Goal: Task Accomplishment & Management: Manage account settings

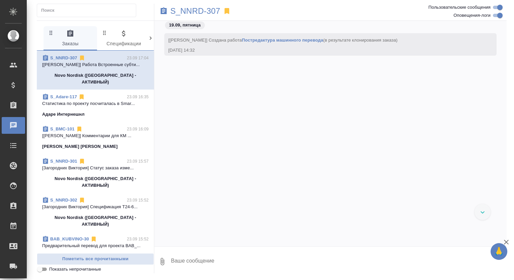
scroll to position [1155, 0]
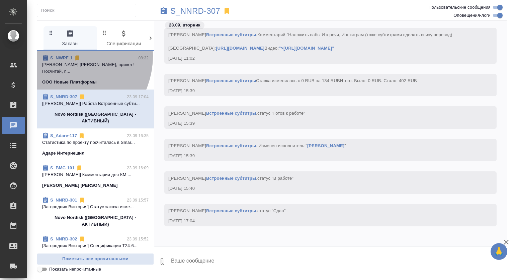
click at [66, 56] on link "S_NWPF-1" at bounding box center [61, 57] width 22 height 5
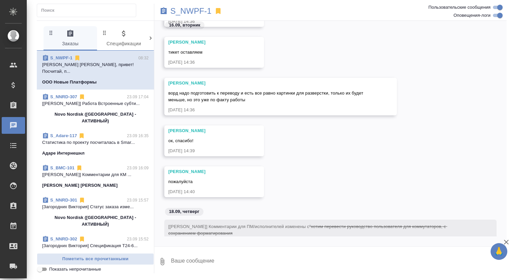
click at [118, 101] on span "S_NNRD-307 23.09 17:04 [Зенков Алексей] Работа Встроенные субти... Novo Nordisk…" at bounding box center [95, 108] width 107 height 31
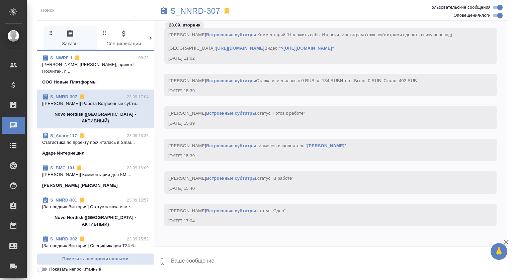
scroll to position [1143, 0]
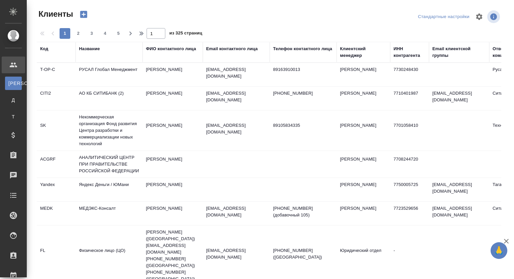
select select "RU"
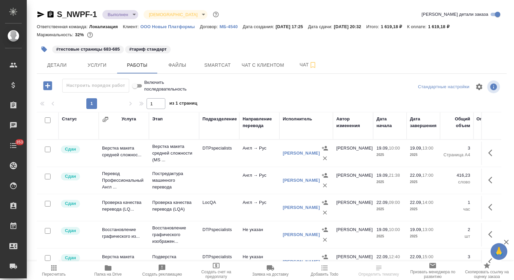
click at [132, 14] on body "🙏 .cls-1 fill:#fff; AWATERA Mutalimov Mark Клиенты Спецификации Заказы Чаты 353…" at bounding box center [257, 140] width 514 height 280
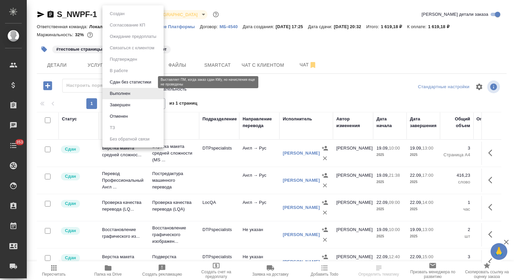
click at [132, 81] on button "Сдан без статистики" at bounding box center [131, 81] width 46 height 7
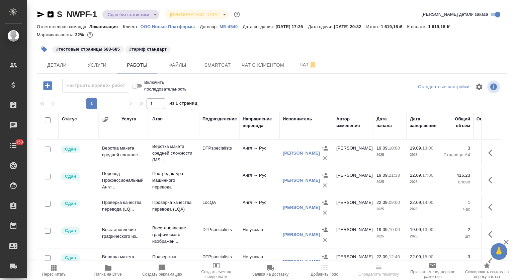
click at [149, 14] on body "🙏 .cls-1 fill:#fff; AWATERA Mutalimov Mark Клиенты Спецификации Заказы Чаты 353…" at bounding box center [257, 140] width 514 height 280
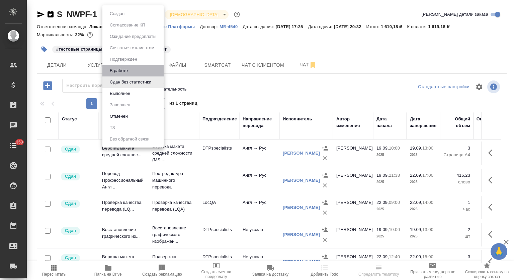
drag, startPoint x: 131, startPoint y: 70, endPoint x: 280, endPoint y: 93, distance: 150.9
click at [131, 70] on li "В работе" at bounding box center [132, 70] width 61 height 11
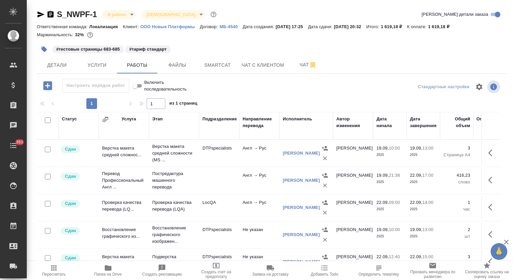
click at [103, 267] on span "Папка на Drive" at bounding box center [108, 270] width 46 height 13
click at [297, 61] on span "Чат" at bounding box center [308, 65] width 32 height 8
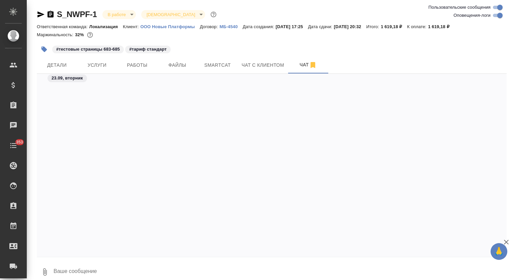
scroll to position [10498, 0]
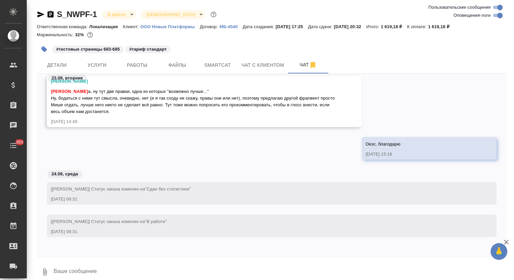
click at [134, 268] on textarea at bounding box center [280, 271] width 454 height 23
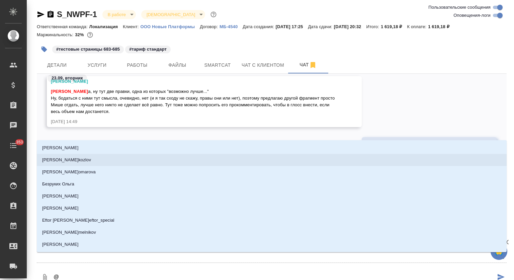
type textarea "@о"
type input "о"
type textarea "@ок"
type input "ок"
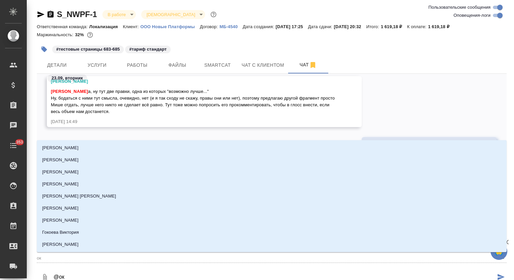
type textarea "@окс"
type input "окс"
type textarea "@оксю"
type input "оксю"
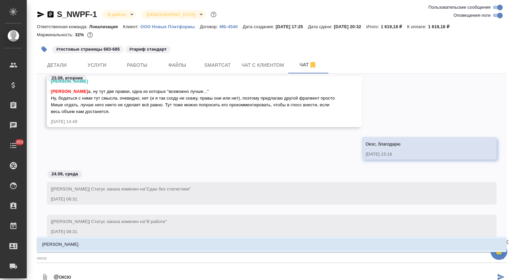
click at [215, 249] on li "Оксютович Ирина" at bounding box center [272, 244] width 470 height 12
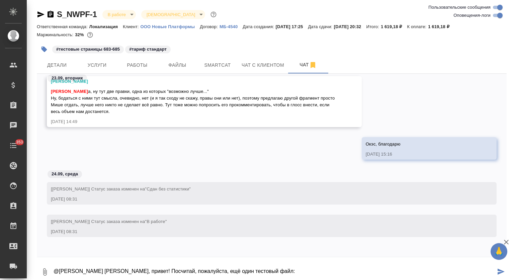
paste textarea "https://drive.awatera.com/s/66Ky7qbPQ4XYMCd"
type textarea "@Оксютович Ирина Ира, привет! Посчитай, пожалуйста, ещё один тестовый файл: htt…"
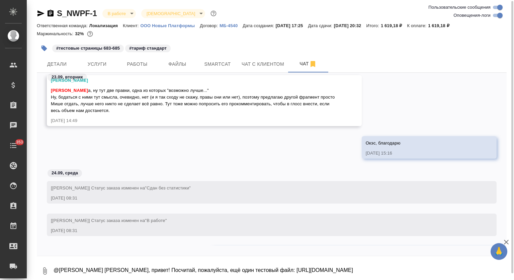
scroll to position [10530, 0]
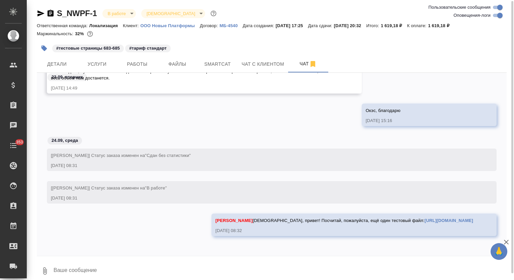
click at [425, 218] on link "https://drive.awatera.com/s/66Ky7qbPQ4XYMCd" at bounding box center [449, 220] width 49 height 5
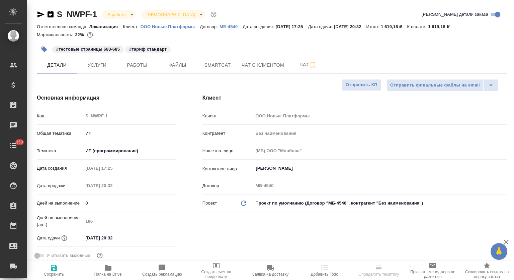
select select "RU"
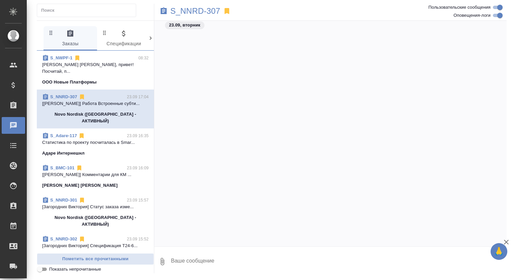
scroll to position [1143, 0]
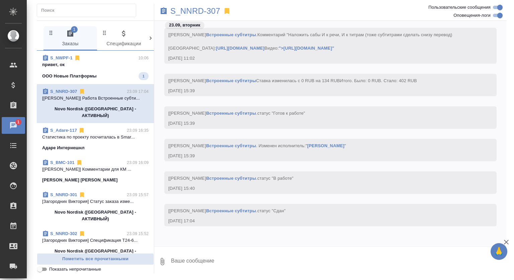
click at [116, 71] on span "S_NWPF-1 10:06 привет, ок ООО Новые Платформы 1" at bounding box center [95, 67] width 107 height 25
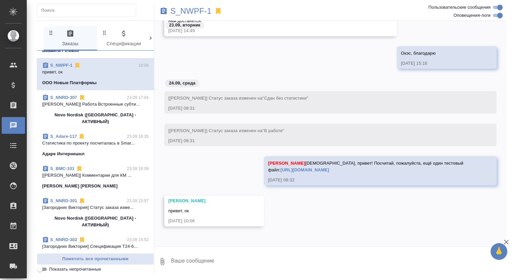
scroll to position [0, 0]
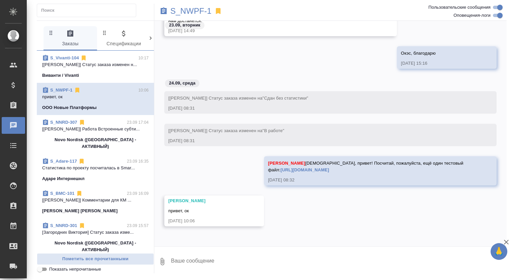
click at [118, 74] on div "Виванти / Vivanti" at bounding box center [95, 75] width 107 height 7
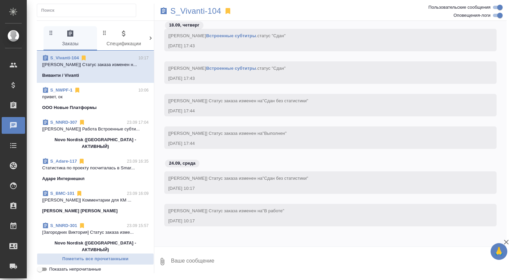
scroll to position [3307, 0]
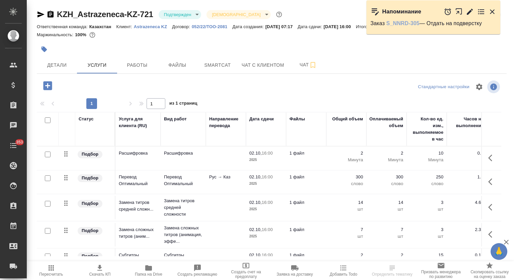
click at [390, 24] on link "S_NNRD-305" at bounding box center [403, 23] width 33 height 6
click at [63, 69] on button "Детали" at bounding box center [57, 65] width 40 height 17
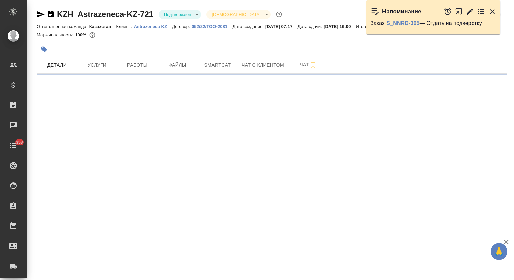
select select "RU"
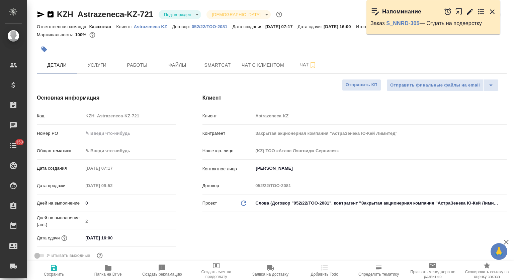
type textarea "x"
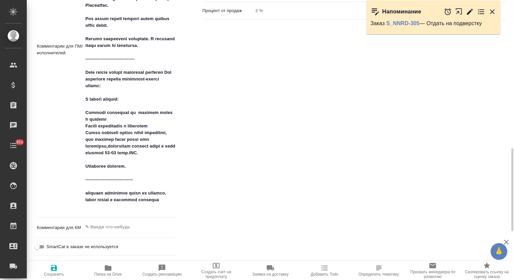
scroll to position [557, 0]
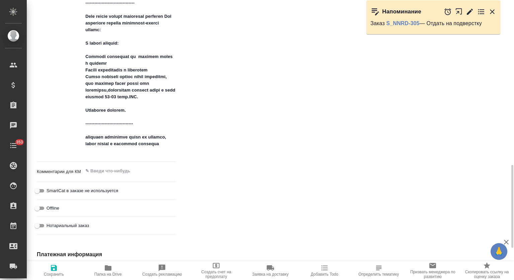
type textarea "x"
drag, startPoint x: 172, startPoint y: 151, endPoint x: 228, endPoint y: 152, distance: 56.3
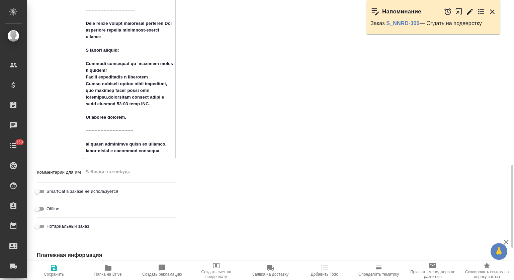
type textarea "https://azcollaboration-my.sharepoint.com/personal/kphs074_astrazeneca_net/Docu…"
type textarea "x"
type textarea "https://azcollaboration-my.sharepoint.com/personal/kphs074_astrazeneca_net/Docu…"
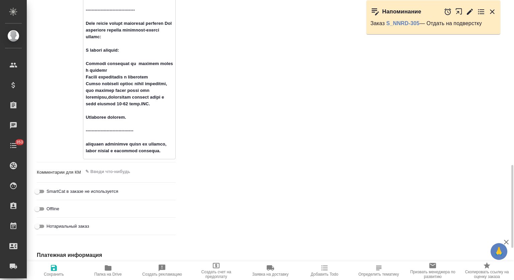
type textarea "x"
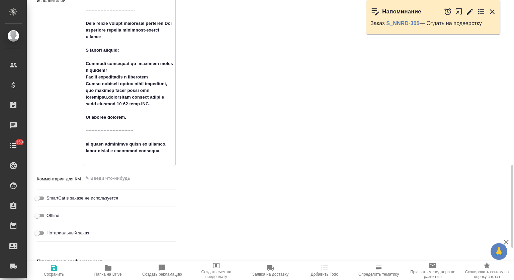
type textarea "https://azcollaboration-my.sharepoint.com/personal/kphs074_astrazeneca_net/Docu…"
type textarea "x"
type textarea "https://azcollaboration-my.sharepoint.com/personal/kphs074_astrazeneca_net/Docu…"
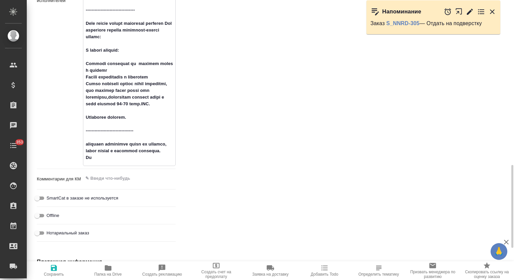
type textarea "x"
type textarea "https://azcollaboration-my.sharepoint.com/personal/kphs074_astrazeneca_net/Docu…"
type textarea "x"
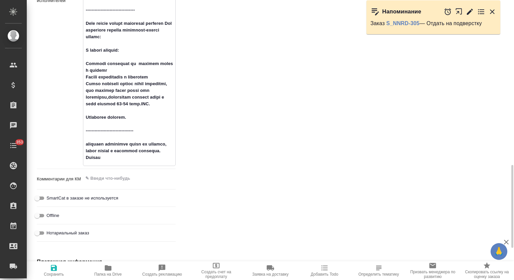
type textarea "x"
type textarea "https://azcollaboration-my.sharepoint.com/personal/kphs074_astrazeneca_net/Docu…"
type textarea "x"
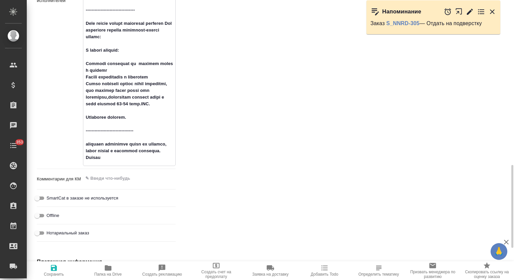
type textarea "x"
type textarea "https://azcollaboration-my.sharepoint.com/personal/kphs074_astrazeneca_net/Docu…"
type textarea "x"
type textarea "https://azcollaboration-my.sharepoint.com/personal/kphs074_astrazeneca_net/Docu…"
type textarea "x"
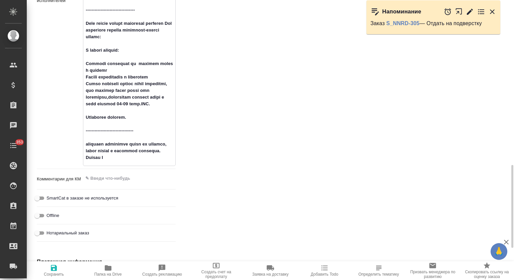
type textarea "x"
type textarea "https://azcollaboration-my.sharepoint.com/personal/kphs074_astrazeneca_net/Docu…"
type textarea "x"
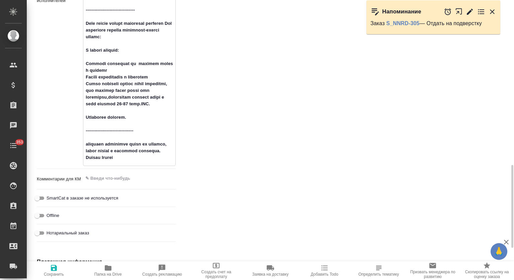
type textarea "https://azcollaboration-my.sharepoint.com/personal/kphs074_astrazeneca_net/Docu…"
type textarea "x"
type textarea "https://azcollaboration-my.sharepoint.com/personal/kphs074_astrazeneca_net/Docu…"
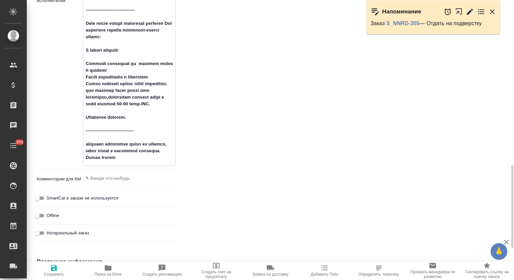
type textarea "x"
click at [55, 273] on span "Сохранить" at bounding box center [54, 274] width 20 height 5
type textarea "x"
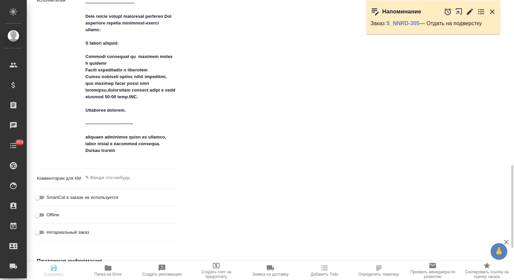
type textarea "x"
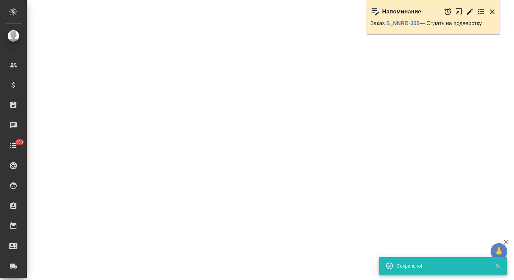
select select "RU"
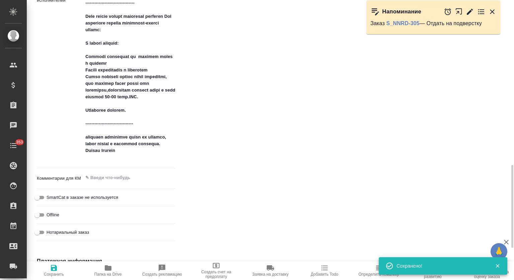
type textarea "x"
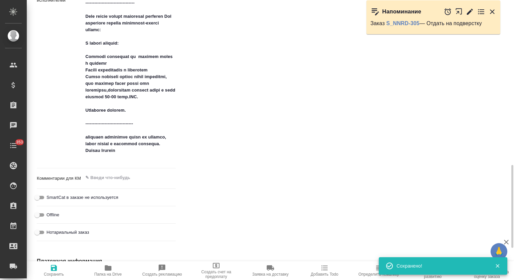
type textarea "x"
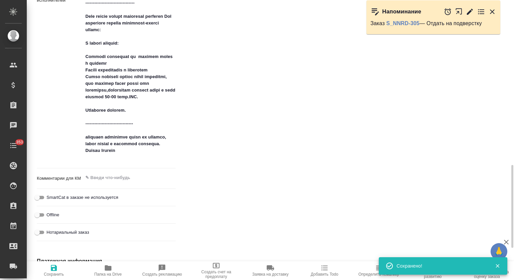
type textarea "x"
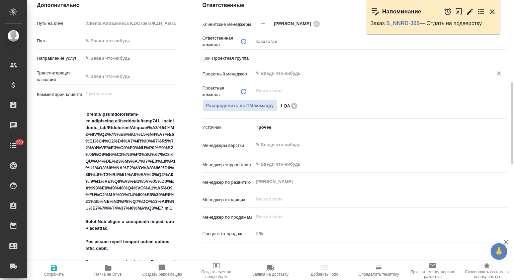
scroll to position [222, 0]
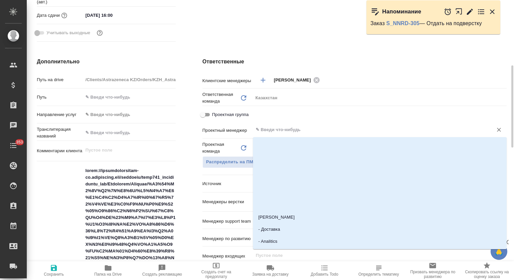
click at [281, 133] on input "text" at bounding box center [368, 130] width 227 height 8
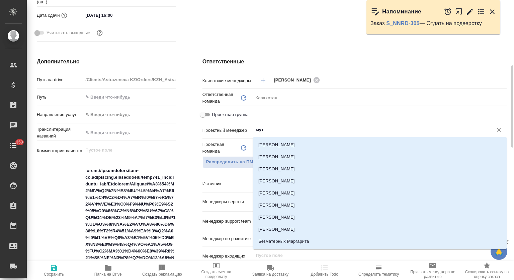
type input "мута"
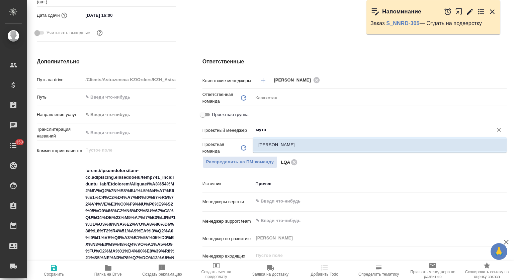
click at [303, 143] on li "[PERSON_NAME]" at bounding box center [380, 145] width 254 height 12
type textarea "x"
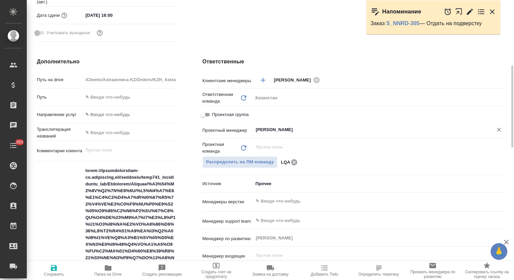
type input "[PERSON_NAME]"
click at [293, 162] on icon at bounding box center [294, 162] width 6 height 6
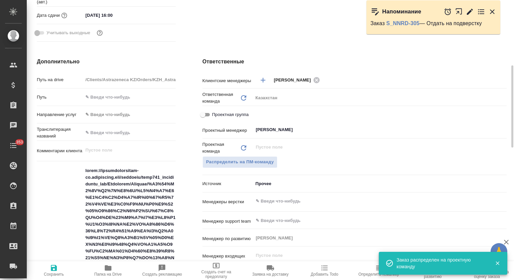
type textarea "x"
click at [292, 128] on input "text" at bounding box center [368, 130] width 227 height 8
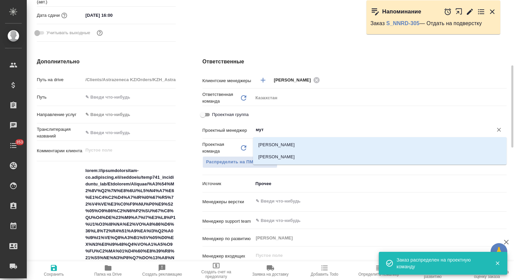
type input "мута"
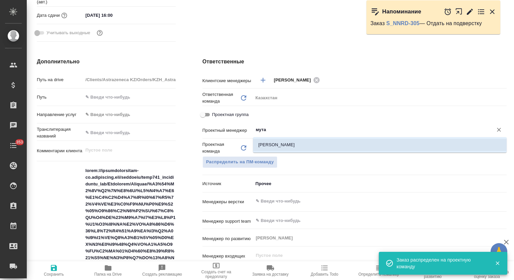
click at [279, 142] on li "[PERSON_NAME]" at bounding box center [380, 145] width 254 height 12
type textarea "x"
type input "[PERSON_NAME]"
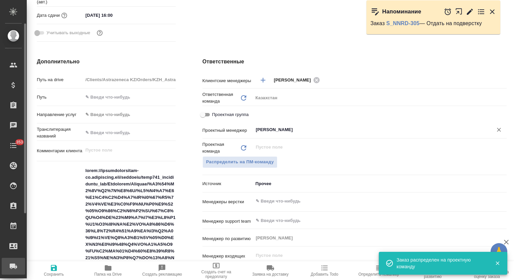
type textarea "x"
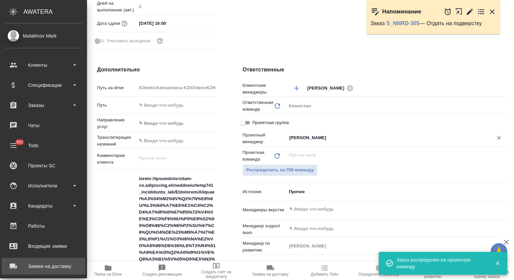
type textarea "x"
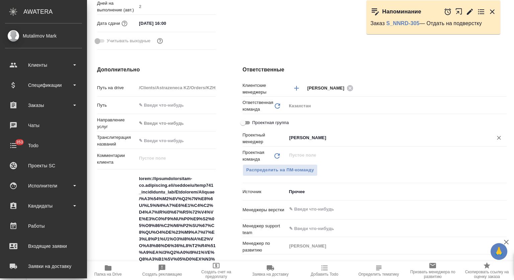
type textarea "x"
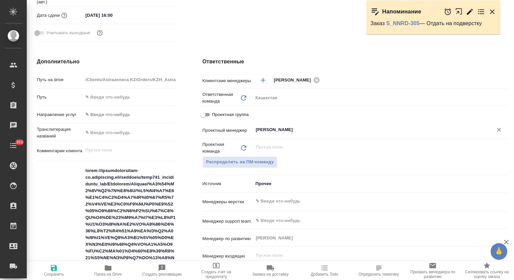
type input "[PERSON_NAME]"
click at [58, 272] on span "Сохранить" at bounding box center [54, 274] width 20 height 5
type textarea "x"
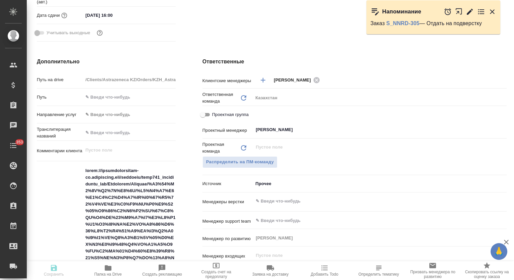
type textarea "x"
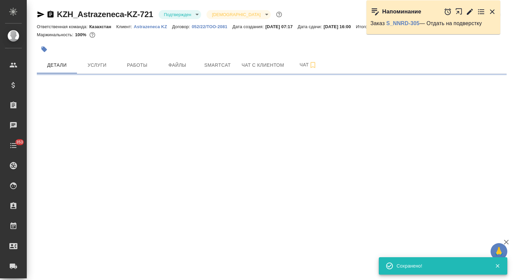
scroll to position [0, 0]
select select "RU"
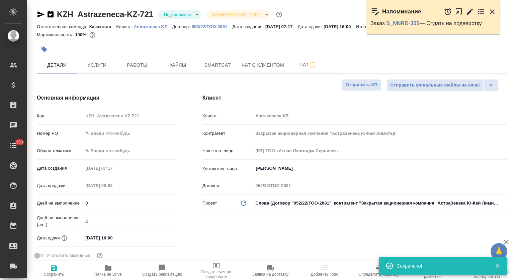
type textarea "x"
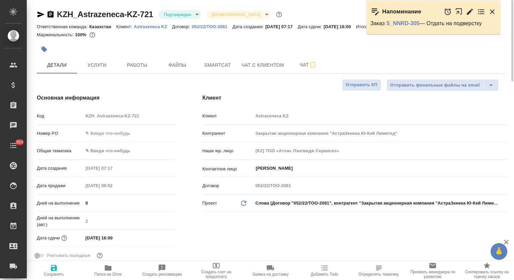
click at [185, 10] on body "🙏 .cls-1 fill:#fff; AWATERA Mutalimov Mark Клиенты Спецификации Заказы 0 Чаты 3…" at bounding box center [257, 140] width 514 height 280
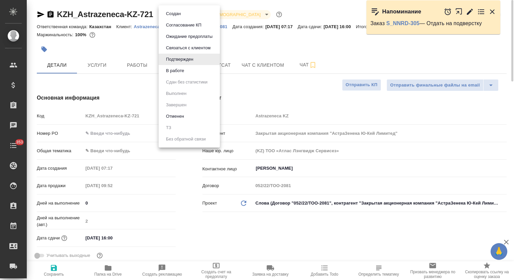
click at [184, 69] on button "В работе" at bounding box center [175, 70] width 22 height 7
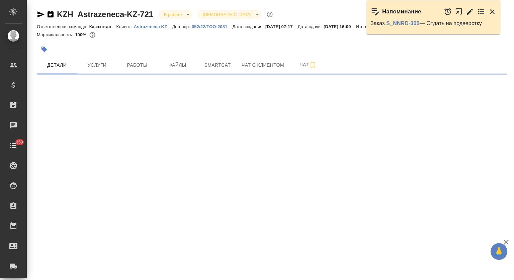
select select "RU"
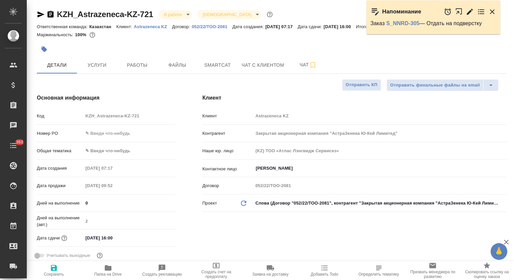
type textarea "x"
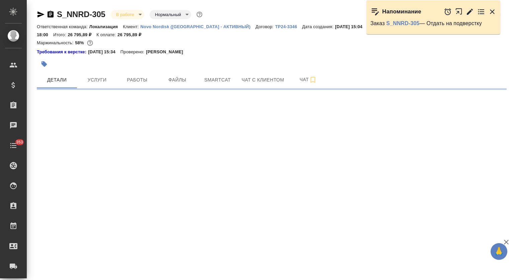
select select "RU"
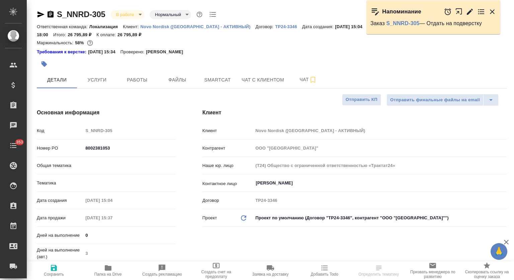
type textarea "x"
type input "Локализация"
type textarea "x"
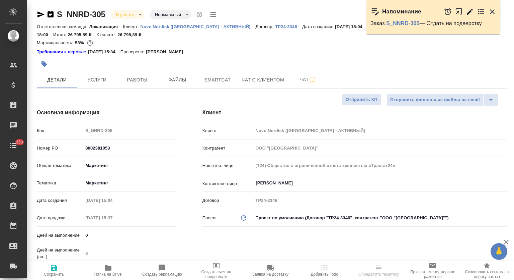
type textarea "x"
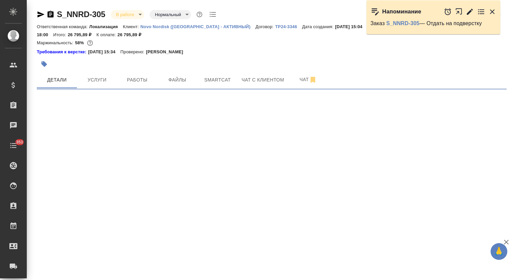
select select "RU"
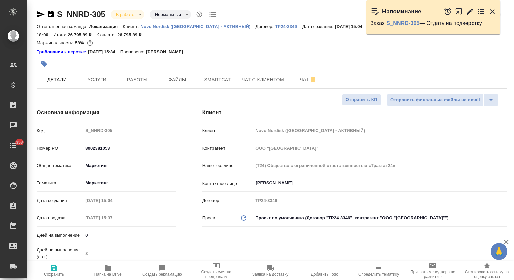
type textarea "x"
click at [494, 10] on icon "button" at bounding box center [493, 12] width 8 height 8
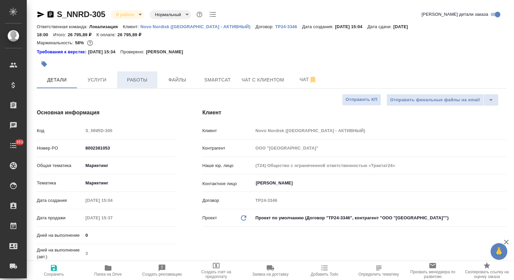
click at [132, 71] on button "Работы" at bounding box center [137, 79] width 40 height 17
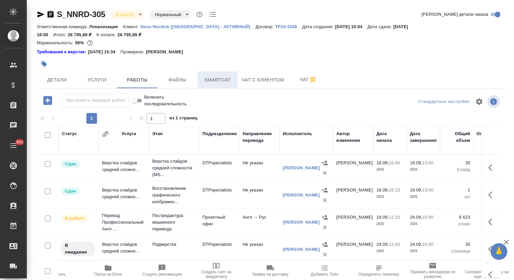
click at [216, 76] on span "Smartcat" at bounding box center [218, 80] width 32 height 8
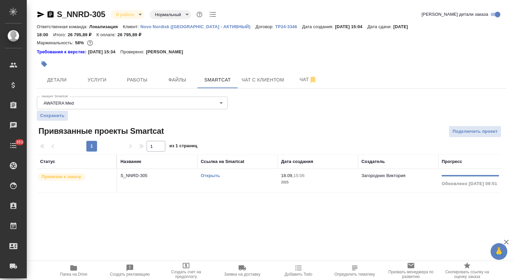
click at [216, 173] on link "Открыть" at bounding box center [210, 175] width 19 height 5
click at [128, 76] on span "Работы" at bounding box center [137, 80] width 32 height 8
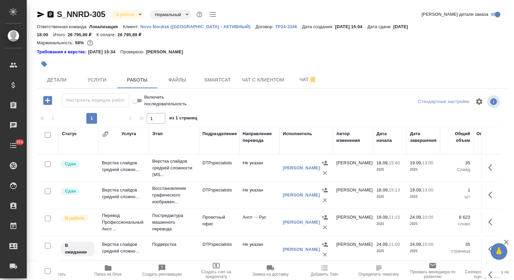
click at [165, 241] on p "Подверстка" at bounding box center [174, 244] width 44 height 7
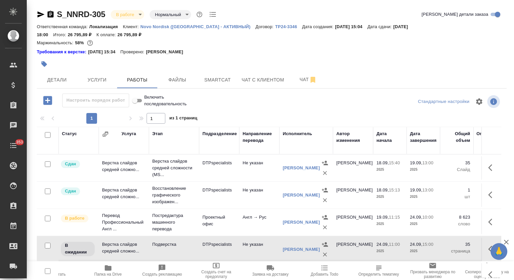
click at [322, 270] on icon "button" at bounding box center [325, 267] width 6 height 5
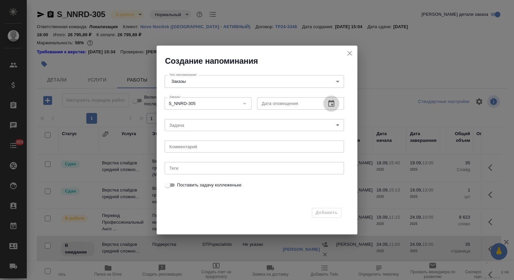
click at [332, 101] on icon "button" at bounding box center [332, 103] width 6 height 7
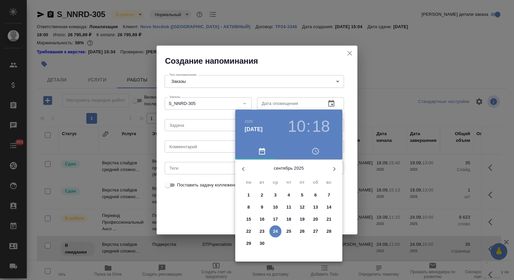
click at [348, 60] on div at bounding box center [257, 140] width 514 height 280
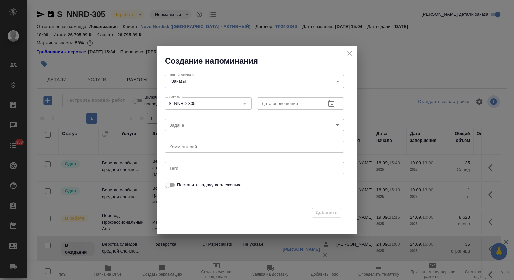
click at [350, 60] on h2 "Создание напоминания" at bounding box center [261, 61] width 193 height 11
drag, startPoint x: 349, startPoint y: 52, endPoint x: 338, endPoint y: 17, distance: 36.5
click at [349, 52] on icon "close" at bounding box center [350, 53] width 5 height 5
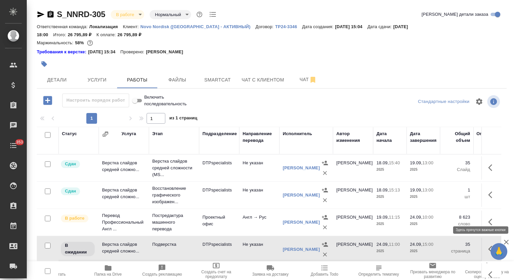
click at [485, 214] on button "button" at bounding box center [493, 222] width 16 height 16
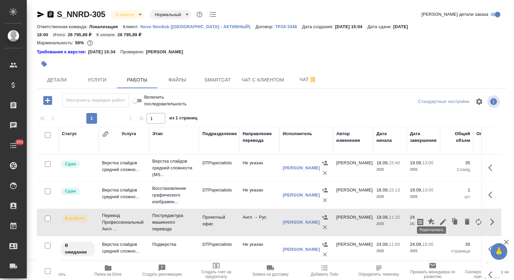
click at [439, 218] on icon "button" at bounding box center [443, 222] width 8 height 8
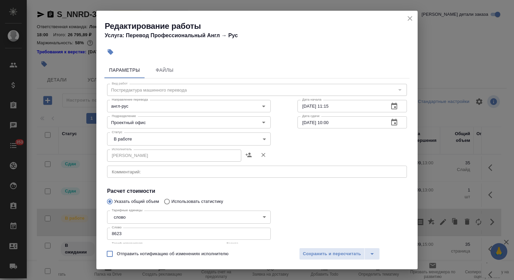
click at [149, 131] on div "Статус В работе inProgress Статус" at bounding box center [189, 138] width 191 height 44
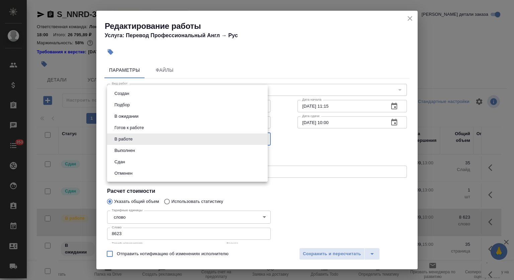
click at [148, 142] on body "🙏 .cls-1 fill:#fff; AWATERA Mutalimov Mark Клиенты Спецификации Заказы 0 Чаты 3…" at bounding box center [257, 140] width 514 height 280
click at [129, 151] on button "Выполнен" at bounding box center [125, 150] width 24 height 7
type input "completed"
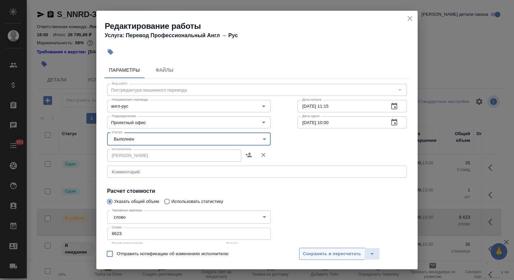
click at [322, 258] on button "Сохранить и пересчитать" at bounding box center [332, 254] width 66 height 12
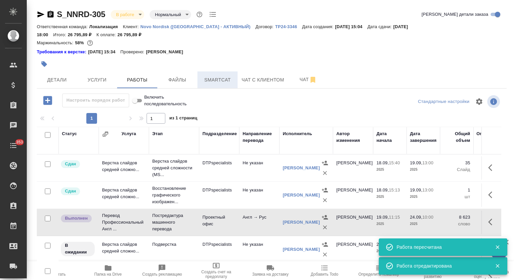
click at [220, 76] on span "Smartcat" at bounding box center [218, 80] width 32 height 8
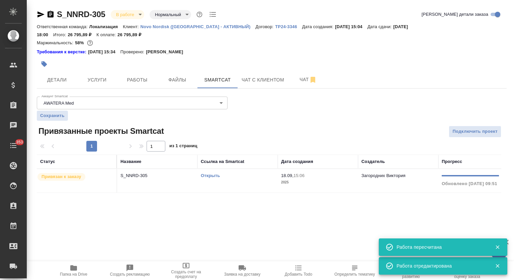
click at [143, 174] on td "S_NNRD-305" at bounding box center [157, 180] width 80 height 23
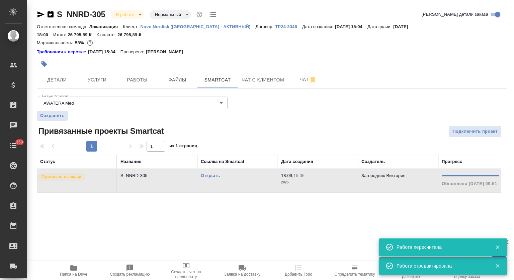
click at [143, 174] on td "S_NNRD-305" at bounding box center [157, 180] width 80 height 23
click at [141, 76] on span "Работы" at bounding box center [137, 80] width 32 height 8
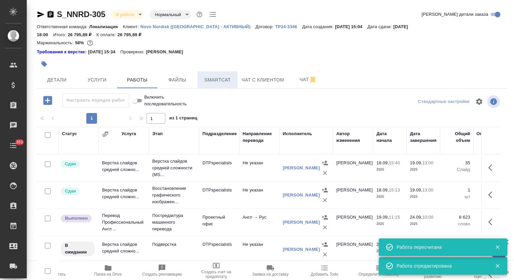
click at [207, 76] on span "Smartcat" at bounding box center [218, 80] width 32 height 8
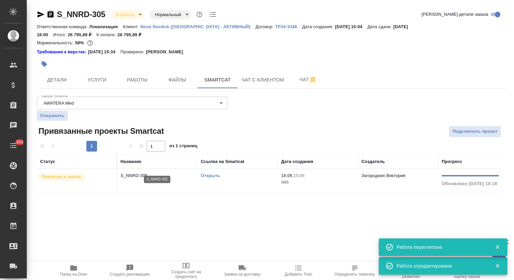
click at [145, 172] on p "S_NNRD-305" at bounding box center [158, 175] width 74 height 7
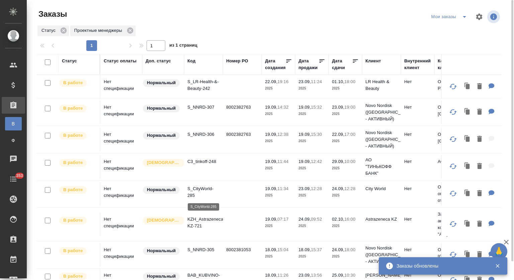
click at [193, 190] on p "S_CityWorld-285" at bounding box center [204, 191] width 32 height 13
click at [465, 15] on icon "split button" at bounding box center [465, 17] width 8 height 8
click at [439, 32] on li "Заказы лок" at bounding box center [451, 30] width 42 height 11
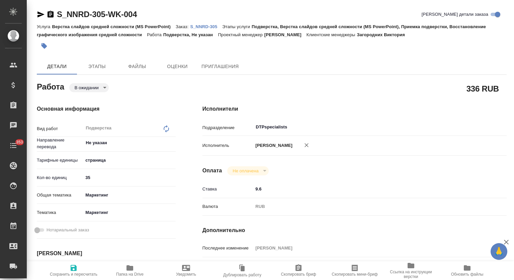
type textarea "x"
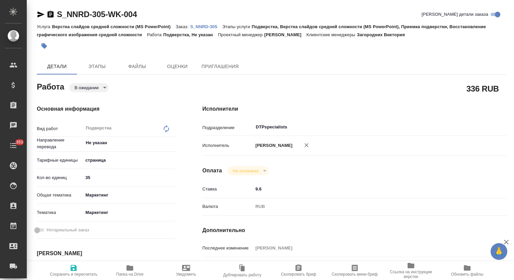
type textarea "x"
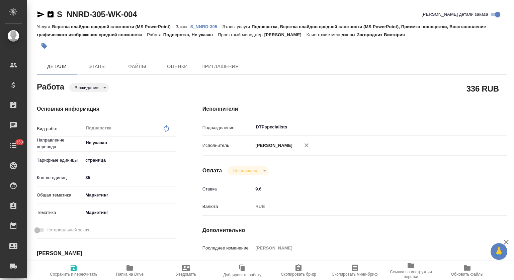
type textarea "x"
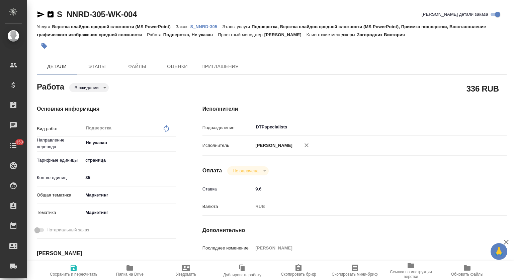
type textarea "x"
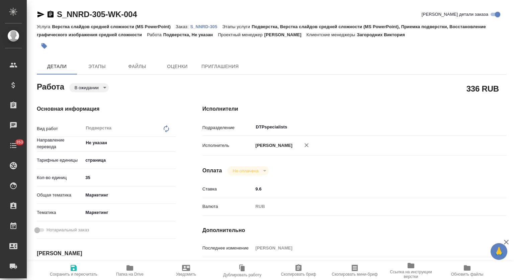
type textarea "x"
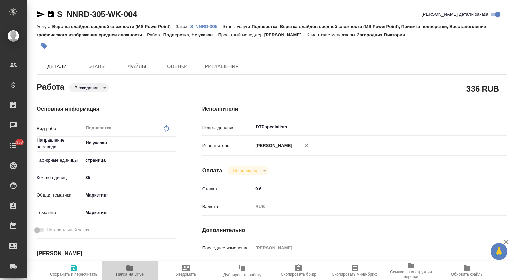
click at [127, 271] on icon "button" at bounding box center [130, 268] width 8 height 8
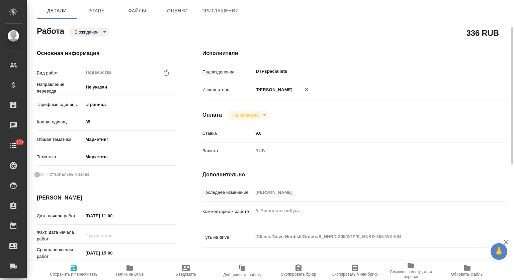
scroll to position [111, 0]
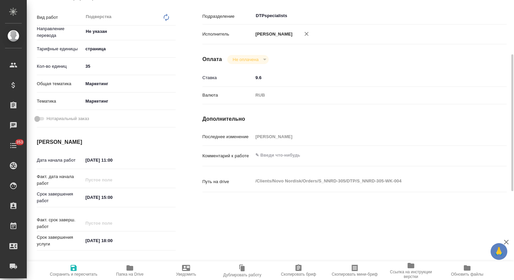
type textarea "x"
click at [301, 161] on textarea at bounding box center [367, 154] width 228 height 11
paste textarea "[URL][DOMAIN_NAME]"
type textarea "[URL][DOMAIN_NAME]"
type textarea "x"
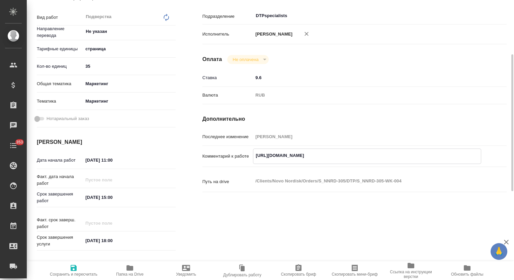
type textarea "x"
type textarea "[URL][DOMAIN_NAME]"
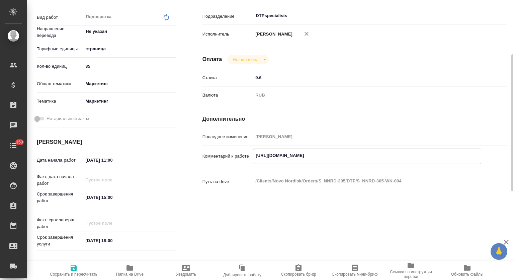
type textarea "x"
click at [80, 263] on button "Сохранить и пересчитать" at bounding box center [74, 270] width 56 height 19
type textarea "x"
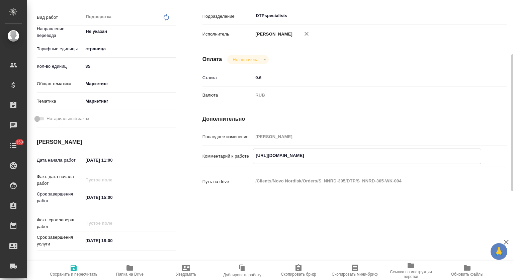
type textarea "x"
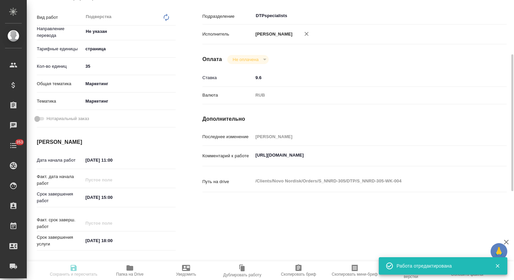
type textarea "x"
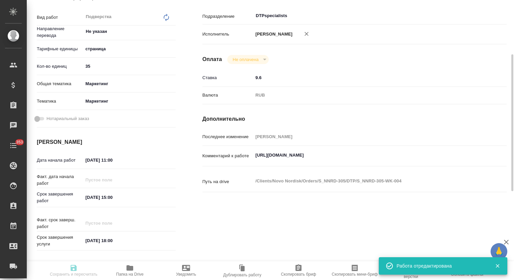
type input "pending"
type textarea "Подверстка"
type textarea "x"
type input "Не указан"
type input "5a8b1489cc6b4906c91bfdb2"
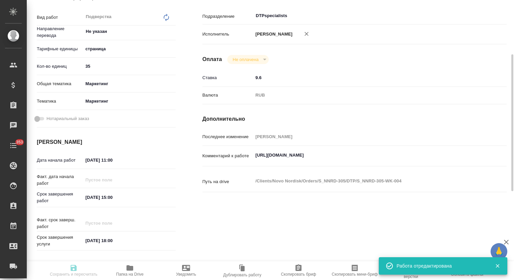
type input "35"
type input "marketing"
type input "5a8b8b956a9677013d343d63"
type input "[DATE] 11:00"
type input "[DATE] 15:00"
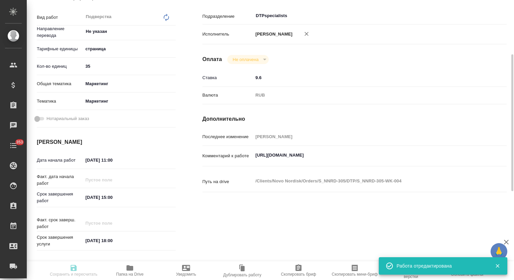
type input "[DATE] 18:00"
type input "DTPspecialists"
type input "notPayed"
type input "9.6"
type input "RUB"
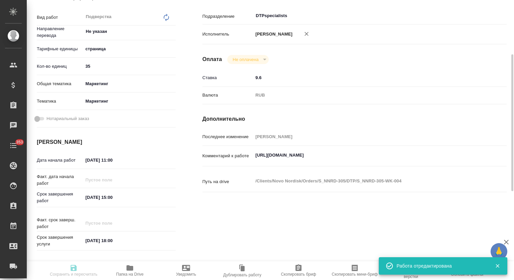
type input "[PERSON_NAME]"
type textarea "[URL][DOMAIN_NAME]"
type textarea "x"
type textarea "/Clients/Novo Nordisk/Orders/S_NNRD-305/DTP/S_NNRD-305-WK-004"
type textarea "x"
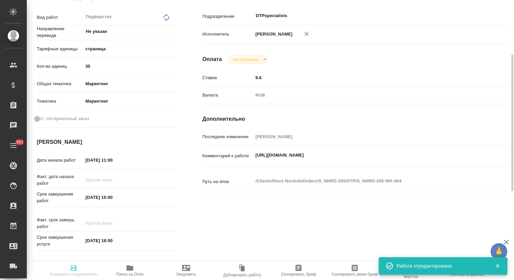
type input "S_NNRD-305"
type input "8002381053"
type input "Верстка слайдов средней сложности (MS PowerPoint)"
type input "Подверстка, Верстка слайдов средней сложности (MS PowerPoint), Приемка подверст…"
type input "Загородних Виктория"
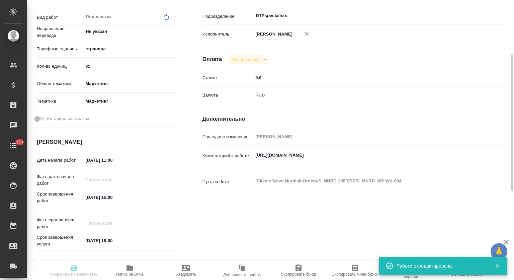
type input "[PERSON_NAME]"
type input "/Clients/Novo Nordisk/Orders/S_NNRD-305"
type textarea "x"
type textarea "Перевод слайдов (включая комментарии)"
type textarea "x"
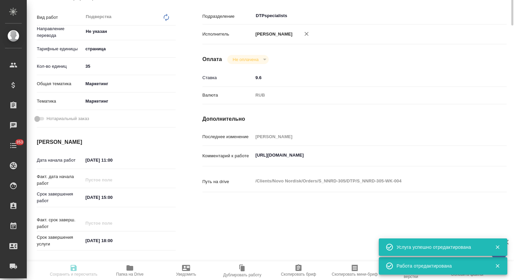
type textarea "x"
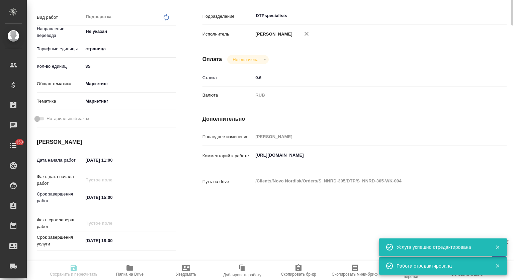
scroll to position [0, 0]
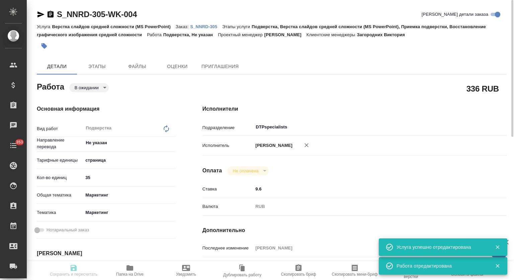
type textarea "x"
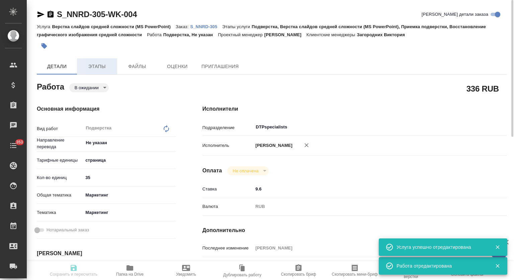
type textarea "x"
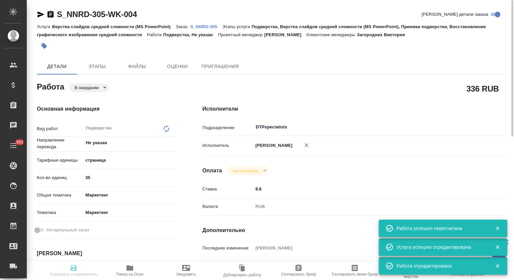
click at [97, 90] on body "🙏 .cls-1 fill:#fff; AWATERA Mutalimov [PERSON_NAME] Спецификации Заказы 0 Чаты …" at bounding box center [257, 140] width 514 height 280
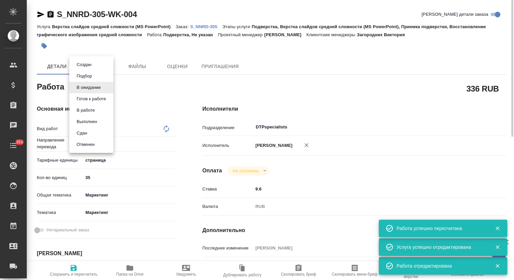
type input "pending"
type textarea "Подверстка"
type textarea "x"
type input "Не указан"
type input "5a8b1489cc6b4906c91bfdb2"
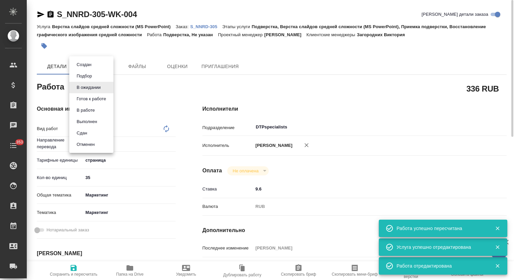
type input "35"
type input "marketing"
type input "5a8b8b956a9677013d343d63"
type input "[DATE] 11:00"
type input "[DATE] 15:00"
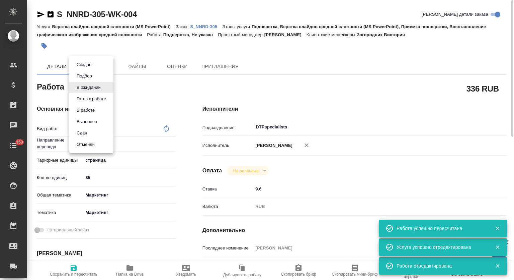
type input "[DATE] 18:00"
type input "DTPspecialists"
type input "notPayed"
type input "9.6"
type input "RUB"
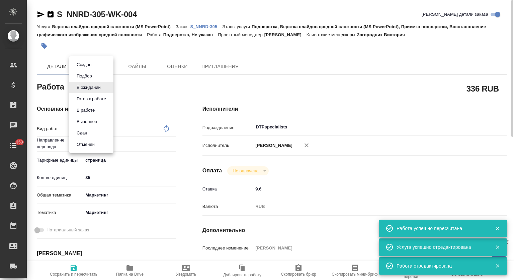
type input "[PERSON_NAME]"
type textarea "[URL][DOMAIN_NAME]"
type textarea "x"
type textarea "/Clients/Novo Nordisk/Orders/S_NNRD-305/DTP/S_NNRD-305-WK-004"
type textarea "x"
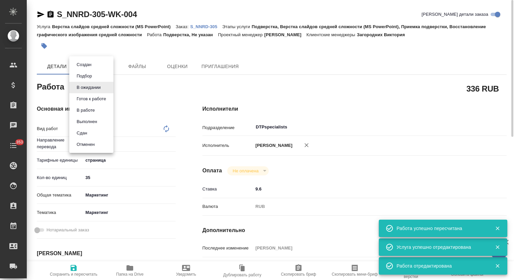
type input "S_NNRD-305"
type input "8002381053"
type input "Верстка слайдов средней сложности (MS PowerPoint)"
type input "Подверстка, Верстка слайдов средней сложности (MS PowerPoint), Приемка подверст…"
type input "Загородних Виктория"
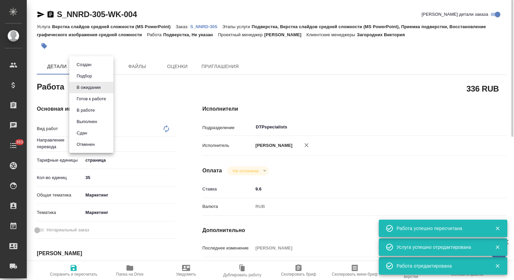
type input "Заборова Александра"
type input "/Clients/Novo Nordisk/Orders/S_NNRD-305"
type textarea "x"
type textarea "Перевод слайдов (включая комментарии)"
type textarea "x"
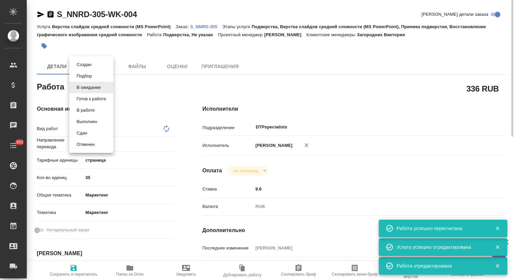
type textarea "x"
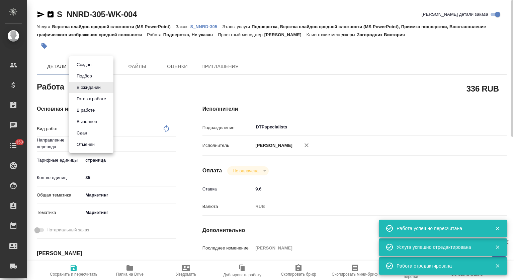
type textarea "x"
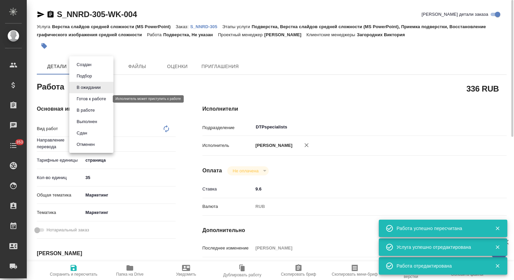
click at [96, 100] on button "Готов к работе" at bounding box center [91, 98] width 33 height 7
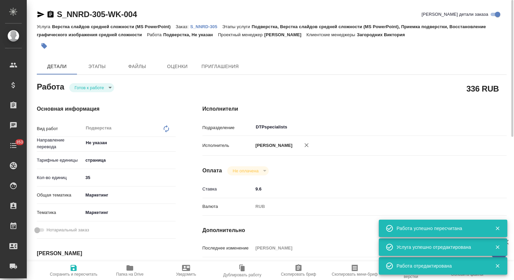
type textarea "x"
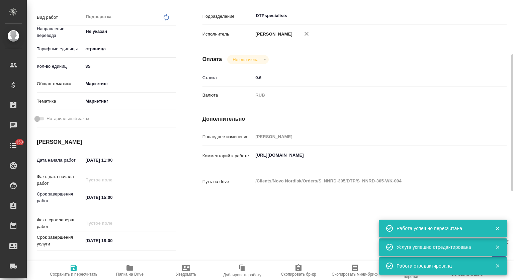
scroll to position [167, 0]
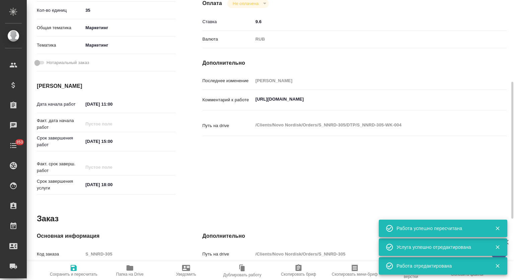
type textarea "x"
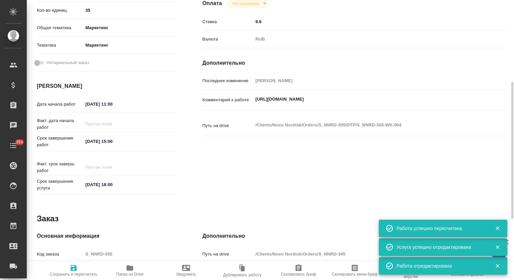
click at [129, 106] on input "24.09.2025 11:00" at bounding box center [112, 104] width 59 height 10
click at [157, 105] on icon "button" at bounding box center [156, 103] width 6 height 7
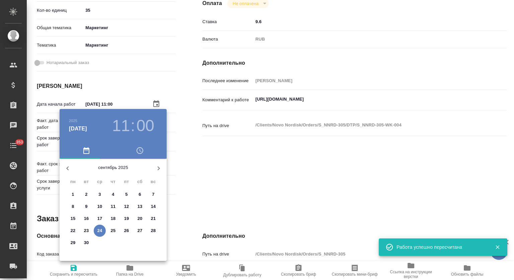
click at [99, 230] on p "24" at bounding box center [99, 230] width 5 height 7
type textarea "x"
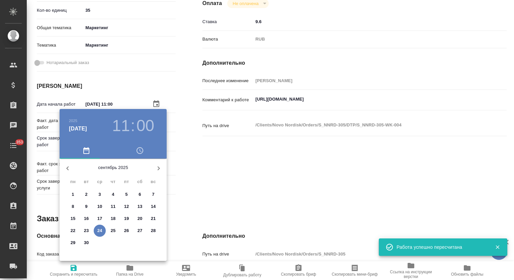
type textarea "x"
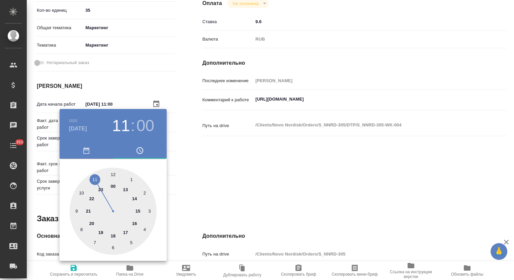
click at [81, 190] on div at bounding box center [113, 210] width 87 height 87
type textarea "x"
type input "24.09.2025 10:00"
type textarea "x"
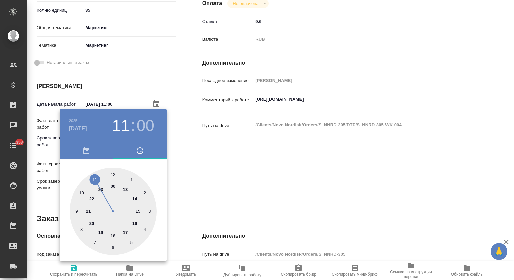
type textarea "x"
click at [146, 229] on div at bounding box center [113, 210] width 87 height 87
type textarea "x"
type input "24.09.2025 10:20"
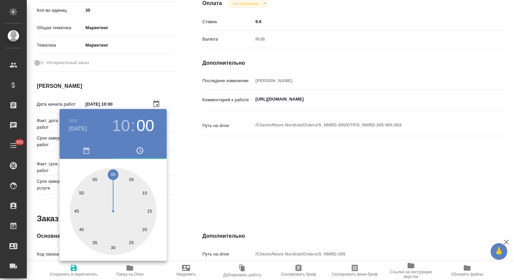
type textarea "x"
click at [243, 192] on div at bounding box center [257, 140] width 514 height 280
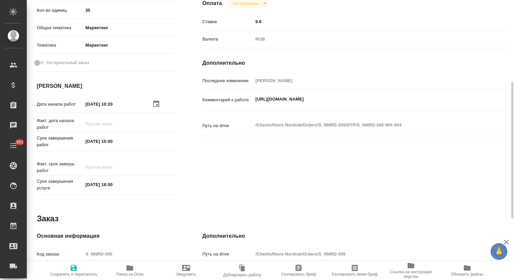
click at [79, 266] on span "Сохранить и пересчитать" at bounding box center [74, 270] width 48 height 13
type textarea "x"
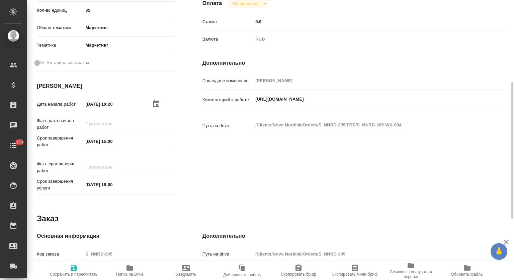
type textarea "x"
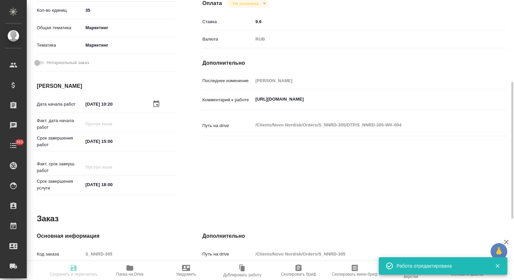
type textarea "x"
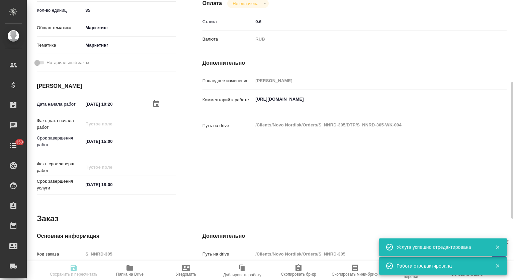
type input "readyForWork"
type textarea "Подверстка"
type textarea "x"
type input "Не указан"
type input "5a8b1489cc6b4906c91bfdb2"
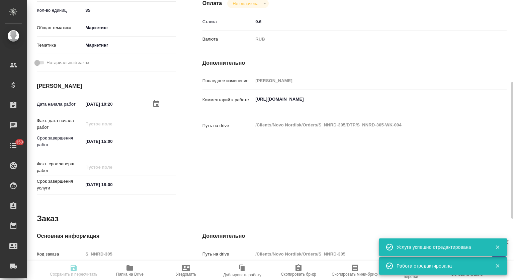
type input "35"
type input "marketing"
type input "5a8b8b956a9677013d343d63"
type input "24.09.2025 10:20"
type input "24.09.2025 15:00"
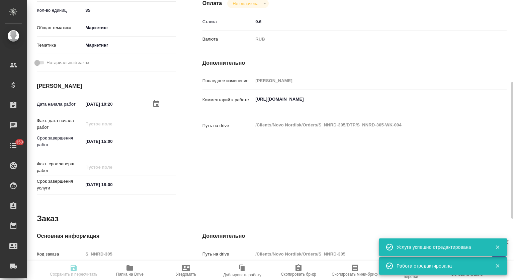
type input "24.09.2025 18:00"
type input "DTPspecialists"
type input "notPayed"
type input "9.6"
type input "RUB"
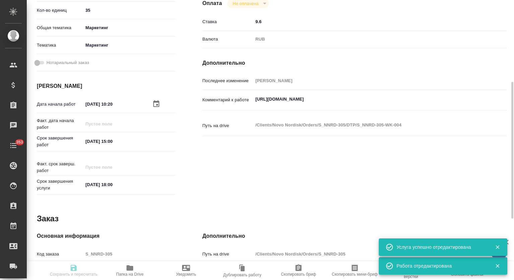
type input "Муталимов Марк"
type textarea "https://drive.awatera.com/s/6xDABj9YAz7dBee"
type textarea "x"
type textarea "/Clients/Novo Nordisk/Orders/S_NNRD-305/DTP/S_NNRD-305-WK-004"
type textarea "x"
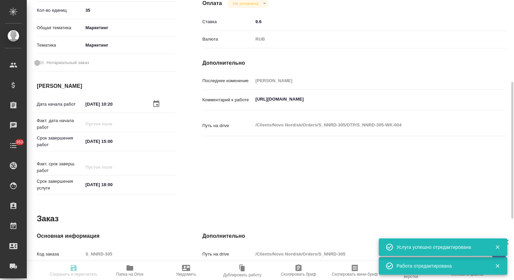
type input "S_NNRD-305"
type input "8002381053"
type input "Верстка слайдов средней сложности (MS PowerPoint)"
type input "Подверстка, Верстка слайдов средней сложности (MS PowerPoint), Приемка подверст…"
type input "Загородних Виктория"
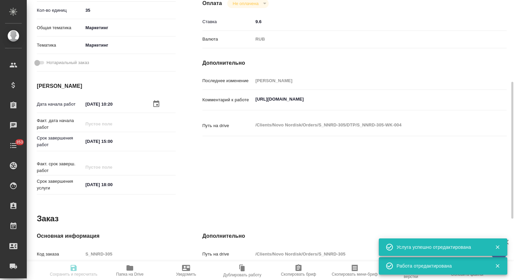
type input "Заборова Александра"
type input "/Clients/Novo Nordisk/Orders/S_NNRD-305"
type textarea "x"
type textarea "Перевод слайдов (включая комментарии)"
type textarea "x"
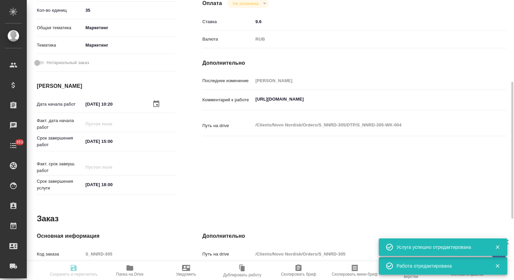
type textarea "x"
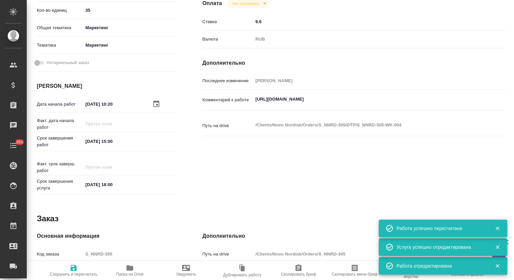
scroll to position [0, 0]
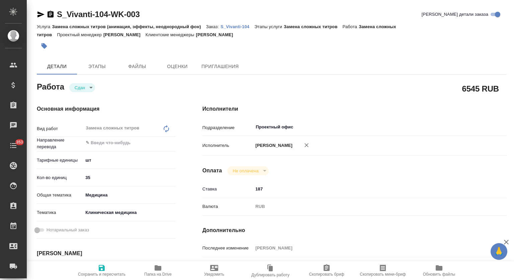
type textarea "x"
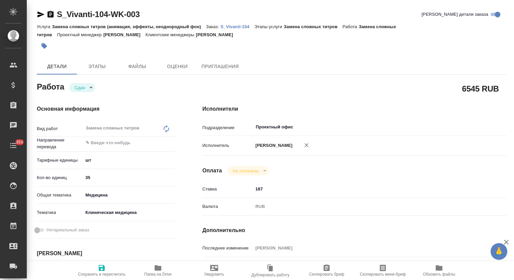
type textarea "x"
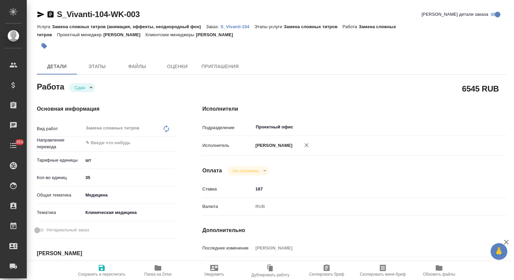
click at [229, 27] on p "S_Vivanti-104" at bounding box center [238, 26] width 34 height 5
type textarea "x"
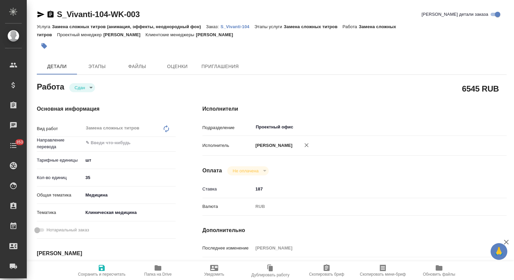
type textarea "x"
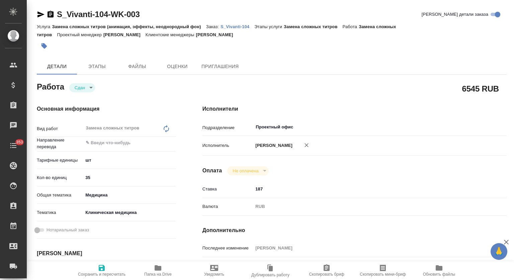
type textarea "x"
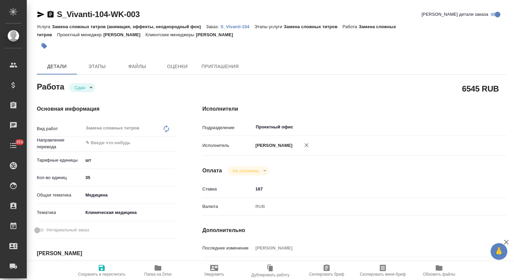
type textarea "x"
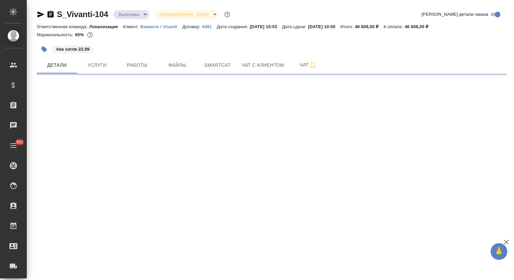
select select "RU"
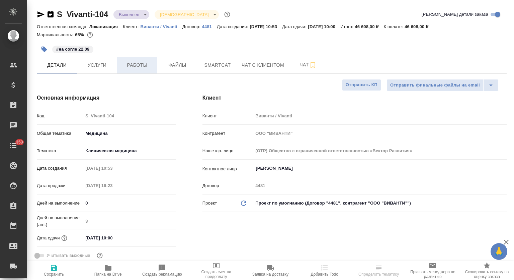
click at [140, 64] on span "Работы" at bounding box center [137, 65] width 32 height 8
type textarea "x"
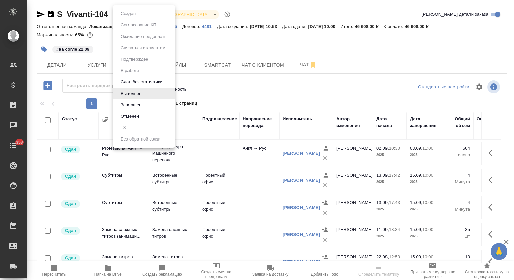
click at [143, 13] on body "🙏 .cls-1 fill:#fff; AWATERA Mutalimov Mark Клиенты Спецификации Заказы Чаты 353…" at bounding box center [257, 140] width 514 height 280
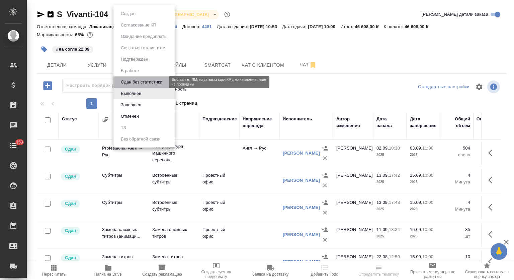
click at [144, 80] on button "Сдан без статистики" at bounding box center [142, 81] width 46 height 7
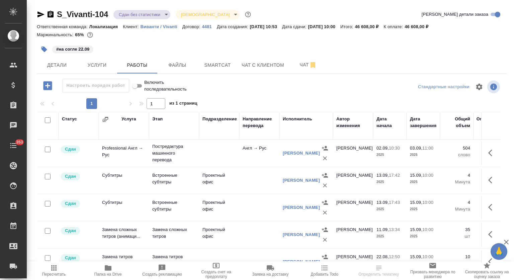
click at [156, 14] on body "🙏 .cls-1 fill:#fff; AWATERA Mutalimov Mark Клиенты Спецификации Заказы 0 Чаты 3…" at bounding box center [257, 140] width 514 height 280
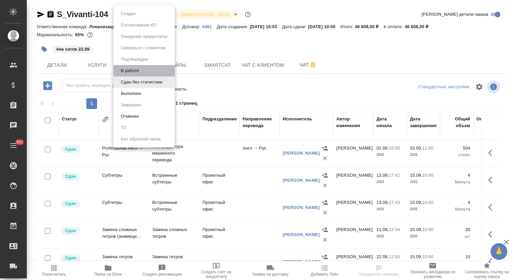
click at [149, 67] on li "В работе" at bounding box center [144, 70] width 61 height 11
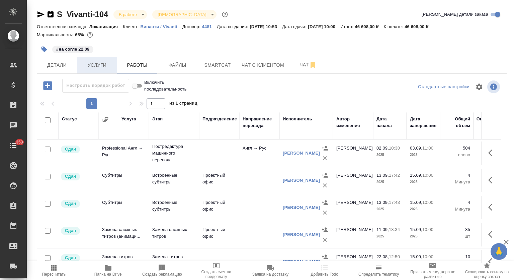
click at [100, 66] on span "Услуги" at bounding box center [97, 65] width 32 height 8
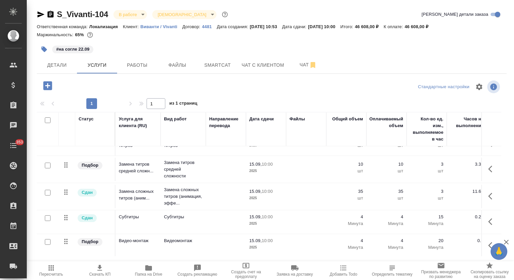
scroll to position [116, 0]
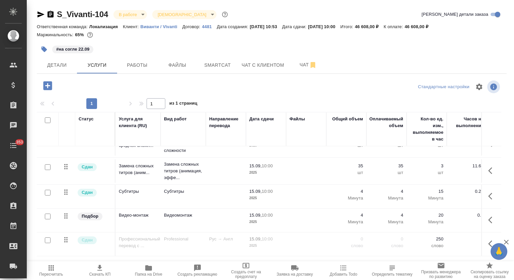
click at [100, 270] on icon "button" at bounding box center [99, 268] width 5 height 6
click at [367, 62] on div "Детали Услуги Работы Файлы Smartcat Чат с клиентом Чат" at bounding box center [272, 65] width 470 height 17
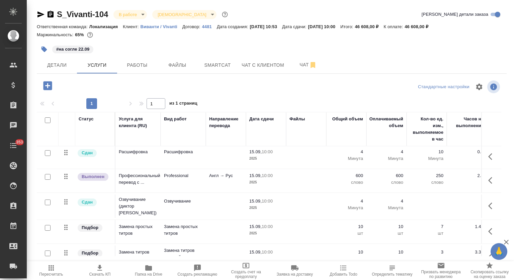
scroll to position [0, 0]
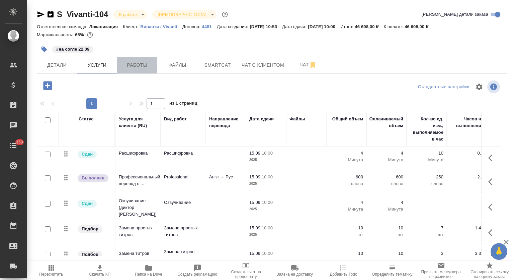
click at [141, 69] on span "Работы" at bounding box center [137, 65] width 32 height 8
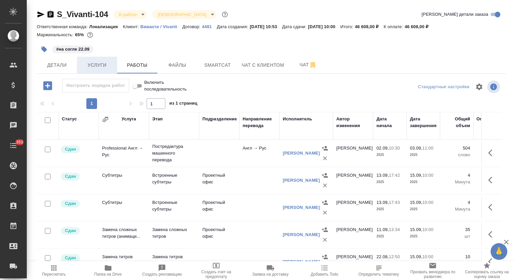
click at [90, 64] on span "Услуги" at bounding box center [97, 65] width 32 height 8
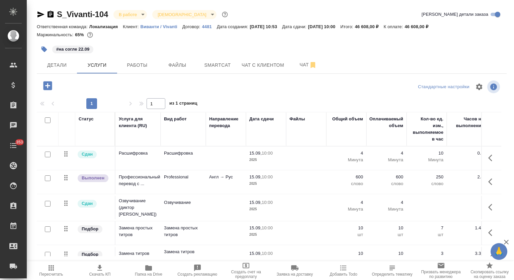
click at [55, 14] on div "S_Vivanti-104 В работе inProgress Святая троица holyTrinity" at bounding box center [133, 14] width 193 height 11
click at [51, 15] on icon "button" at bounding box center [51, 14] width 6 height 7
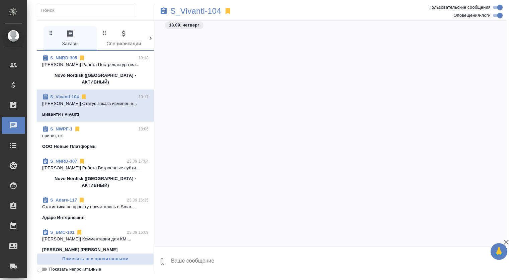
scroll to position [3307, 0]
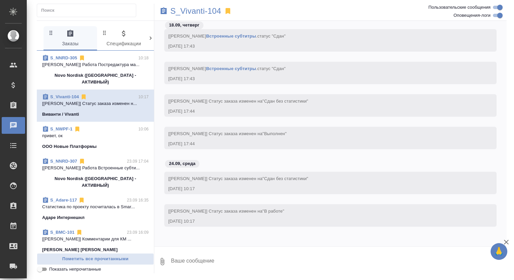
click at [128, 68] on span "S_NNRD-305 10:18 [[PERSON_NAME]] Работа Постредактура ма... Novo Nordisk (РФ - …" at bounding box center [95, 70] width 107 height 31
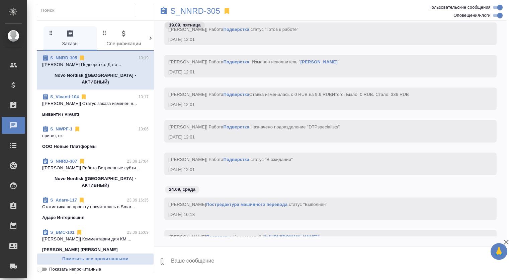
scroll to position [2006, 0]
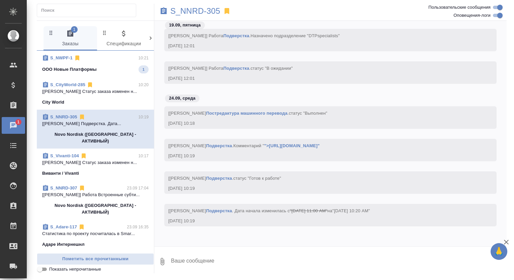
click at [135, 65] on div "ООО Новые Платформы 1" at bounding box center [95, 69] width 107 height 8
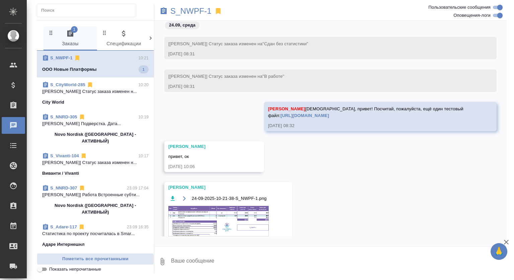
scroll to position [5308, 0]
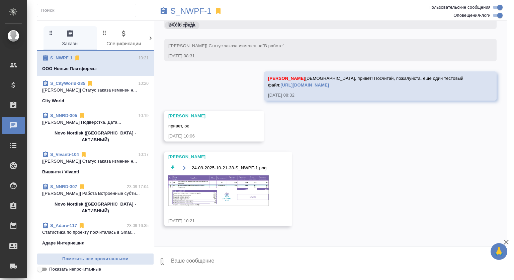
click at [235, 202] on img at bounding box center [218, 190] width 100 height 30
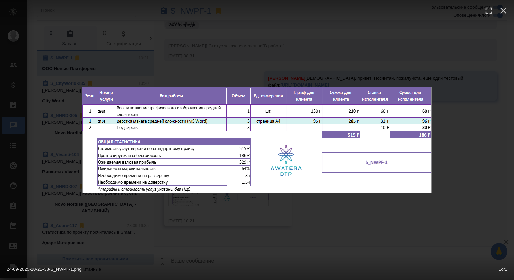
click at [391, 71] on div "24-09-2025-10-21-38-S_NWPF-1.png 1 of 1" at bounding box center [257, 140] width 514 height 280
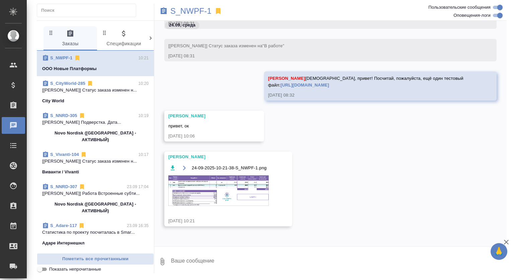
click at [238, 265] on textarea at bounding box center [338, 261] width 337 height 23
type textarea "Спасибо"
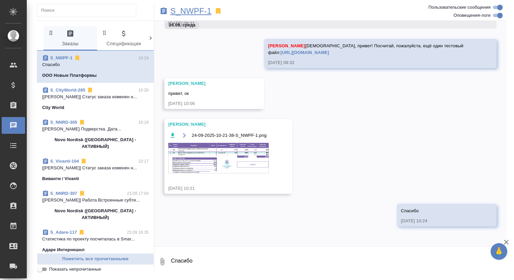
click at [181, 9] on p "S_NWPF-1" at bounding box center [190, 11] width 41 height 7
click at [231, 141] on div "24-09-2025-10-21-38-S_NWPF-1.png" at bounding box center [218, 156] width 100 height 51
click at [230, 151] on img at bounding box center [218, 158] width 100 height 30
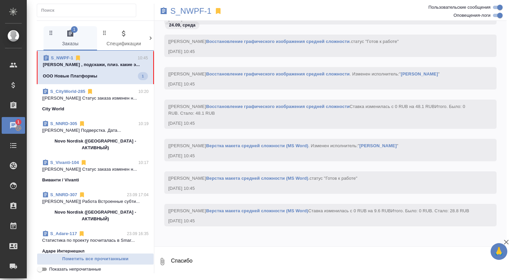
scroll to position [6140, 0]
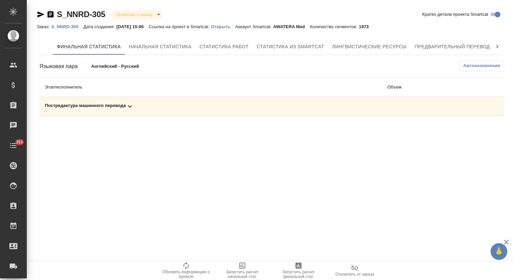
click at [127, 105] on icon at bounding box center [130, 106] width 8 height 8
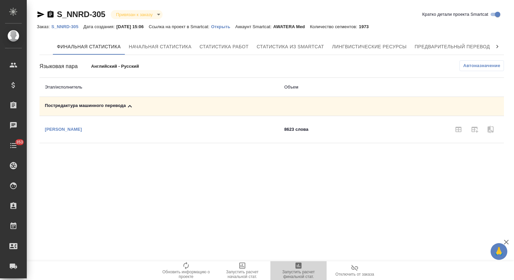
click at [307, 263] on span "Запустить расчет финальной стат." at bounding box center [299, 269] width 48 height 17
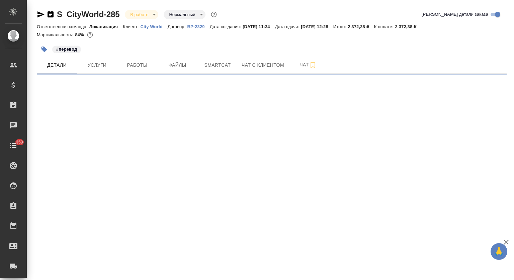
select select "RU"
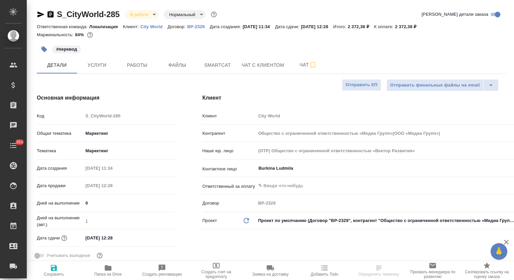
type input "Общество с ограниченной ответственностью «Медиа Групп»(ООО «Медиа Групп»)"
type textarea "x"
click at [113, 266] on span "Папка на Drive" at bounding box center [108, 270] width 46 height 13
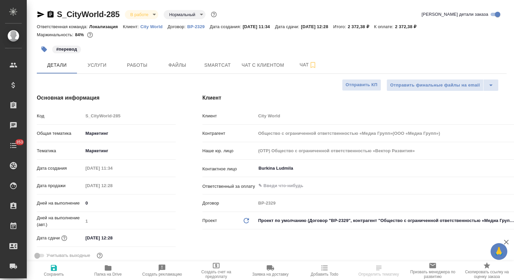
type textarea "x"
type input "Общество с ограниченной ответственностью «Медиа Групп»(ООО «Медиа Групп»)"
type textarea "x"
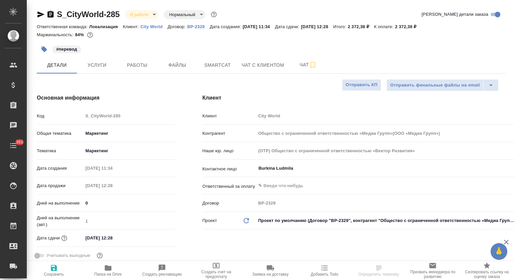
type textarea "x"
type input "Общество с ограниченной ответственностью «Медиа Групп»(ООО «Медиа Групп»)"
type textarea "x"
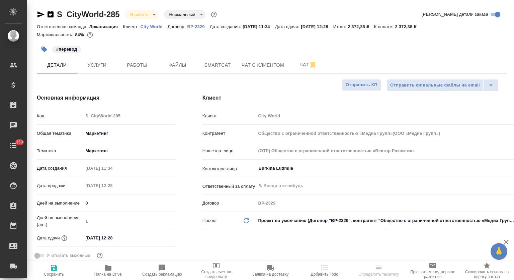
type textarea "x"
select select "RU"
type textarea "x"
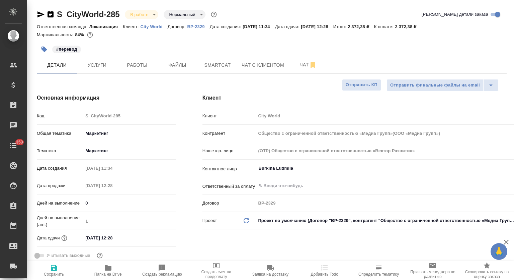
type input "Общество с ограниченной ответственностью «Медиа Групп»(ООО «Медиа Групп»)"
type textarea "x"
click at [148, 58] on button "Работы" at bounding box center [137, 65] width 40 height 17
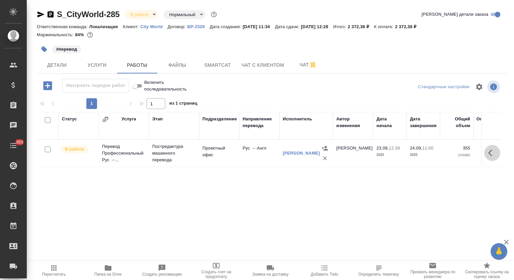
drag, startPoint x: 494, startPoint y: 153, endPoint x: 452, endPoint y: 162, distance: 42.4
click at [493, 154] on icon "button" at bounding box center [493, 153] width 8 height 8
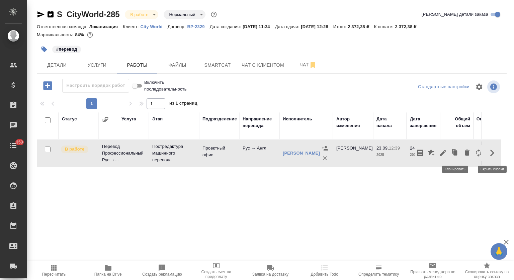
click at [443, 153] on icon "button" at bounding box center [443, 153] width 8 height 8
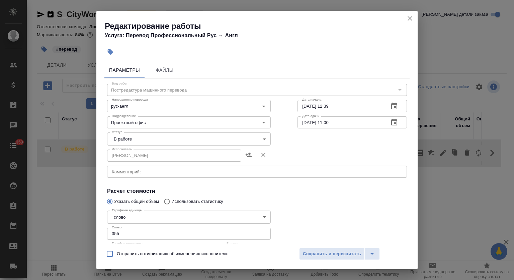
click at [135, 138] on body "🙏 .cls-1 fill:#fff; AWATERA Mutalimov Mark Клиенты Спецификации Заказы 0 Чаты 3…" at bounding box center [257, 140] width 514 height 280
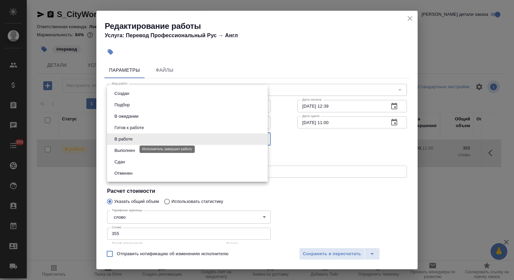
click at [133, 152] on button "Выполнен" at bounding box center [125, 150] width 24 height 7
type input "completed"
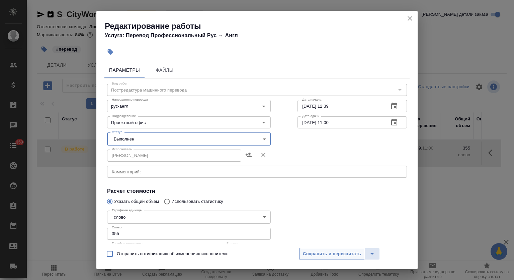
click at [326, 251] on span "Сохранить и пересчитать" at bounding box center [332, 254] width 58 height 8
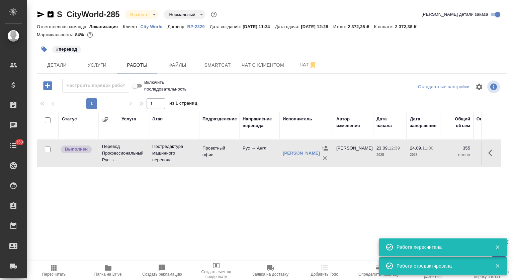
click at [138, 14] on body "🙏 .cls-1 fill:#fff; AWATERA Mutalimov Mark Клиенты Спецификации Заказы 0 Чаты 3…" at bounding box center [257, 140] width 514 height 280
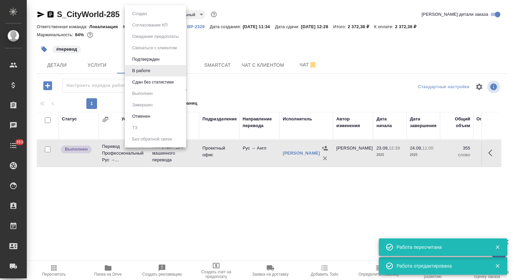
click at [152, 79] on button "Сдан без статистики" at bounding box center [153, 81] width 46 height 7
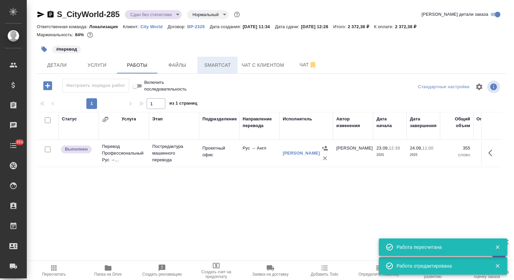
click at [222, 66] on span "Smartcat" at bounding box center [218, 65] width 32 height 8
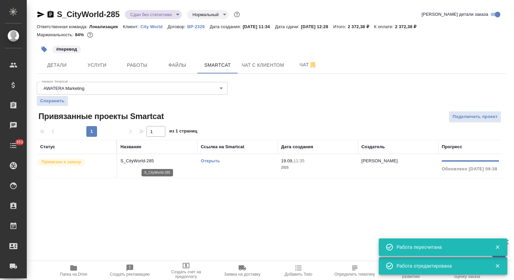
click at [148, 161] on p "S_CityWorld-285" at bounding box center [158, 160] width 74 height 7
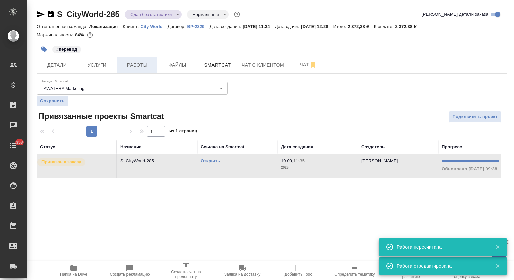
click at [140, 58] on button "Работы" at bounding box center [137, 65] width 40 height 17
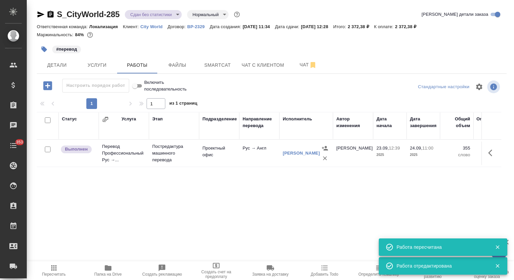
click at [40, 14] on icon "button" at bounding box center [41, 14] width 8 height 8
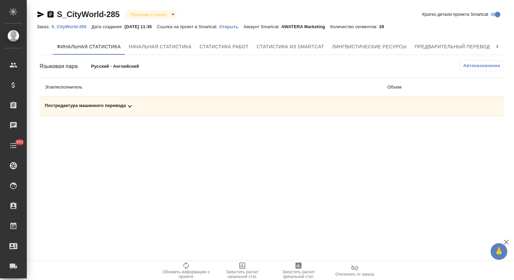
click at [123, 100] on td "Постредактура машинного перевода" at bounding box center [211, 106] width 343 height 19
click at [125, 107] on div "Постредактура машинного перевода" at bounding box center [211, 106] width 332 height 8
click at [308, 276] on span "Запустить расчет финальной стат." at bounding box center [299, 273] width 48 height 9
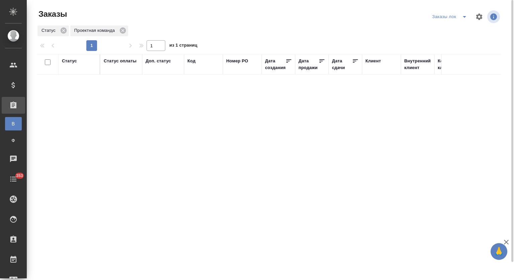
click at [462, 16] on icon "split button" at bounding box center [465, 17] width 8 height 8
drag, startPoint x: 458, startPoint y: 32, endPoint x: 433, endPoint y: 25, distance: 26.4
click at [458, 32] on li "Мои заказы" at bounding box center [451, 30] width 41 height 11
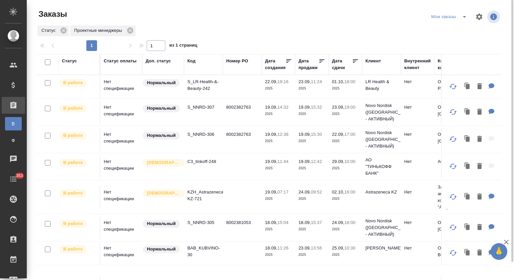
click at [203, 85] on p "S_LR-Health-&-Beauty-242" at bounding box center [204, 84] width 32 height 13
click at [208, 106] on p "S_NNRD-307" at bounding box center [204, 107] width 32 height 7
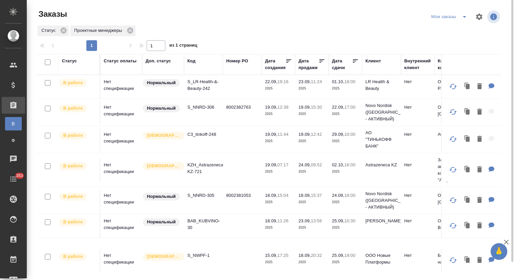
click at [202, 106] on p "S_NNRD-306" at bounding box center [204, 107] width 32 height 7
click at [194, 168] on p "KZH_Astrazeneca-KZ-721" at bounding box center [204, 167] width 32 height 13
click at [206, 194] on p "S_NNRD-305" at bounding box center [204, 195] width 32 height 7
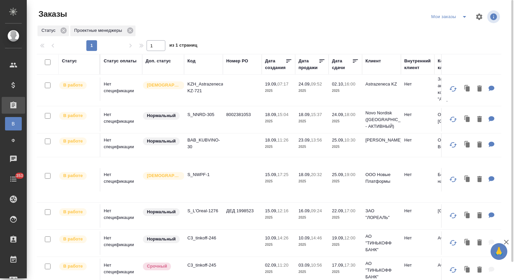
scroll to position [92, 0]
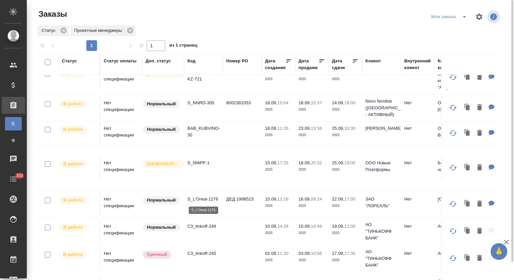
click at [205, 198] on p "S_L’Oreal-1276" at bounding box center [204, 199] width 32 height 7
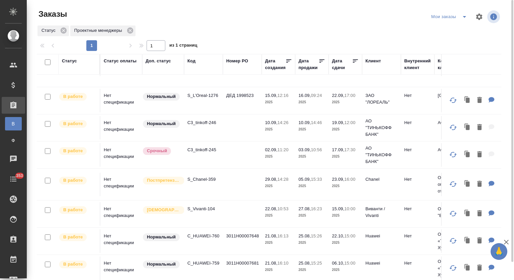
scroll to position [198, 0]
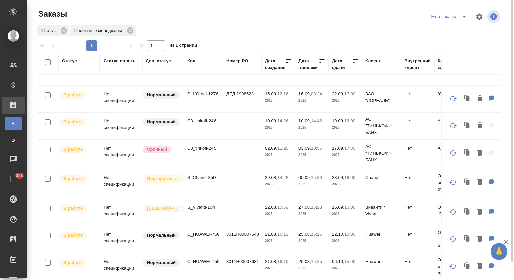
click at [202, 177] on p "S_Chanel-359" at bounding box center [204, 177] width 32 height 7
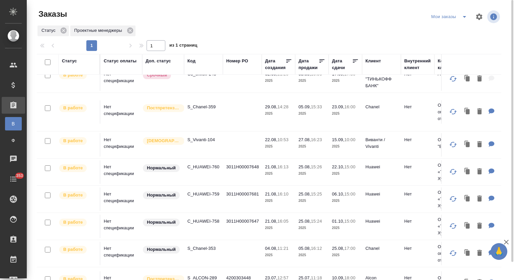
scroll to position [0, 0]
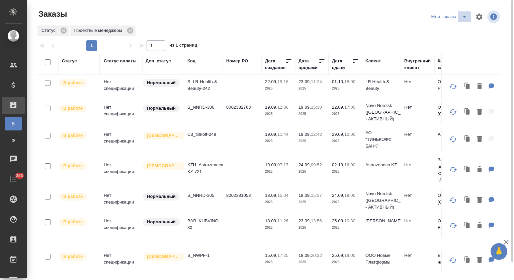
click at [468, 16] on icon "split button" at bounding box center [465, 17] width 8 height 8
click at [448, 31] on li "Заказы лок" at bounding box center [451, 30] width 42 height 11
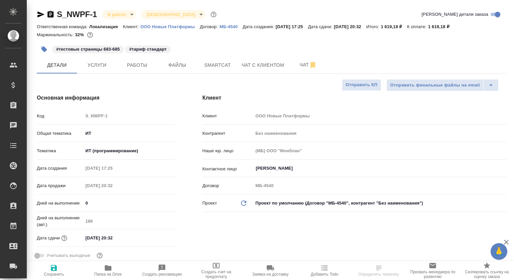
select select "RU"
drag, startPoint x: 149, startPoint y: 69, endPoint x: 261, endPoint y: 51, distance: 114.1
click at [149, 69] on button "Работы" at bounding box center [137, 65] width 40 height 17
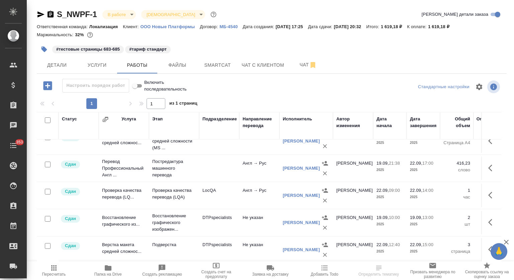
scroll to position [17, 0]
click at [489, 218] on icon "button" at bounding box center [493, 221] width 8 height 8
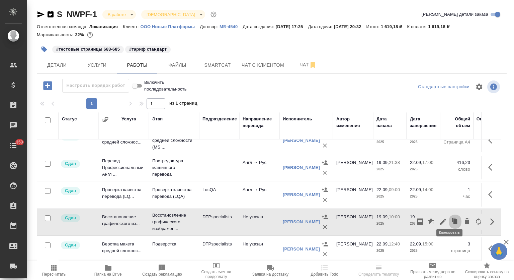
click at [451, 217] on icon "button" at bounding box center [455, 221] width 9 height 9
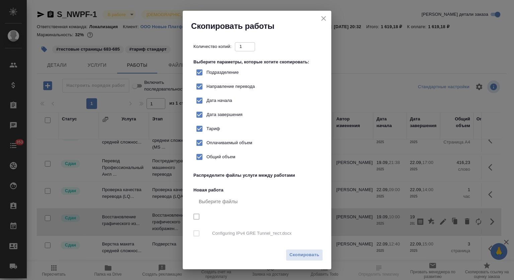
checkbox input "true"
click at [201, 71] on input "Подразделение" at bounding box center [200, 72] width 14 height 14
checkbox input "false"
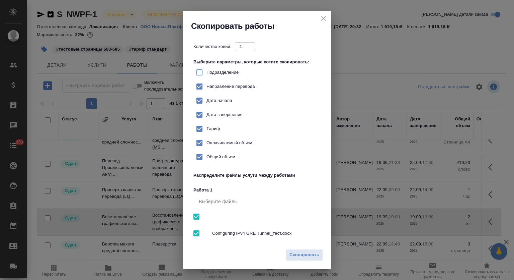
click at [200, 99] on input "Дата начала" at bounding box center [200, 100] width 14 height 14
checkbox input "false"
click at [200, 114] on input "Дата завершения" at bounding box center [200, 115] width 14 height 14
checkbox input "false"
click at [199, 127] on input "Тариф" at bounding box center [200, 129] width 14 height 14
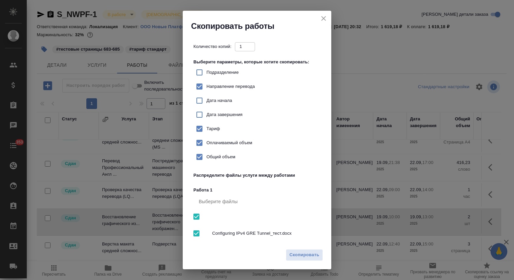
checkbox input "false"
click at [306, 259] on button "Скопировать" at bounding box center [304, 255] width 37 height 12
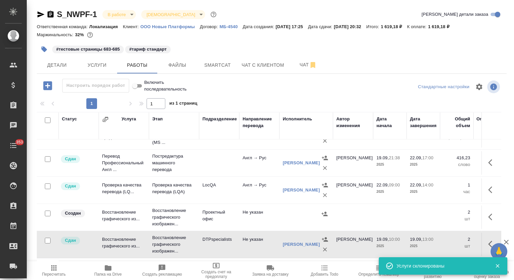
scroll to position [0, 0]
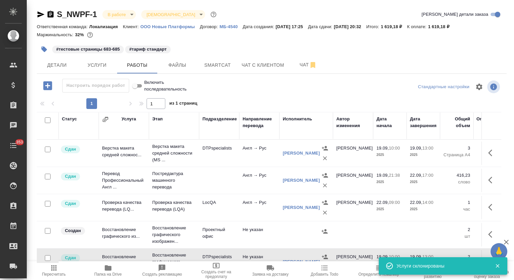
click at [489, 152] on icon "button" at bounding box center [493, 153] width 8 height 8
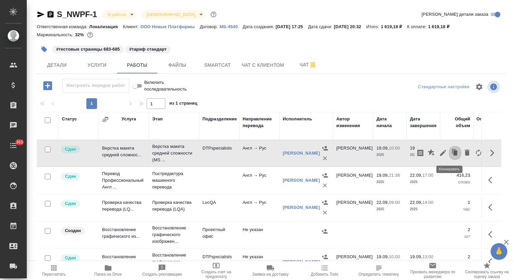
click at [453, 148] on icon "button" at bounding box center [455, 152] width 9 height 9
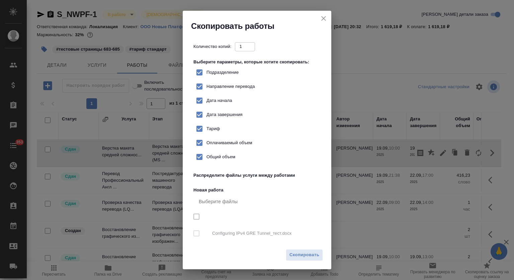
checkbox input "true"
click at [201, 71] on input "Подразделение" at bounding box center [200, 72] width 14 height 14
checkbox input "false"
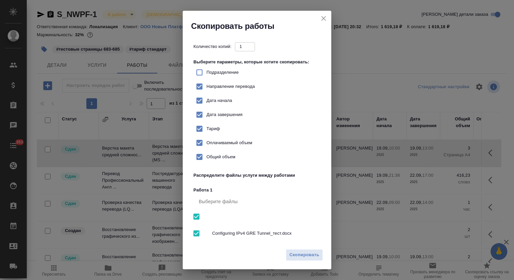
click at [199, 100] on input "Дата начала" at bounding box center [200, 100] width 14 height 14
checkbox input "false"
click at [199, 115] on input "Дата завершения" at bounding box center [200, 115] width 14 height 14
checkbox input "false"
click at [200, 126] on input "Тариф" at bounding box center [200, 129] width 14 height 14
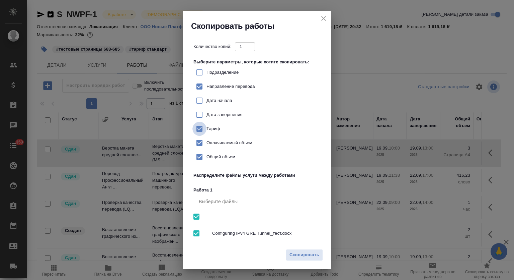
checkbox input "false"
click at [306, 257] on span "Скопировать" at bounding box center [305, 255] width 30 height 8
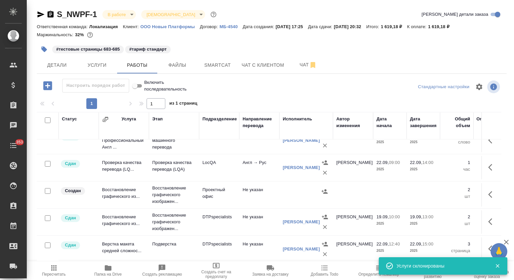
scroll to position [72, 0]
click at [488, 186] on button "button" at bounding box center [493, 194] width 16 height 16
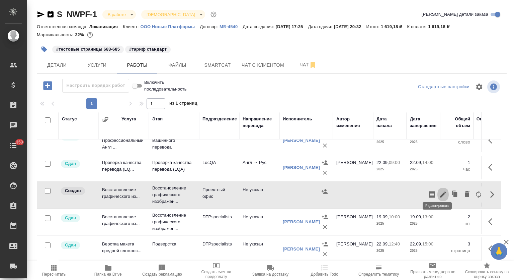
click at [439, 190] on icon "button" at bounding box center [443, 194] width 8 height 8
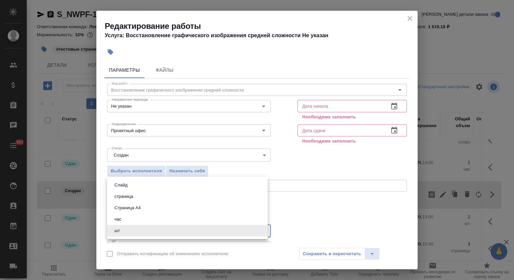
drag, startPoint x: 126, startPoint y: 234, endPoint x: 116, endPoint y: 235, distance: 10.4
click at [116, 235] on body "🙏 .cls-1 fill:#fff; AWATERA Mutalimov Mark Клиенты Спецификации Заказы 0 Чаты 3…" at bounding box center [257, 140] width 514 height 280
drag, startPoint x: 364, startPoint y: 198, endPoint x: 181, endPoint y: 224, distance: 185.4
click at [364, 198] on div at bounding box center [257, 140] width 514 height 280
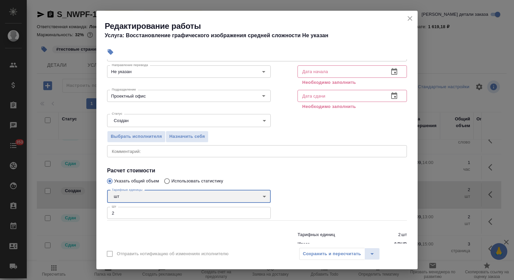
scroll to position [45, 0]
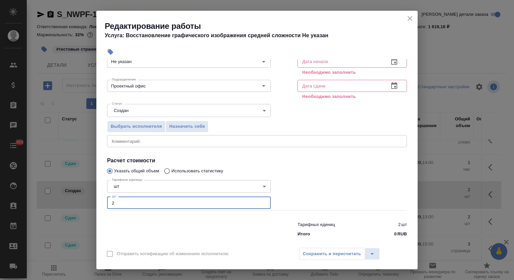
drag, startPoint x: 122, startPoint y: 198, endPoint x: 103, endPoint y: 197, distance: 18.5
click at [103, 197] on div "Параметры Файлы Вид работ Восстановление графического изображения средней сложн…" at bounding box center [257, 151] width 322 height 184
type input "1"
click at [408, 16] on icon "close" at bounding box center [410, 18] width 8 height 8
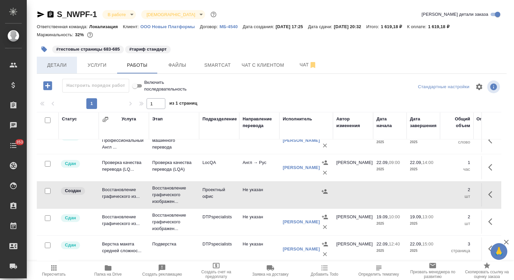
click at [56, 66] on span "Детали" at bounding box center [57, 65] width 32 height 8
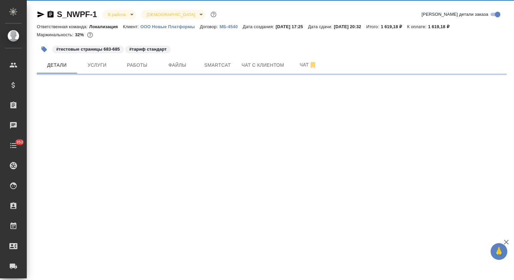
select select "RU"
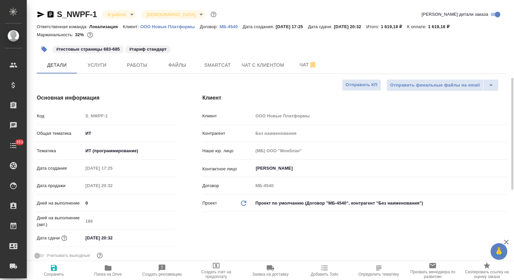
type textarea "x"
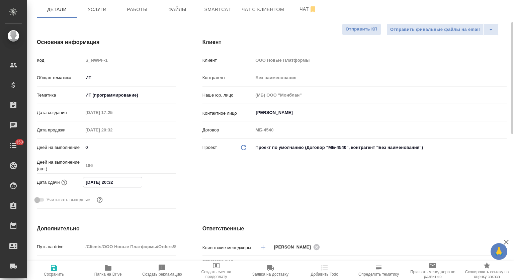
click at [137, 184] on input "19.02.2026 20:32" at bounding box center [112, 182] width 59 height 10
click at [158, 180] on icon "button" at bounding box center [156, 181] width 6 height 7
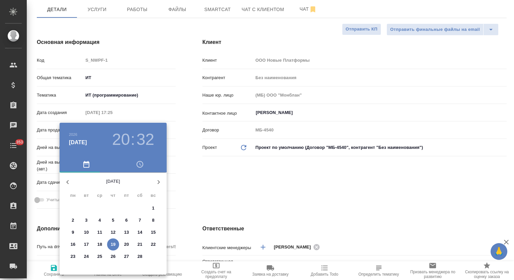
click at [67, 184] on icon "button" at bounding box center [68, 182] width 8 height 8
click at [67, 182] on icon "button" at bounding box center [67, 182] width 2 height 4
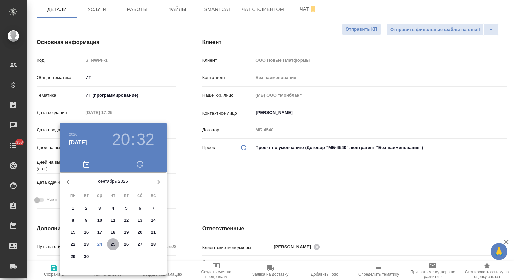
click at [114, 244] on p "25" at bounding box center [113, 244] width 5 height 7
type input "25.09.2025 20:32"
type textarea "x"
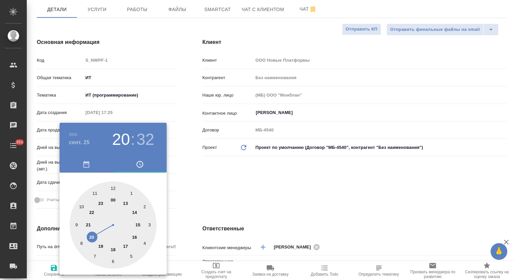
click at [101, 245] on div at bounding box center [113, 224] width 87 height 87
type input "25.09.2025 19:32"
type textarea "x"
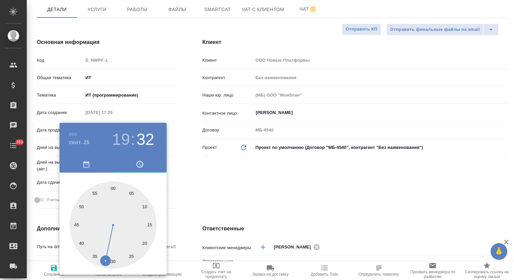
drag, startPoint x: 113, startPoint y: 185, endPoint x: 213, endPoint y: 179, distance: 100.3
click at [113, 185] on div at bounding box center [113, 224] width 87 height 87
type input "25.09.2025 19:00"
type textarea "x"
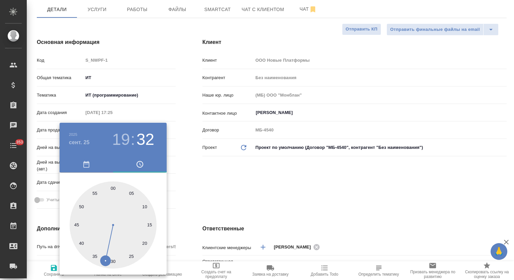
type textarea "x"
click at [217, 179] on div at bounding box center [257, 140] width 514 height 280
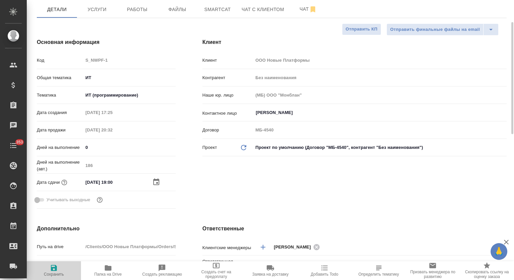
click at [52, 271] on icon "button" at bounding box center [54, 268] width 8 height 8
type textarea "x"
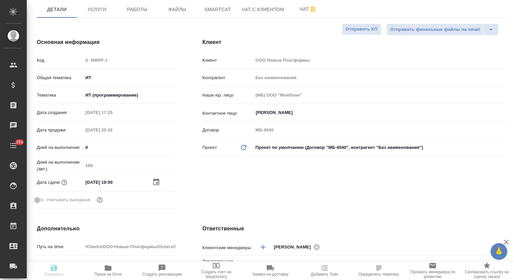
type textarea "x"
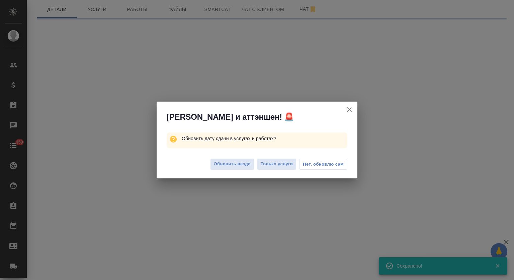
click at [232, 166] on span "Обновить везде" at bounding box center [232, 164] width 37 height 8
select select "RU"
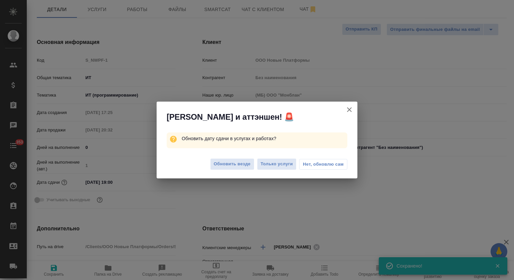
type textarea "x"
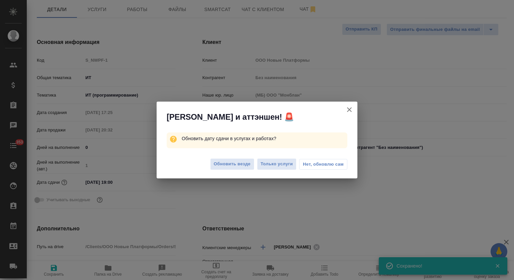
type textarea "x"
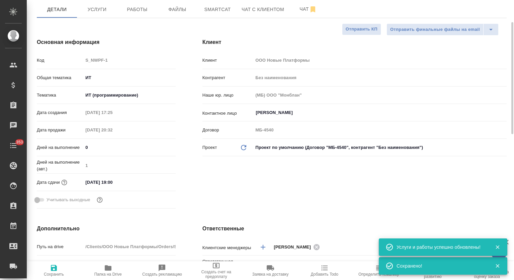
scroll to position [0, 0]
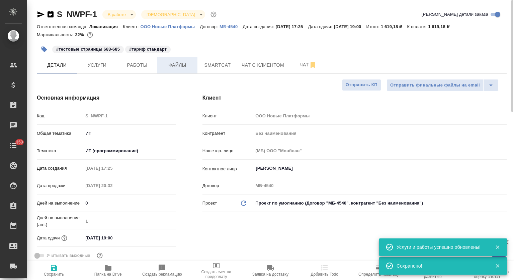
click at [136, 65] on span "Работы" at bounding box center [137, 65] width 32 height 8
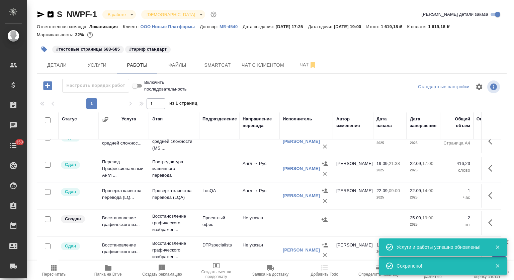
scroll to position [72, 0]
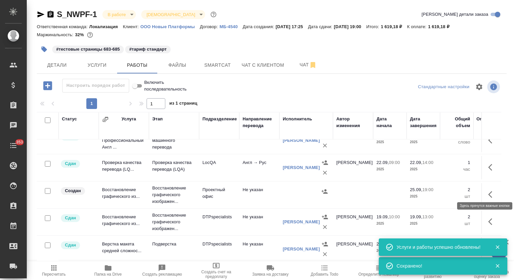
click at [485, 186] on button "button" at bounding box center [493, 194] width 16 height 16
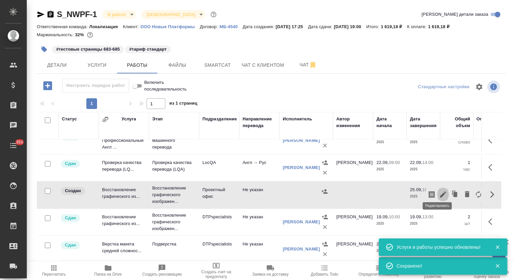
click at [439, 190] on icon "button" at bounding box center [443, 194] width 8 height 8
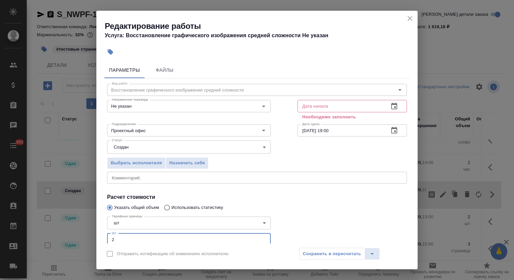
scroll to position [0, 0]
click at [107, 236] on div "Тарифные единицы шт 5a8b1489cc6b4906c91bfdc1 Тарифные единицы Шт 2 Шт" at bounding box center [189, 230] width 191 height 60
type input "1"
click at [142, 128] on input "Проектный офис" at bounding box center [177, 130] width 137 height 8
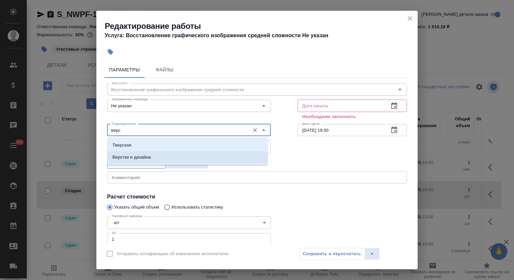
click at [166, 157] on li "Верстки и дизайна" at bounding box center [187, 157] width 161 height 12
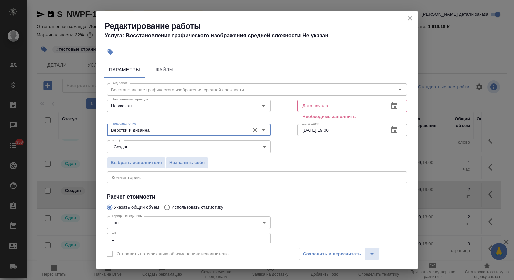
type input "Верстки и дизайна"
click at [153, 147] on body "🙏 .cls-1 fill:#fff; AWATERA Mutalimov Mark Клиенты Спецификации Заказы 0 Чаты 3…" at bounding box center [257, 140] width 514 height 280
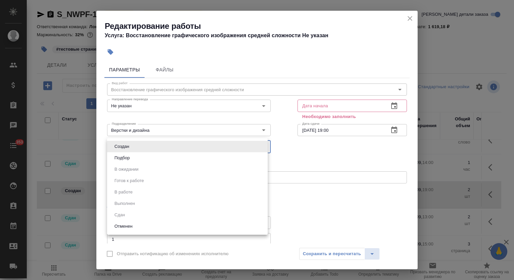
click at [150, 157] on li "Подбор" at bounding box center [187, 157] width 161 height 11
type input "recruiting"
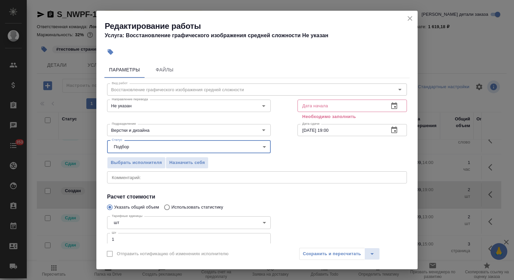
click at [391, 102] on icon "button" at bounding box center [395, 106] width 8 height 8
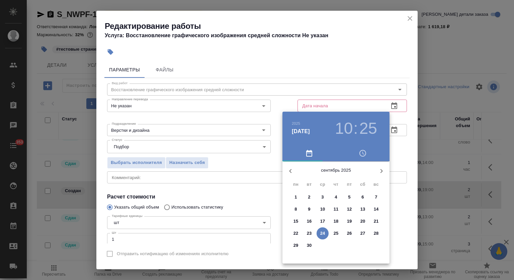
click at [324, 232] on p "24" at bounding box center [323, 233] width 5 height 7
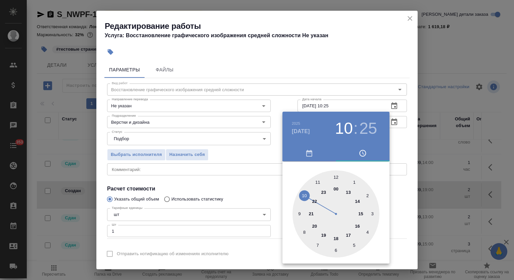
click at [358, 76] on div at bounding box center [257, 140] width 514 height 280
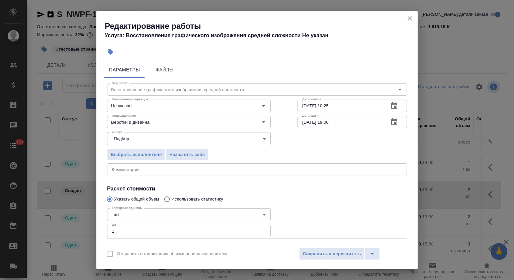
click at [392, 106] on icon "button" at bounding box center [395, 105] width 6 height 7
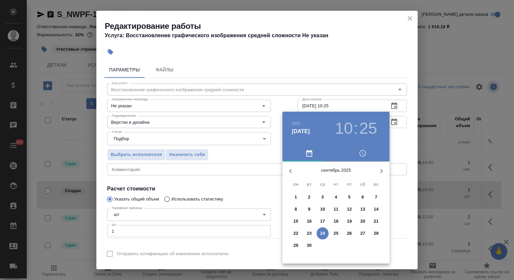
click at [323, 233] on p "24" at bounding box center [323, 233] width 5 height 7
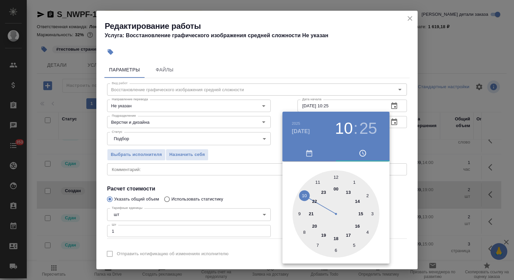
click at [304, 195] on div at bounding box center [336, 213] width 87 height 87
drag, startPoint x: 336, startPoint y: 250, endPoint x: 361, endPoint y: 101, distance: 150.8
click at [336, 250] on div at bounding box center [336, 213] width 87 height 87
type input "24.09.2025 10:30"
click at [363, 77] on div at bounding box center [257, 140] width 514 height 280
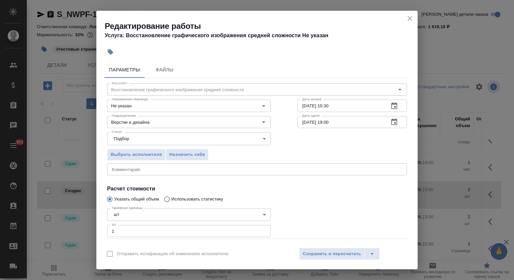
click at [391, 122] on icon "button" at bounding box center [395, 122] width 8 height 8
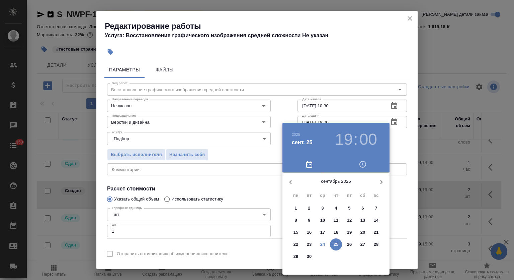
click at [326, 243] on span "24" at bounding box center [323, 244] width 12 height 7
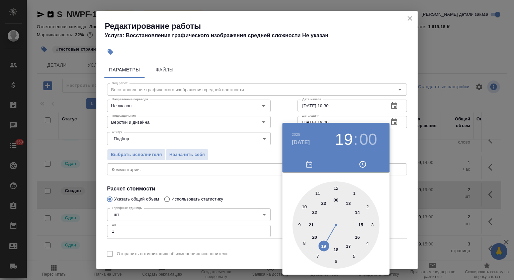
click at [349, 201] on div at bounding box center [336, 224] width 87 height 87
click at [338, 262] on div at bounding box center [336, 224] width 87 height 87
type input "24.09.2025 13:30"
click at [370, 69] on div at bounding box center [257, 140] width 514 height 280
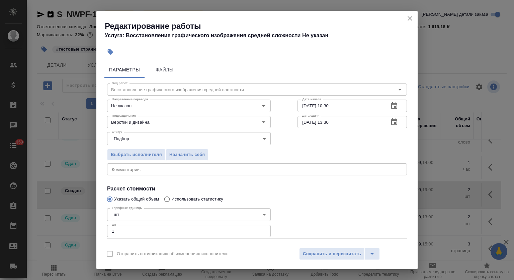
drag, startPoint x: 340, startPoint y: 251, endPoint x: 329, endPoint y: 204, distance: 47.5
click at [340, 251] on span "Сохранить и пересчитать" at bounding box center [332, 254] width 58 height 8
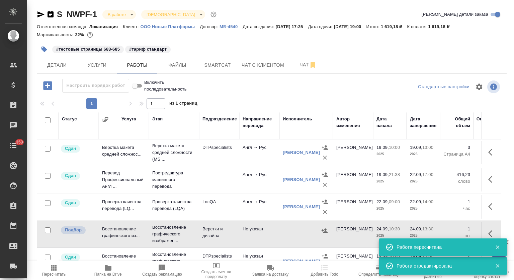
scroll to position [0, 0]
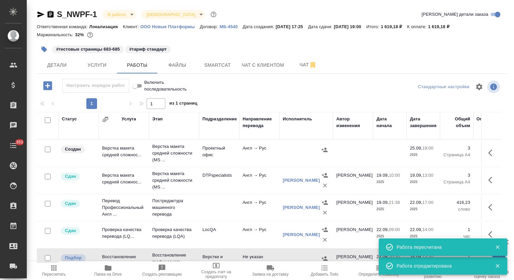
click at [492, 149] on button "button" at bounding box center [493, 153] width 16 height 16
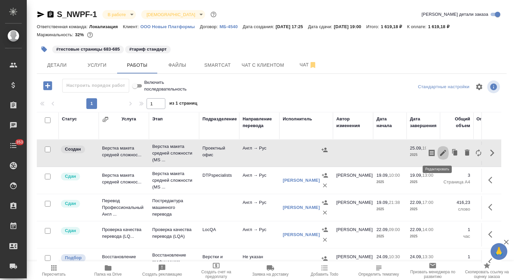
click at [439, 151] on icon "button" at bounding box center [443, 153] width 8 height 8
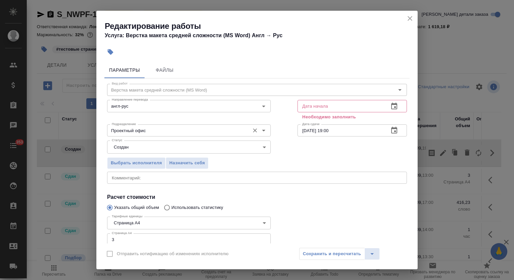
click at [159, 132] on input "Проектный офис" at bounding box center [177, 130] width 137 height 8
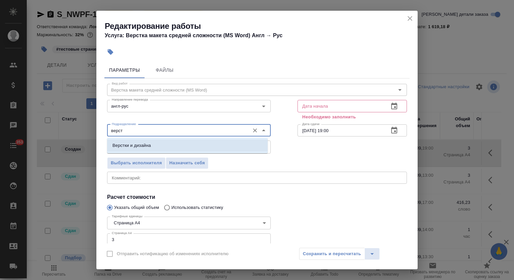
click at [199, 144] on li "Верстки и дизайна" at bounding box center [187, 145] width 161 height 12
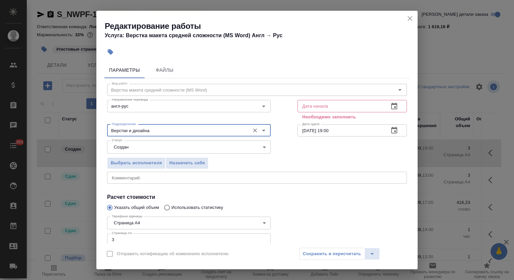
type input "Верстки и дизайна"
click at [180, 142] on body "🙏 .cls-1 fill:#fff; AWATERA Mutalimov Mark Клиенты Спецификации Заказы 0 Чаты 3…" at bounding box center [257, 140] width 514 height 280
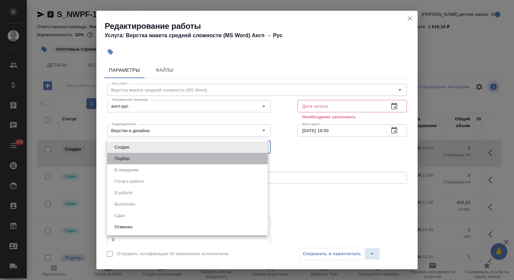
click at [149, 157] on li "Подбор" at bounding box center [187, 158] width 161 height 11
type input "recruiting"
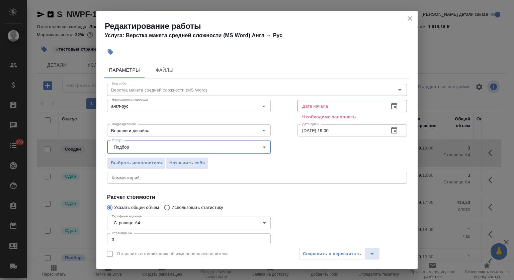
click at [391, 105] on icon "button" at bounding box center [395, 106] width 8 height 8
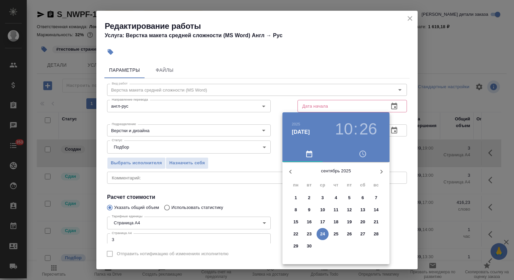
click at [323, 233] on p "24" at bounding box center [323, 233] width 5 height 7
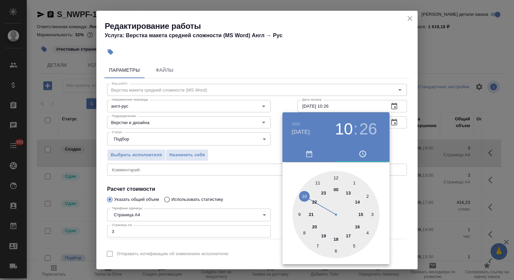
click at [301, 195] on div at bounding box center [336, 214] width 87 height 87
click at [337, 249] on div at bounding box center [336, 214] width 87 height 87
type input "24.09.2025 10:30"
click at [385, 49] on div at bounding box center [257, 140] width 514 height 280
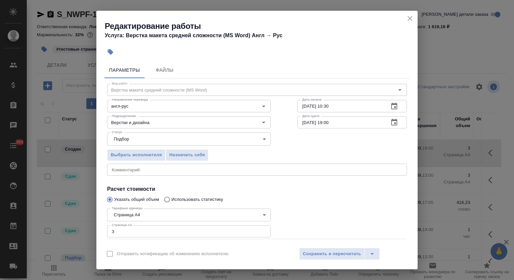
click at [391, 123] on icon "button" at bounding box center [395, 122] width 8 height 8
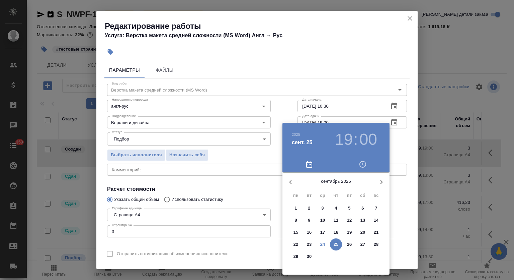
click at [323, 242] on p "24" at bounding box center [323, 244] width 5 height 7
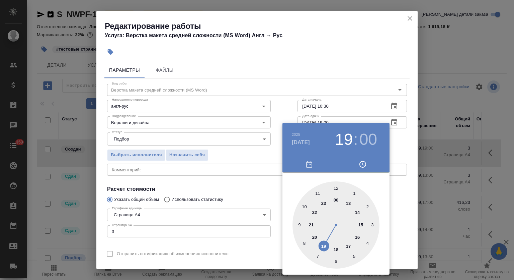
click at [349, 203] on div at bounding box center [336, 224] width 87 height 87
click at [337, 263] on div at bounding box center [336, 224] width 87 height 87
type input "24.09.2025 13:30"
click at [370, 50] on div at bounding box center [257, 140] width 514 height 280
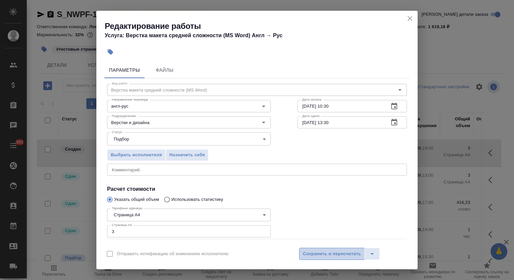
click at [329, 252] on span "Сохранить и пересчитать" at bounding box center [332, 254] width 58 height 8
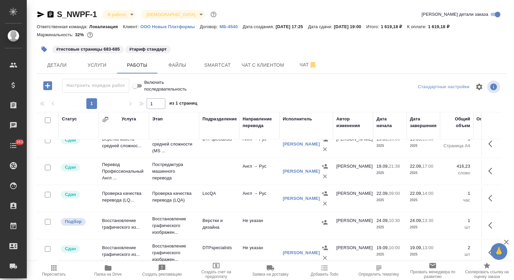
scroll to position [27, 0]
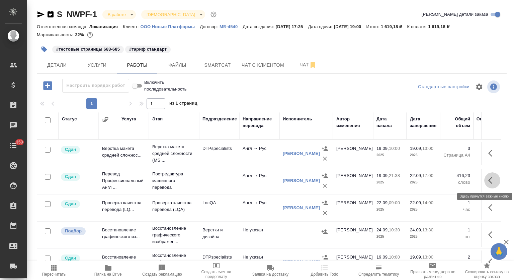
click at [489, 182] on icon "button" at bounding box center [493, 180] width 8 height 8
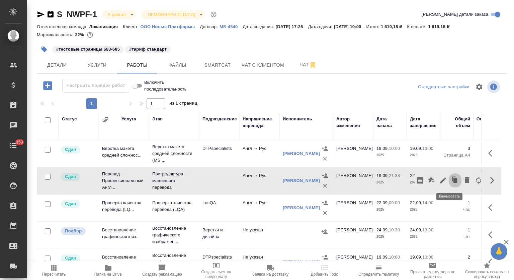
click at [451, 176] on icon "button" at bounding box center [455, 180] width 9 height 9
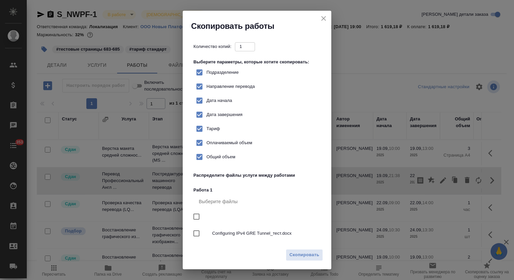
click at [199, 129] on input "Тариф" at bounding box center [200, 129] width 14 height 14
checkbox input "false"
drag, startPoint x: 199, startPoint y: 144, endPoint x: 200, endPoint y: 147, distance: 3.4
click at [200, 143] on input "Оплачиваемый объем" at bounding box center [200, 143] width 14 height 14
click at [201, 144] on input "Оплачиваемый объем" at bounding box center [200, 143] width 14 height 14
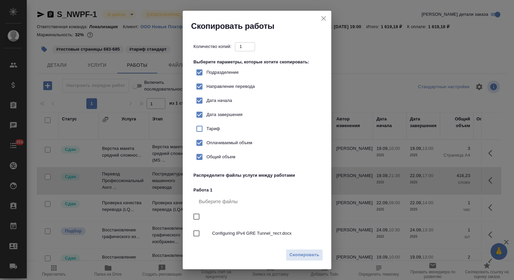
click at [200, 144] on input "Оплачиваемый объем" at bounding box center [200, 143] width 14 height 14
click at [200, 142] on input "Оплачиваемый объем" at bounding box center [200, 143] width 14 height 14
checkbox input "true"
drag, startPoint x: 198, startPoint y: 101, endPoint x: 200, endPoint y: 108, distance: 6.8
click at [198, 100] on input "Дата начала" at bounding box center [200, 100] width 14 height 14
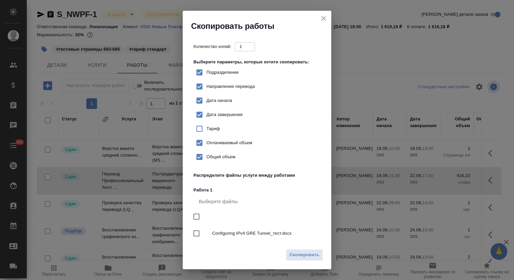
checkbox input "false"
click at [200, 116] on input "Дата завершения" at bounding box center [200, 115] width 14 height 14
checkbox input "false"
click at [306, 256] on span "Скопировать" at bounding box center [305, 255] width 30 height 8
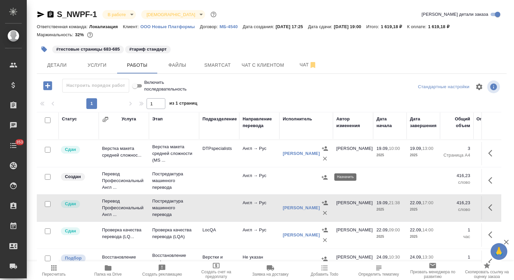
click at [326, 177] on icon "button" at bounding box center [325, 177] width 6 height 4
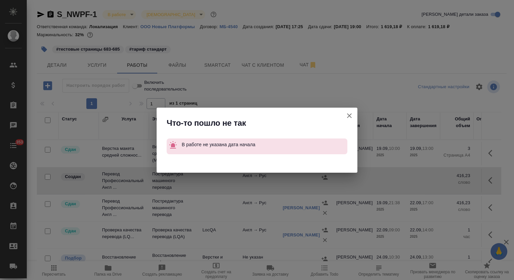
click at [349, 115] on icon "button" at bounding box center [349, 115] width 5 height 5
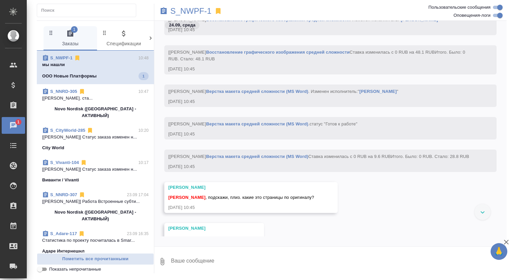
scroll to position [6181, 0]
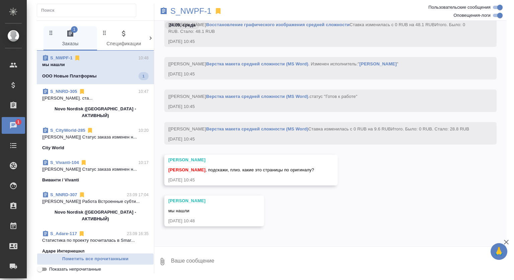
click at [198, 264] on textarea at bounding box center [338, 261] width 337 height 23
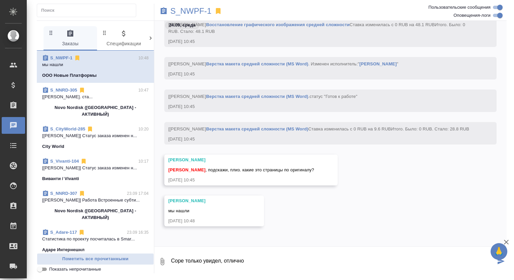
type textarea "Соре только увидел, отлично"
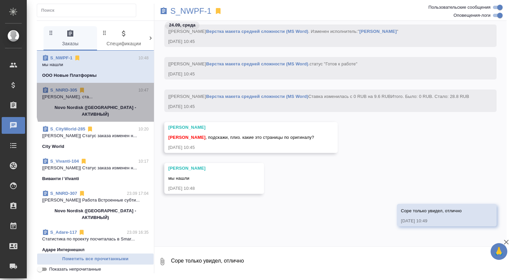
click at [119, 99] on p "[[PERSON_NAME]. ста..." at bounding box center [95, 96] width 107 height 7
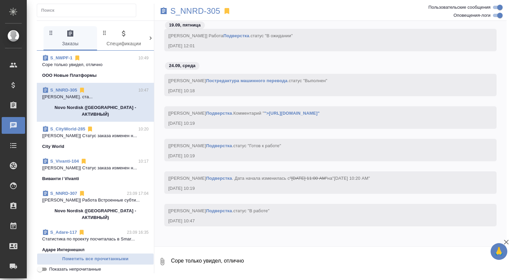
scroll to position [2032, 0]
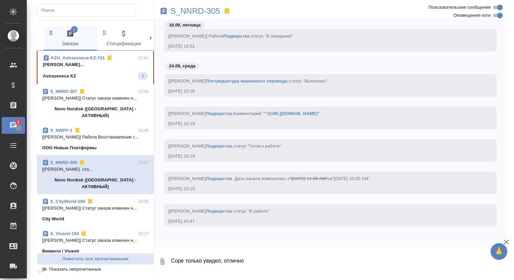
click at [123, 71] on span "KZH_Astrazeneca-KZ-721 10:54 [PERSON_NAME]... Astrazeneca KZ 1" at bounding box center [95, 67] width 105 height 25
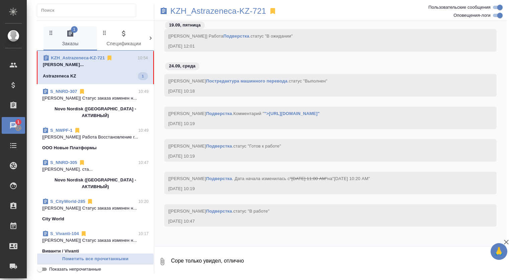
scroll to position [336, 0]
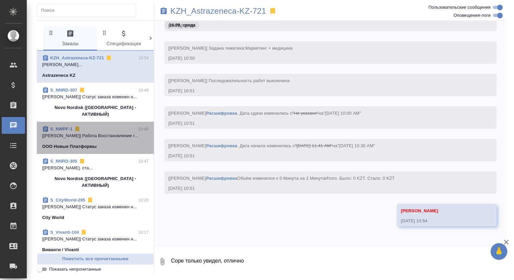
click at [118, 135] on span "S_NWPF-1 10:49 [[PERSON_NAME]] Работа Восстановление г... ООО Новые Платформы" at bounding box center [95, 138] width 107 height 24
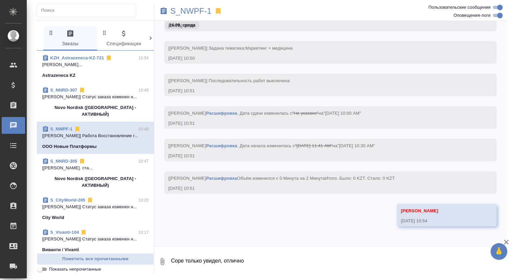
scroll to position [6295, 0]
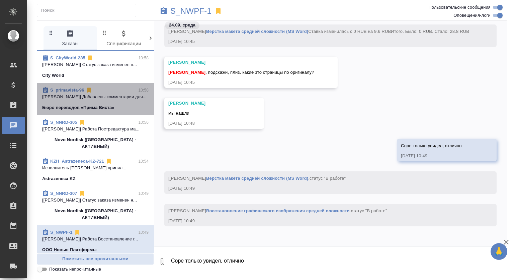
click at [122, 99] on p "[Валяева Анна] Добавлены комментарии для..." at bounding box center [95, 96] width 107 height 7
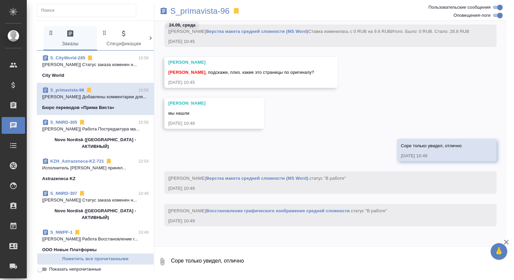
scroll to position [276, 0]
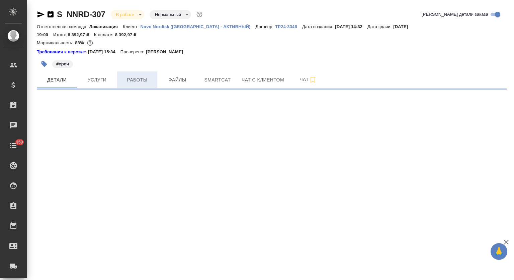
select select "RU"
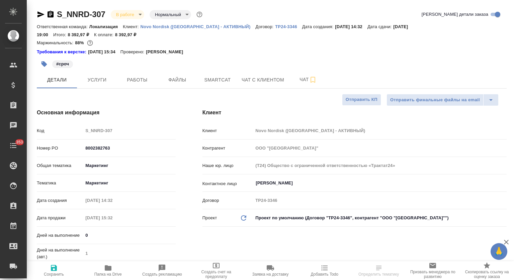
drag, startPoint x: 143, startPoint y: 75, endPoint x: 258, endPoint y: 22, distance: 125.9
click at [143, 76] on span "Работы" at bounding box center [137, 80] width 32 height 8
type textarea "x"
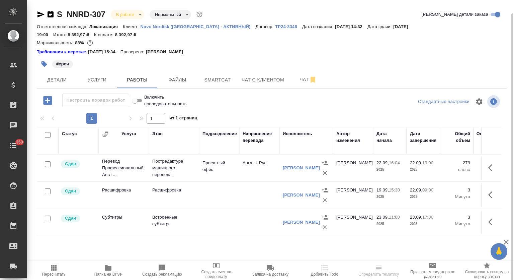
scroll to position [7, 0]
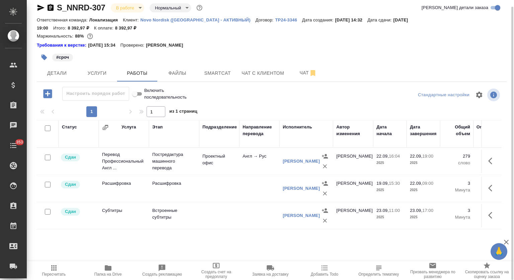
click at [137, 6] on body "🙏 .cls-1 fill:#fff; AWATERA Mutalimov Mark Клиенты Спецификации Заказы 0 Чаты 3…" at bounding box center [257, 140] width 514 height 280
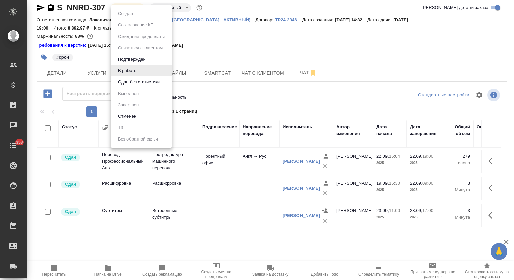
click at [145, 83] on button "Сдан без статистики" at bounding box center [139, 81] width 46 height 7
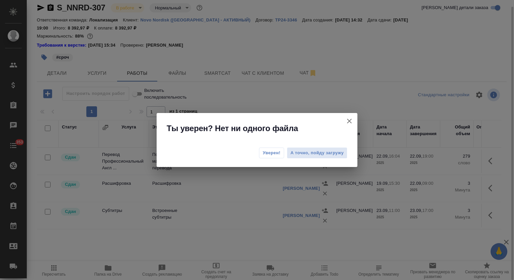
click at [269, 151] on span "Уверен!" at bounding box center [272, 152] width 18 height 7
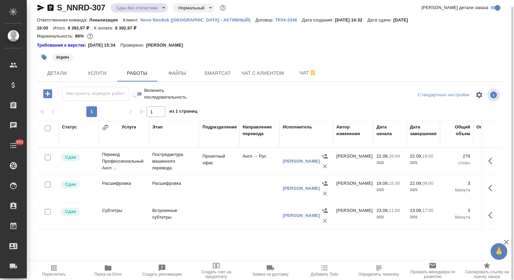
click at [154, 6] on body "🙏 .cls-1 fill:#fff; AWATERA Mutalimov Mark Клиенты Спецификации Заказы 0 Чаты 3…" at bounding box center [257, 140] width 514 height 280
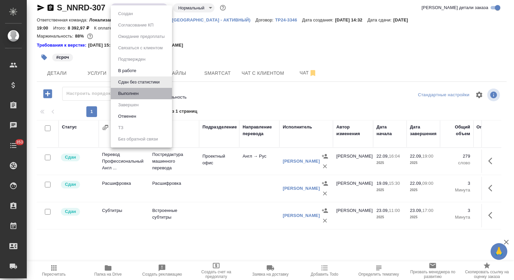
click at [143, 93] on li "Выполнен" at bounding box center [141, 93] width 61 height 11
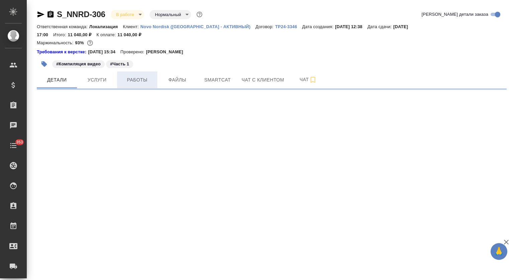
select select "RU"
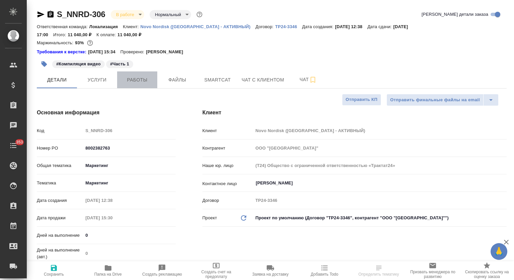
click at [138, 76] on span "Работы" at bounding box center [137, 80] width 32 height 8
type textarea "x"
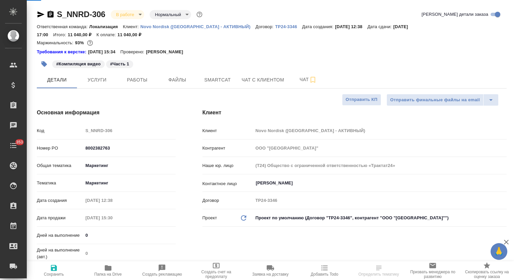
type textarea "x"
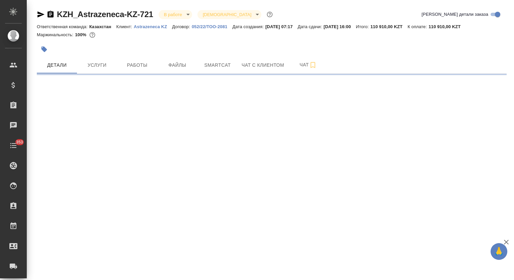
select select "RU"
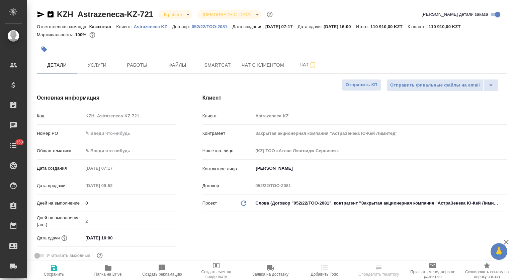
type textarea "x"
click at [117, 265] on span "Папка на Drive" at bounding box center [108, 270] width 46 height 13
type textarea "x"
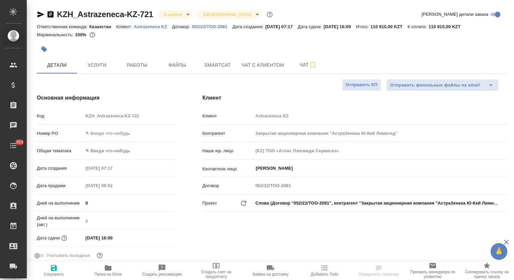
type textarea "x"
select select "RU"
type textarea "x"
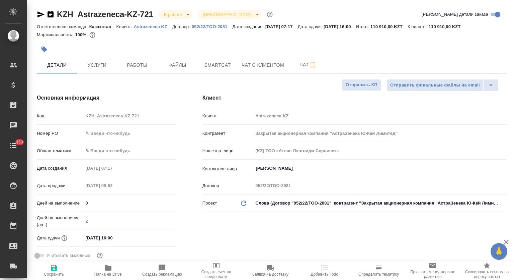
type textarea "x"
click at [102, 67] on span "Услуги" at bounding box center [97, 65] width 32 height 8
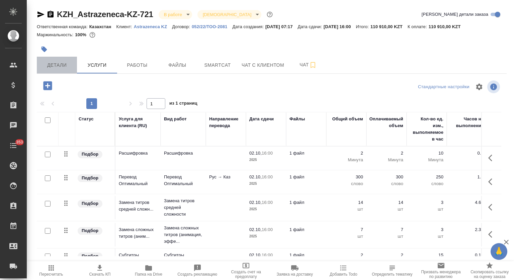
click at [52, 63] on span "Детали" at bounding box center [57, 65] width 32 height 8
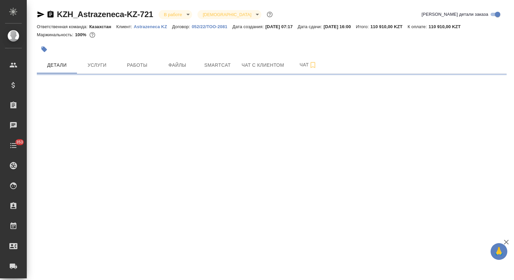
select select "RU"
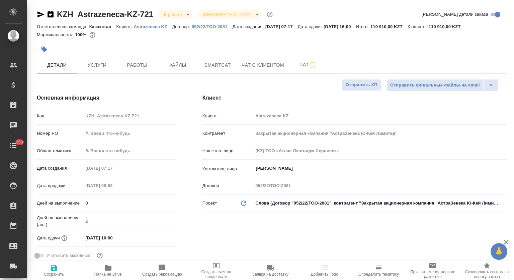
type textarea "x"
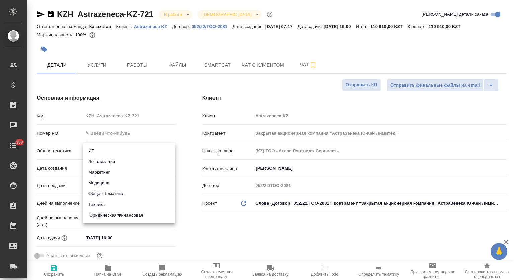
click at [114, 145] on body "🙏 .cls-1 fill:#fff; AWATERA Mutalimov Mark Клиенты Спецификации Заказы 0 Чаты 3…" at bounding box center [257, 140] width 514 height 280
click at [111, 168] on li "Маркетинг" at bounding box center [129, 172] width 92 height 11
type input "marketing"
type textarea "x"
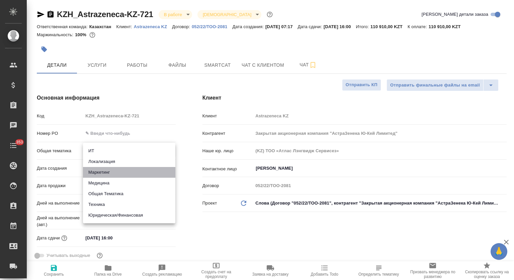
type textarea "x"
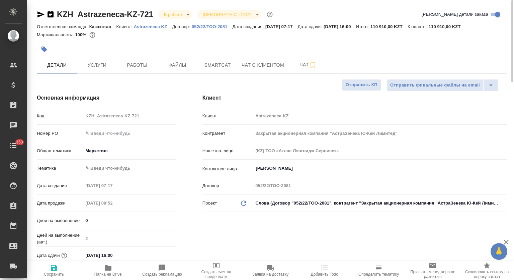
click at [109, 167] on body "🙏 .cls-1 fill:#fff; AWATERA Mutalimov Mark Клиенты Спецификации Заказы 0 Чаты 3…" at bounding box center [257, 140] width 514 height 280
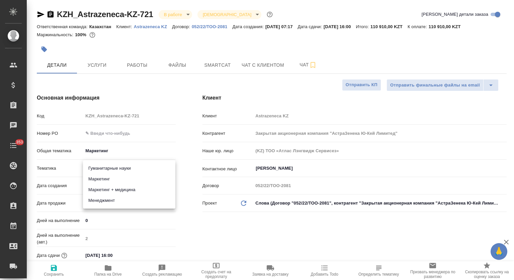
click at [116, 190] on li "Маркетинг + медицина" at bounding box center [129, 189] width 92 height 11
type textarea "x"
type input "5f647205b73bc97568ca66b5"
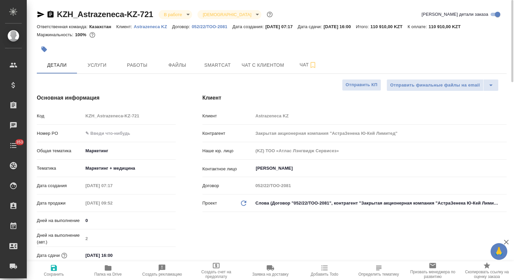
click at [53, 270] on icon "button" at bounding box center [54, 268] width 6 height 6
type textarea "x"
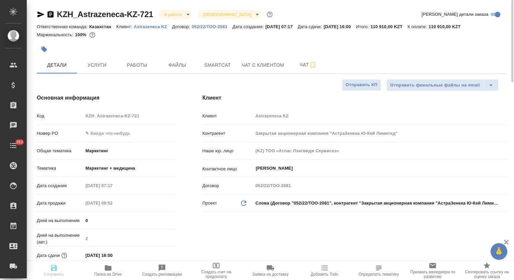
type textarea "x"
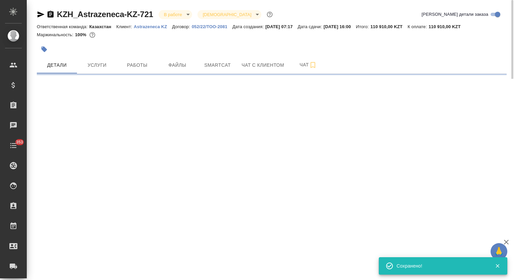
select select "RU"
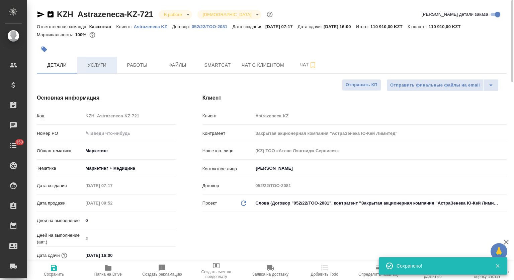
type textarea "x"
click at [103, 70] on button "Услуги" at bounding box center [97, 65] width 40 height 17
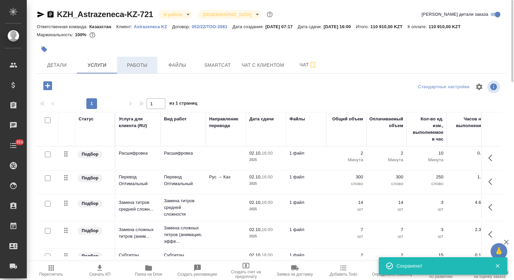
click at [136, 64] on span "Работы" at bounding box center [137, 65] width 32 height 8
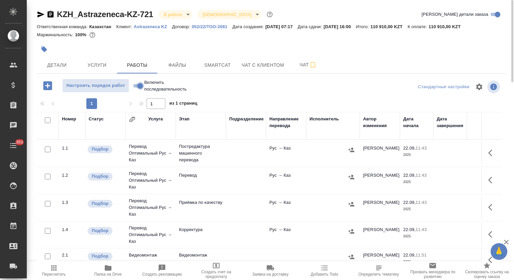
click at [137, 85] on input "Включить последовательность" at bounding box center [140, 86] width 24 height 8
checkbox input "true"
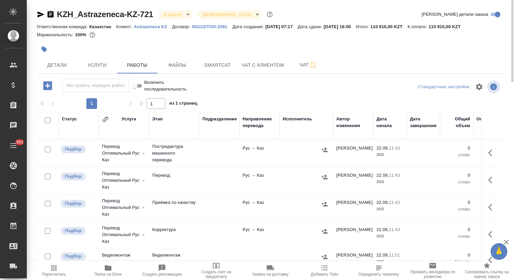
click at [49, 119] on input "checkbox" at bounding box center [48, 120] width 6 height 6
checkbox input "true"
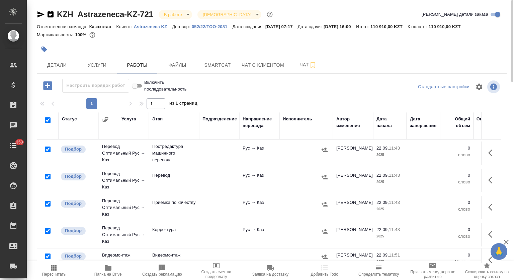
checkbox input "true"
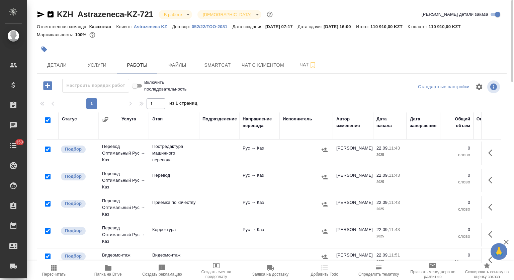
checkbox input "true"
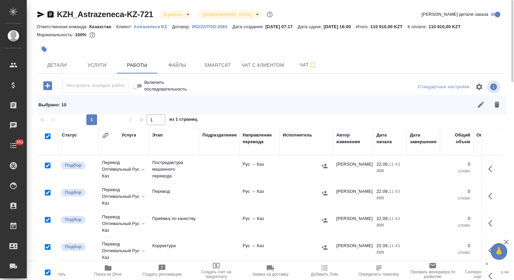
click at [49, 167] on input "checkbox" at bounding box center [48, 165] width 6 height 6
checkbox input "false"
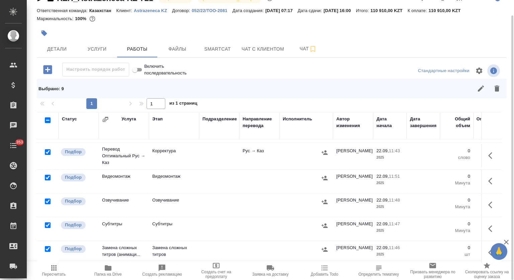
scroll to position [89, 0]
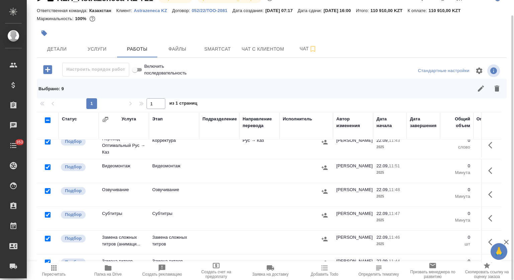
click at [49, 166] on input "checkbox" at bounding box center [48, 167] width 6 height 6
checkbox input "false"
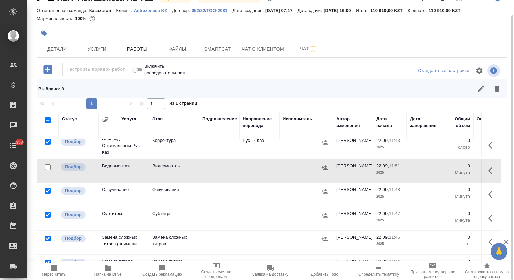
drag, startPoint x: 46, startPoint y: 190, endPoint x: 48, endPoint y: 212, distance: 21.9
click at [46, 190] on input "checkbox" at bounding box center [48, 191] width 6 height 6
checkbox input "false"
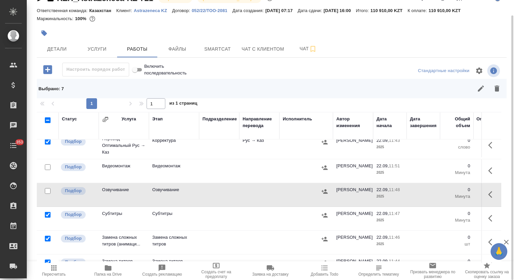
click at [48, 212] on input "checkbox" at bounding box center [48, 215] width 6 height 6
checkbox input "false"
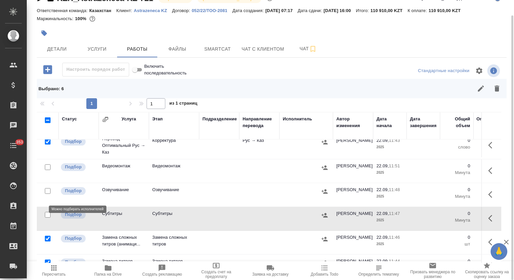
scroll to position [133, 0]
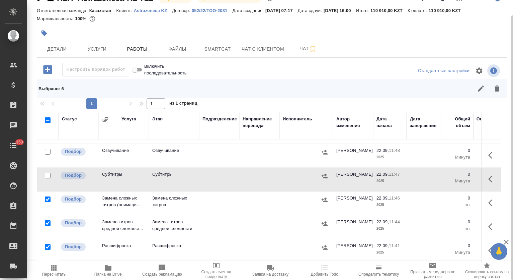
click at [47, 196] on input "checkbox" at bounding box center [48, 199] width 6 height 6
checkbox input "false"
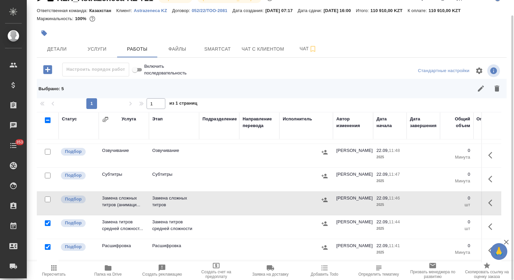
drag, startPoint x: 49, startPoint y: 218, endPoint x: 47, endPoint y: 240, distance: 22.2
click at [48, 220] on input "checkbox" at bounding box center [48, 223] width 6 height 6
checkbox input "false"
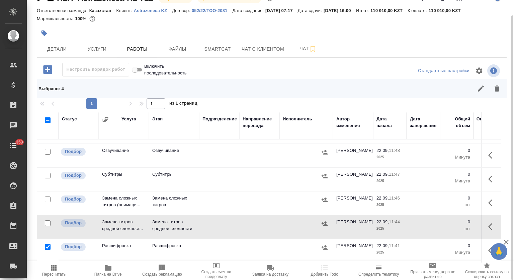
click at [48, 244] on input "checkbox" at bounding box center [48, 247] width 6 height 6
checkbox input "false"
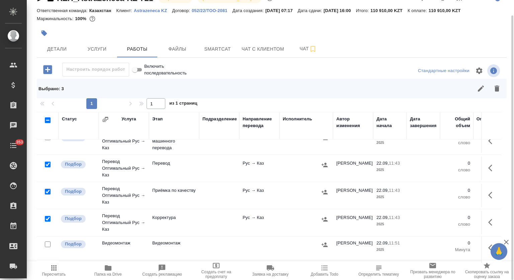
scroll to position [0, 0]
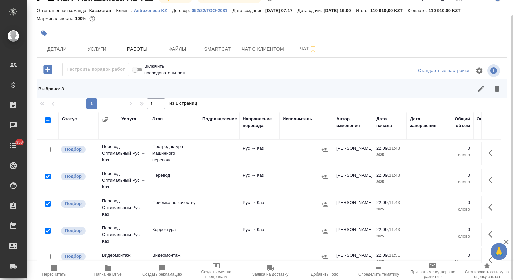
click at [497, 89] on icon "button" at bounding box center [497, 88] width 5 height 6
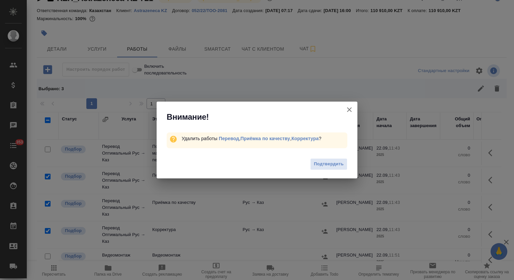
click at [343, 170] on div "Подтвердить" at bounding box center [257, 164] width 201 height 27
click at [342, 162] on span "Подтвердить" at bounding box center [329, 164] width 30 height 8
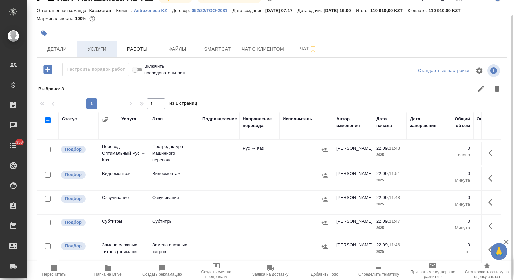
click at [93, 49] on span "Услуги" at bounding box center [97, 49] width 32 height 8
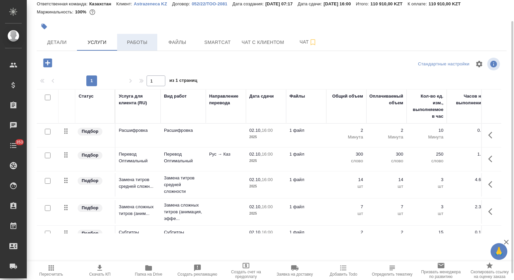
click at [144, 40] on span "Работы" at bounding box center [137, 42] width 32 height 8
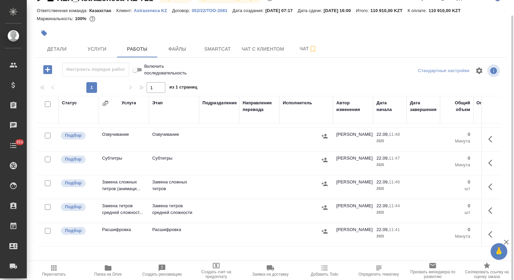
scroll to position [52, 0]
click at [489, 230] on icon "button" at bounding box center [493, 234] width 8 height 8
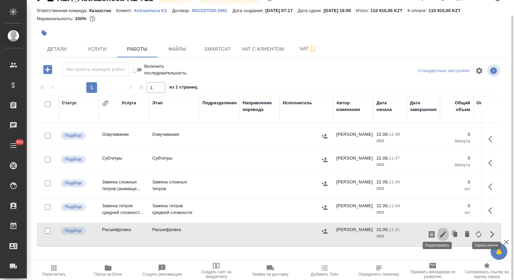
click at [440, 231] on icon "button" at bounding box center [443, 234] width 6 height 6
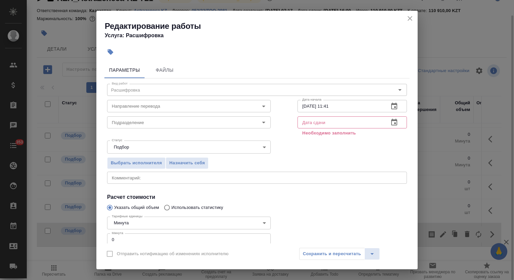
scroll to position [1, 0]
drag, startPoint x: 119, startPoint y: 238, endPoint x: 108, endPoint y: 236, distance: 11.6
click at [107, 237] on div "Тарифные единицы Минута 5ca1acf853b22f58dad1d157 Тарифные единицы Минута 0 Мину…" at bounding box center [189, 229] width 191 height 60
type input "2"
click at [397, 108] on div "22.09.2025 11:41 Дата начала" at bounding box center [353, 104] width 110 height 12
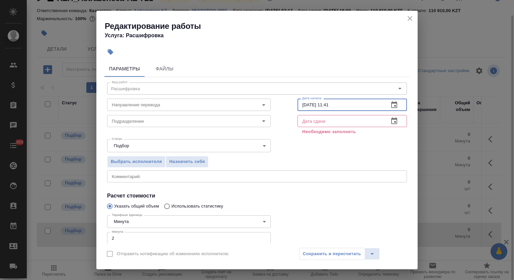
click at [391, 104] on icon "button" at bounding box center [395, 105] width 8 height 8
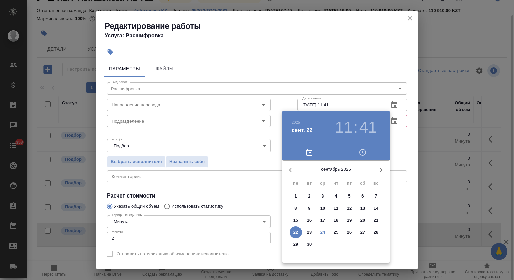
click at [321, 231] on p "24" at bounding box center [323, 232] width 5 height 7
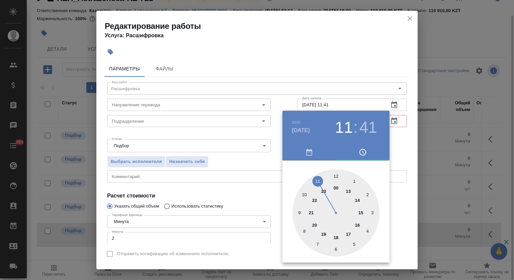
click at [305, 192] on div at bounding box center [336, 212] width 87 height 87
click at [336, 249] on div at bounding box center [336, 212] width 87 height 87
type input "24.09.2025 10:30"
click at [367, 60] on div at bounding box center [257, 140] width 514 height 280
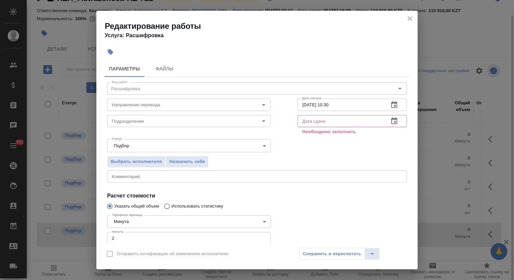
click at [391, 117] on icon "button" at bounding box center [395, 121] width 8 height 8
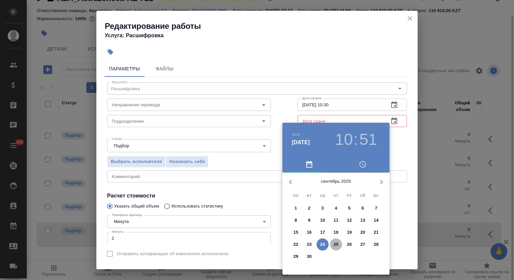
click at [336, 243] on p "25" at bounding box center [336, 244] width 5 height 7
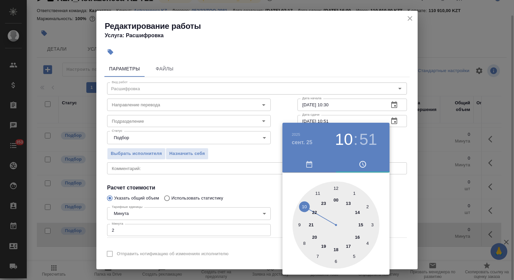
click at [305, 203] on div at bounding box center [336, 224] width 87 height 87
click at [336, 187] on div at bounding box center [336, 224] width 87 height 87
type input "25.09.2025 10:00"
click at [358, 46] on div at bounding box center [257, 140] width 514 height 280
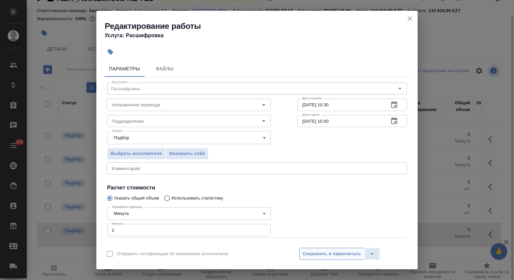
click at [321, 254] on span "Сохранить и пересчитать" at bounding box center [332, 254] width 58 height 8
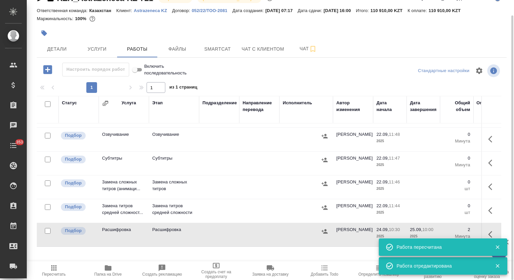
click at [326, 228] on icon "button" at bounding box center [325, 231] width 7 height 7
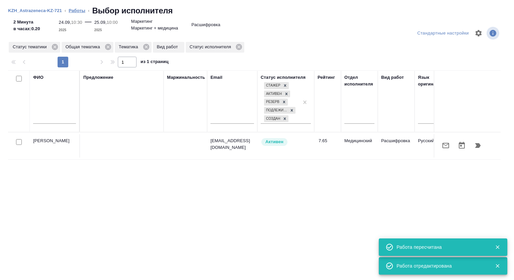
click at [78, 11] on link "Работы" at bounding box center [77, 10] width 17 height 5
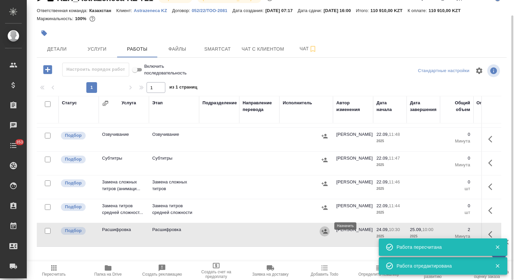
click at [326, 229] on icon "button" at bounding box center [325, 231] width 6 height 4
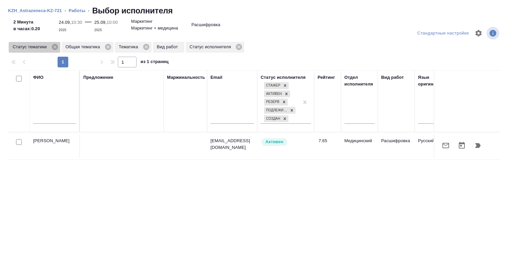
click at [52, 51] on div "Статус тематики" at bounding box center [35, 47] width 52 height 11
click at [54, 45] on icon at bounding box center [55, 47] width 6 height 6
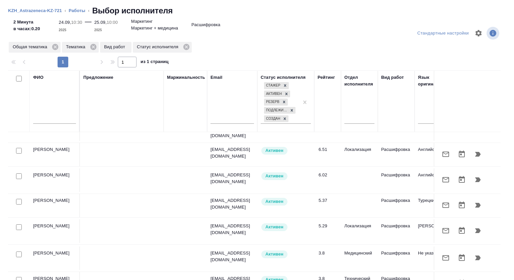
scroll to position [134, 0]
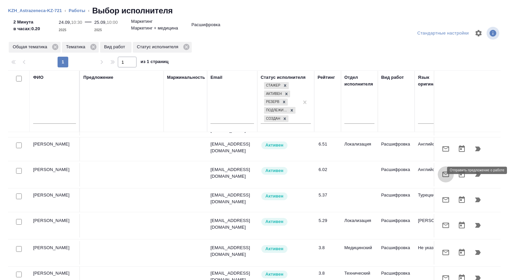
click at [442, 171] on icon "button" at bounding box center [446, 174] width 8 height 8
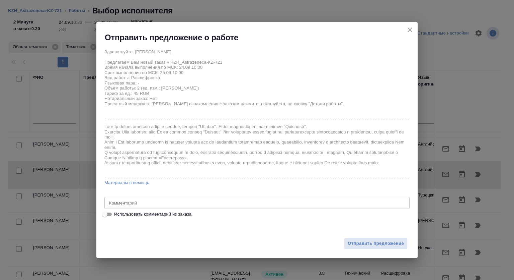
click at [194, 207] on div "x Комментарий" at bounding box center [257, 203] width 305 height 12
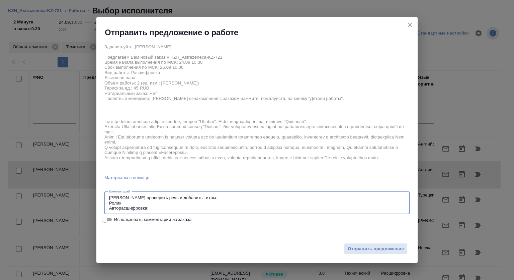
click at [145, 203] on textarea "Прошу проверить речь и добавить титры. Ролик Авторасшифровка:" at bounding box center [257, 202] width 296 height 15
paste textarea "https://drive.awatera.com/s/EBT3njQdjXRBJG6"
click at [162, 208] on textarea "Прошу проверить речь и добавить титры. Ролик: https://drive.awatera.com/s/EBT3n…" at bounding box center [257, 202] width 296 height 15
paste textarea "https://drive.awatera.com/s/T6PTQCmE4LpLQTg"
type textarea "Прошу проверить речь и добавить титры. Ролик: https://drive.awatera.com/s/EBT3n…"
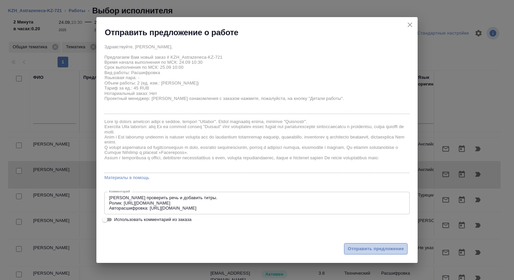
click at [360, 245] on span "Отправить предложение" at bounding box center [376, 249] width 56 height 8
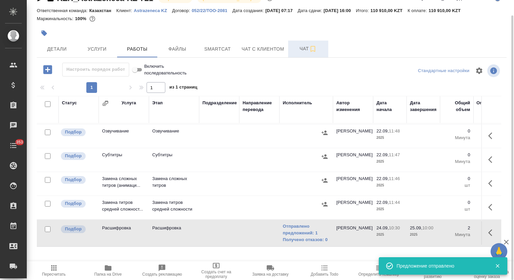
click at [299, 56] on button "Чат" at bounding box center [308, 49] width 40 height 17
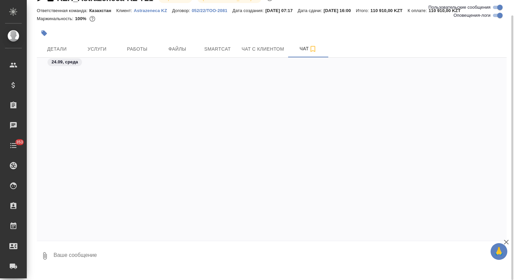
scroll to position [540, 0]
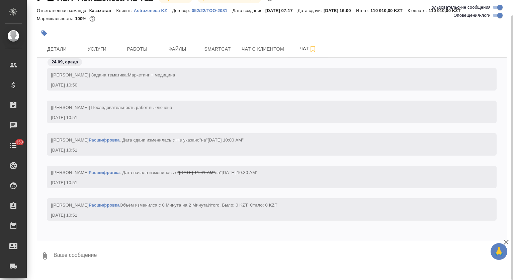
drag, startPoint x: 117, startPoint y: 256, endPoint x: 287, endPoint y: 173, distance: 189.2
click at [118, 255] on textarea at bounding box center [280, 255] width 454 height 23
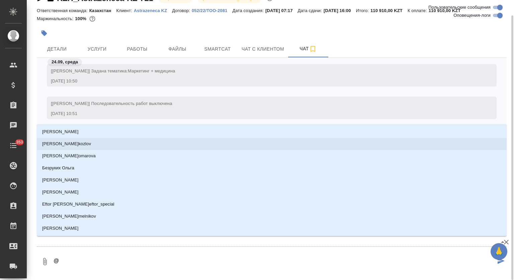
type textarea "@м"
type input "м"
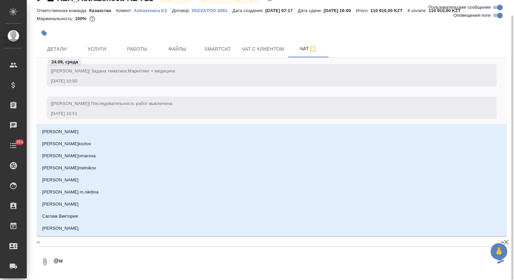
type textarea "@му"
type input "му"
type textarea "@мут"
type input "мут"
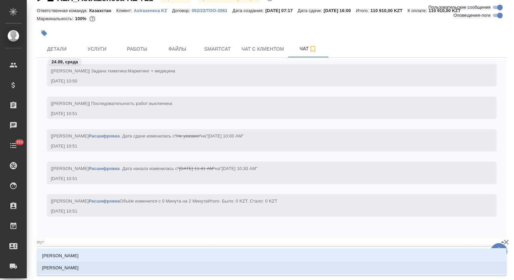
click at [206, 268] on li "[PERSON_NAME]" at bounding box center [272, 268] width 470 height 12
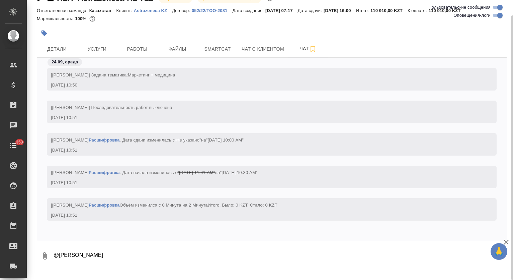
type textarea "@Муталимов Марк"
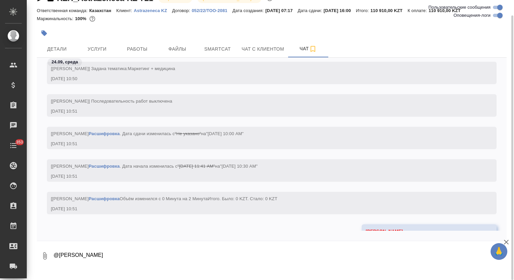
scroll to position [572, 0]
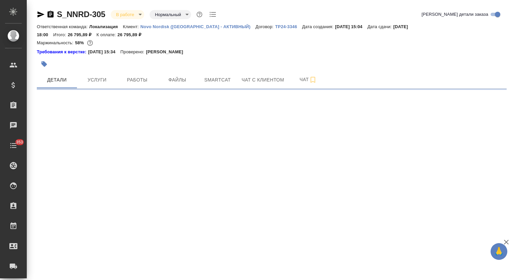
click at [138, 76] on span "Работы" at bounding box center [137, 80] width 32 height 8
select select "RU"
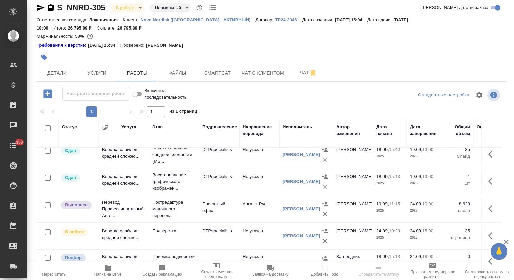
scroll to position [14, 0]
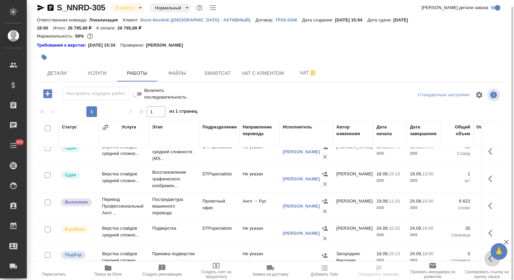
click at [487, 250] on button "button" at bounding box center [493, 258] width 16 height 16
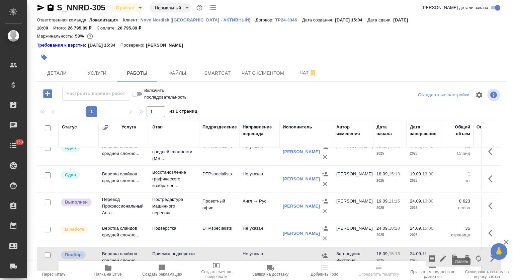
click at [465, 255] on icon "button" at bounding box center [467, 258] width 5 height 6
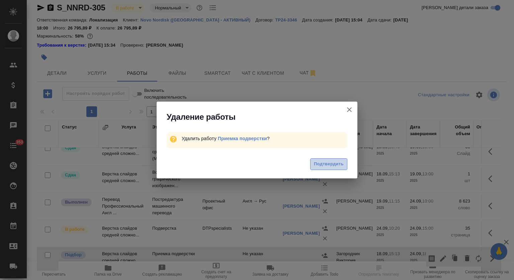
click at [324, 162] on span "Подтвердить" at bounding box center [329, 164] width 30 height 8
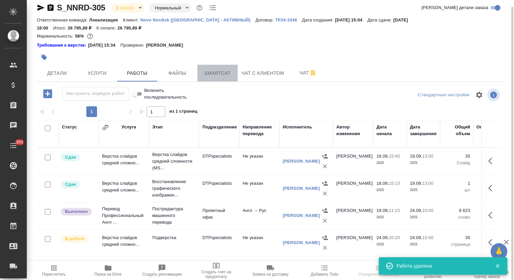
click at [223, 69] on span "Smartcat" at bounding box center [218, 73] width 32 height 8
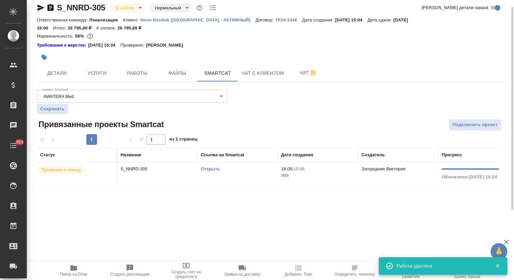
click at [145, 165] on p "S_NNRD-305" at bounding box center [158, 168] width 74 height 7
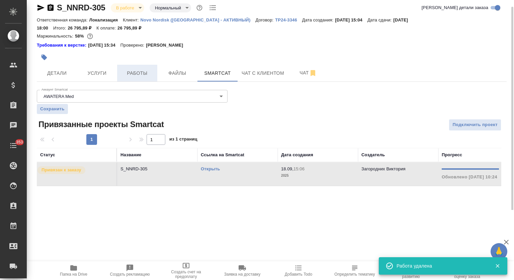
click at [148, 69] on span "Работы" at bounding box center [137, 73] width 32 height 8
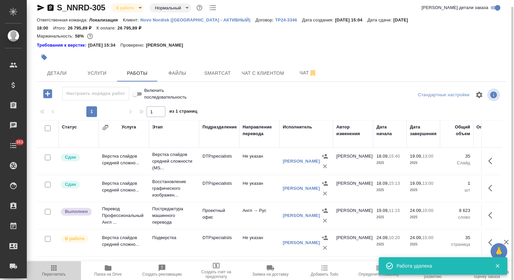
click at [53, 271] on icon "button" at bounding box center [54, 268] width 8 height 8
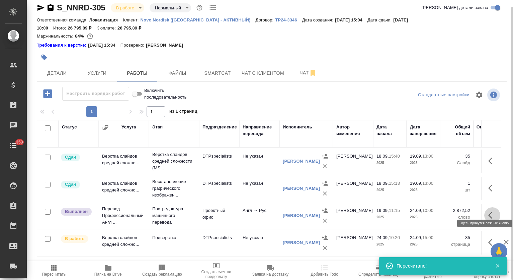
click at [494, 211] on icon "button" at bounding box center [493, 215] width 8 height 8
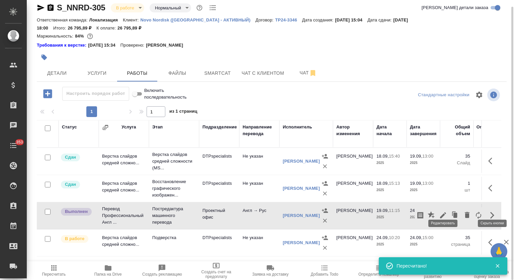
click at [442, 211] on icon "button" at bounding box center [443, 215] width 8 height 8
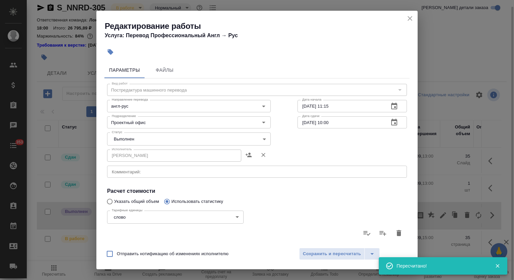
click at [151, 139] on body "🙏 .cls-1 fill:#fff; AWATERA Mutalimov [PERSON_NAME] Спецификации Заказы 0 Чаты …" at bounding box center [257, 140] width 514 height 280
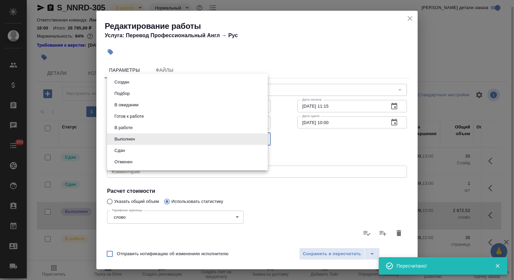
click at [133, 152] on li "Сдан" at bounding box center [187, 150] width 161 height 11
type input "closed"
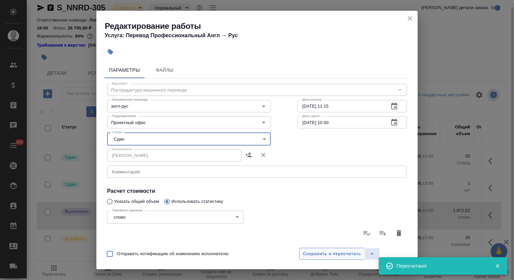
click at [327, 261] on div "Отправить нотификацию об изменениях исполнителю Сохранить и пересчитать" at bounding box center [257, 256] width 322 height 26
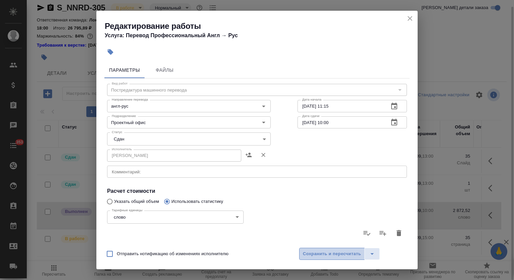
click at [334, 253] on span "Сохранить и пересчитать" at bounding box center [332, 254] width 58 height 8
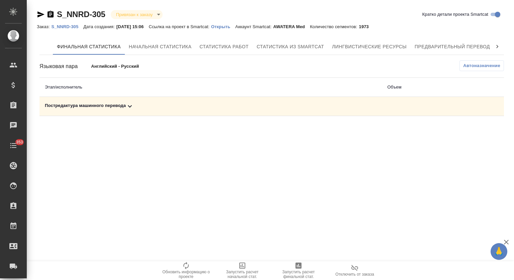
click at [143, 108] on div "Постредактура машинного перевода" at bounding box center [211, 106] width 332 height 8
click at [473, 131] on icon "button" at bounding box center [475, 129] width 8 height 8
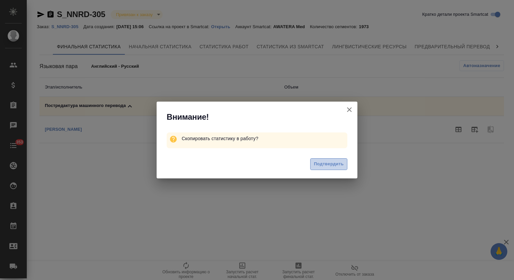
drag, startPoint x: 343, startPoint y: 166, endPoint x: 343, endPoint y: 114, distance: 52.9
click at [343, 166] on span "Подтвердить" at bounding box center [329, 164] width 30 height 8
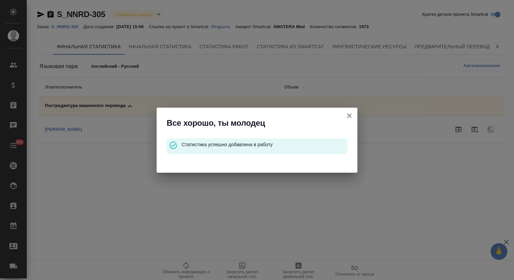
click at [349, 116] on icon "button" at bounding box center [349, 115] width 5 height 5
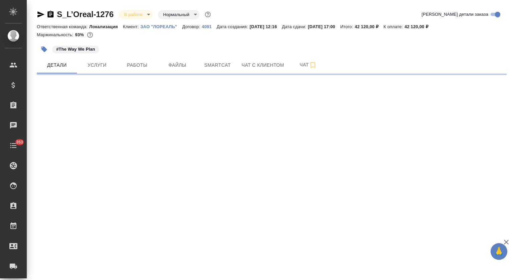
select select "RU"
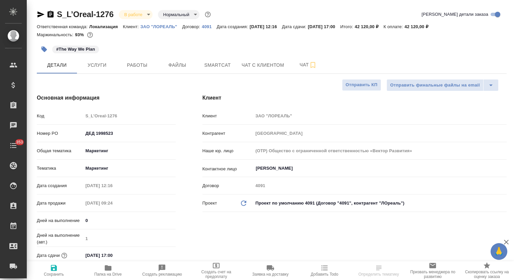
type textarea "x"
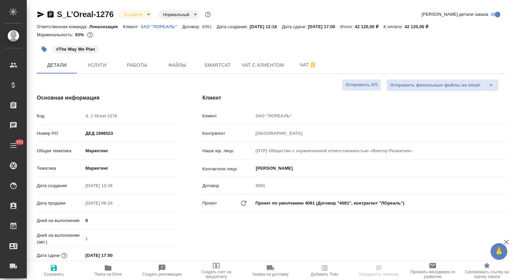
type textarea "x"
click at [52, 14] on icon "button" at bounding box center [51, 14] width 6 height 7
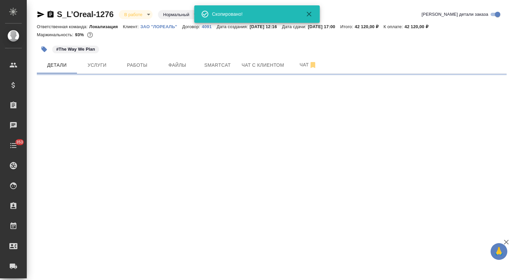
select select "RU"
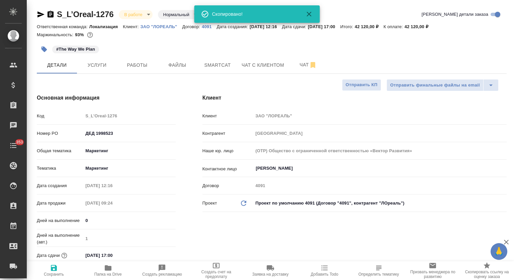
type textarea "x"
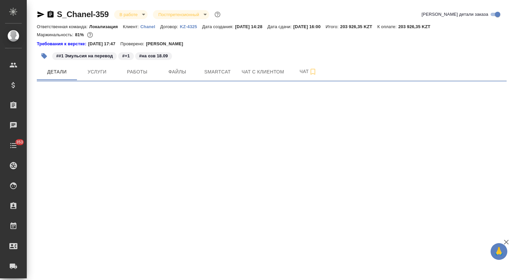
select select "RU"
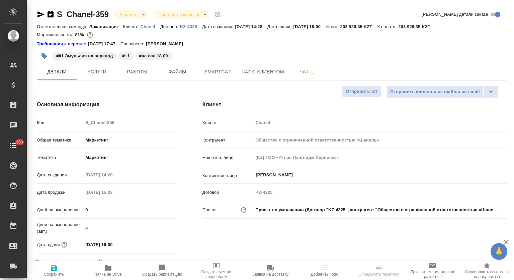
type textarea "x"
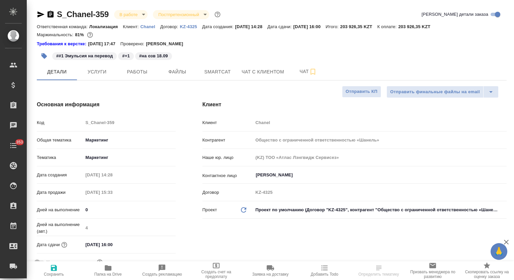
type textarea "x"
click at [137, 75] on span "Работы" at bounding box center [137, 72] width 32 height 8
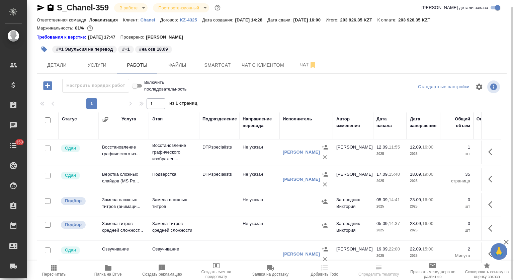
scroll to position [170, 0]
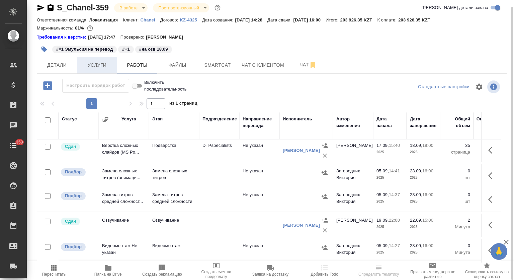
click at [51, 4] on icon "button" at bounding box center [51, 8] width 8 height 8
click at [45, 48] on icon "button" at bounding box center [45, 50] width 6 height 6
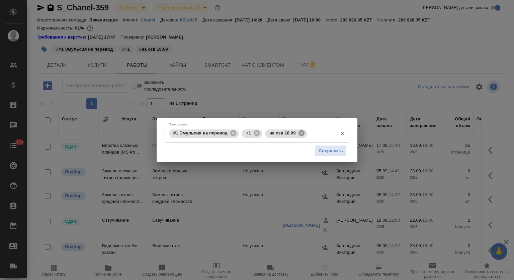
click at [301, 133] on icon at bounding box center [301, 133] width 6 height 6
click at [302, 133] on input "Тэги заказа" at bounding box center [299, 133] width 70 height 11
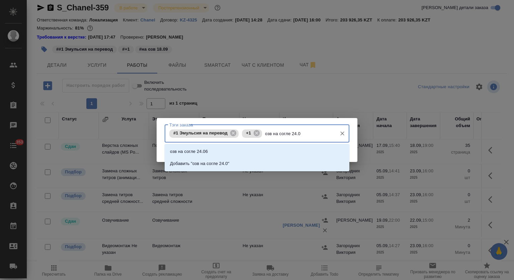
type input "озв на согле 24.09"
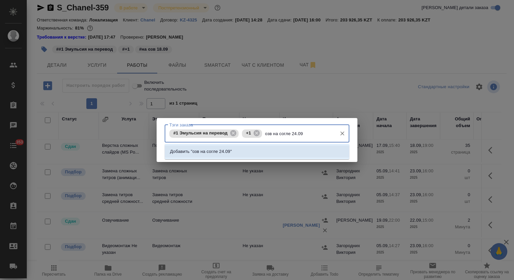
click at [289, 152] on li "Добавить "озв на согле 24.09"" at bounding box center [257, 151] width 185 height 12
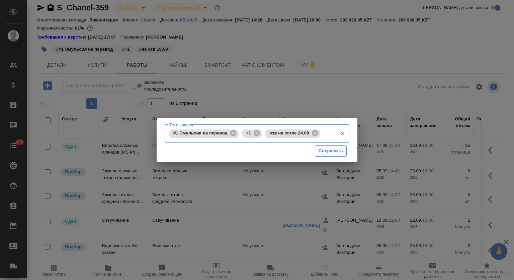
click at [320, 151] on span "Сохранить" at bounding box center [331, 151] width 24 height 8
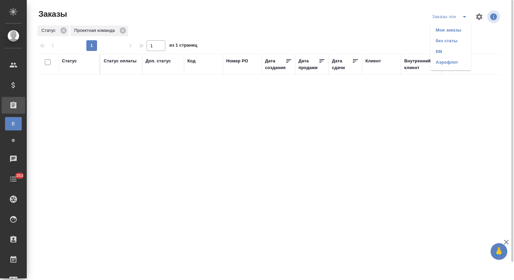
click at [452, 41] on li "без статы" at bounding box center [451, 41] width 41 height 11
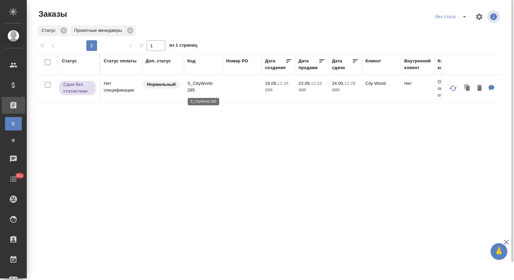
click at [207, 84] on p "S_CityWorld-285" at bounding box center [204, 86] width 32 height 13
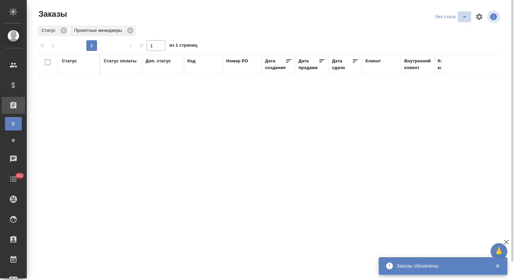
click at [466, 16] on icon "split button" at bounding box center [465, 17] width 8 height 8
click at [445, 30] on li "Мои заказы" at bounding box center [453, 30] width 38 height 11
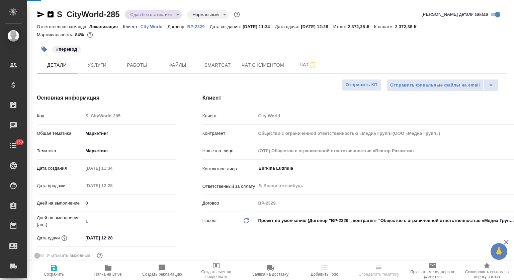
select select "RU"
type input "Общество с ограниченной ответственностью «Медиа Групп»(ООО «Медиа Групп»)"
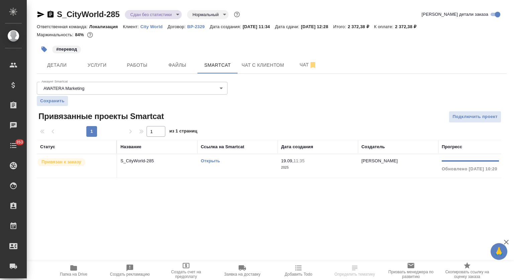
click at [151, 156] on td "S_CityWorld-285" at bounding box center [157, 165] width 80 height 23
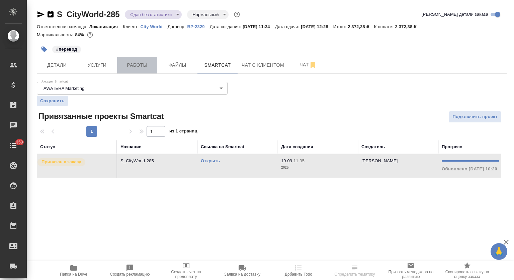
click at [131, 69] on button "Работы" at bounding box center [137, 65] width 40 height 17
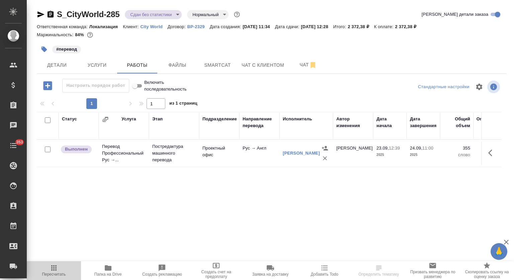
click at [55, 269] on icon "button" at bounding box center [54, 268] width 8 height 8
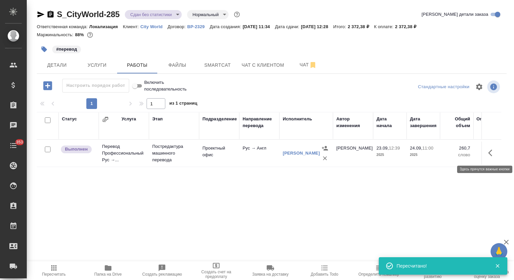
click at [491, 152] on icon "button" at bounding box center [493, 153] width 8 height 8
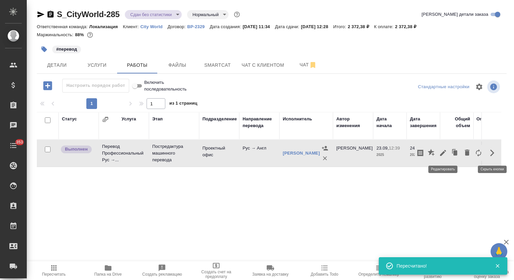
click at [442, 151] on icon "button" at bounding box center [443, 153] width 8 height 8
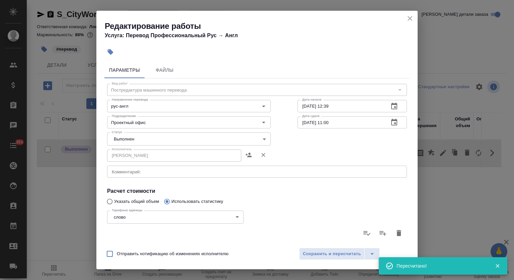
click at [148, 142] on body "🙏 .cls-1 fill:#fff; AWATERA Mutalimov Mark Клиенты Спецификации Заказы 0 Чаты 3…" at bounding box center [257, 140] width 514 height 280
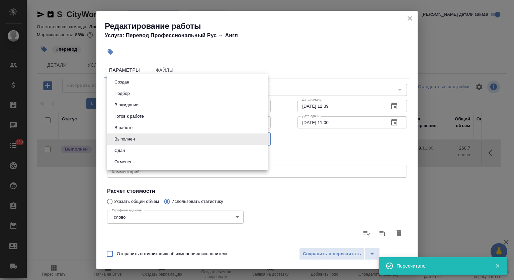
click at [137, 152] on li "Сдан" at bounding box center [187, 150] width 161 height 11
type input "closed"
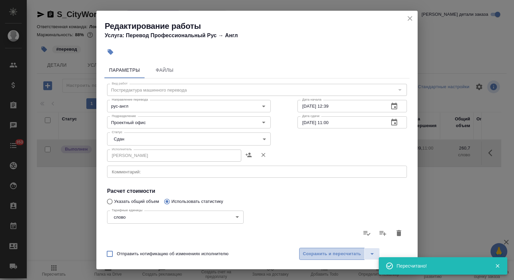
click at [314, 253] on span "Сохранить и пересчитать" at bounding box center [332, 254] width 58 height 8
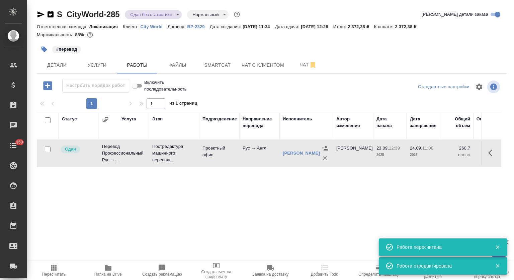
click at [177, 12] on body "🙏 .cls-1 fill:#fff; AWATERA Mutalimov Mark Клиенты Спецификации Заказы 0 Чаты 3…" at bounding box center [257, 140] width 514 height 280
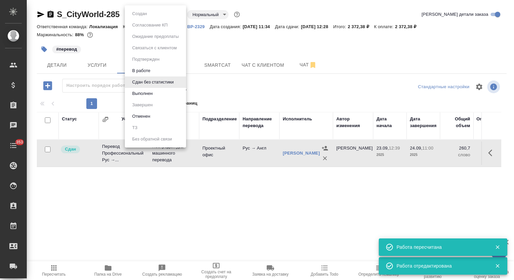
click at [160, 92] on li "Выполнен" at bounding box center [155, 93] width 61 height 11
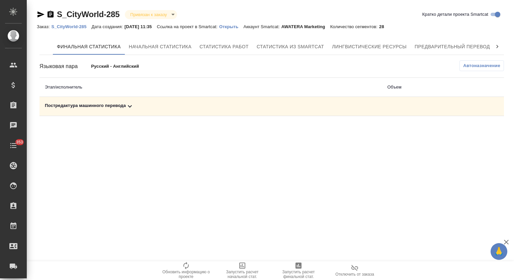
drag, startPoint x: 164, startPoint y: 106, endPoint x: 401, endPoint y: 106, distance: 236.5
click at [166, 106] on div "Постредактура машинного перевода" at bounding box center [211, 106] width 332 height 8
click at [474, 125] on icon "button" at bounding box center [475, 129] width 8 height 8
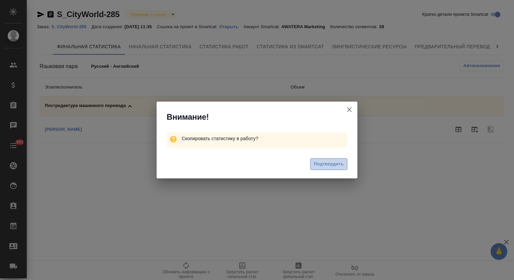
click at [338, 162] on span "Подтвердить" at bounding box center [329, 164] width 30 height 8
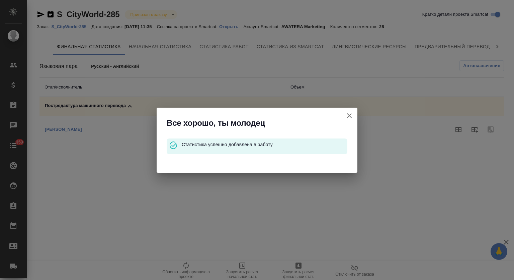
click at [349, 118] on icon "button" at bounding box center [350, 116] width 8 height 8
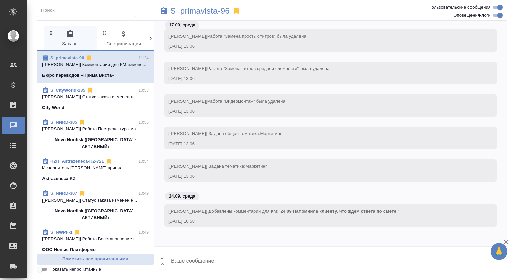
scroll to position [342, 0]
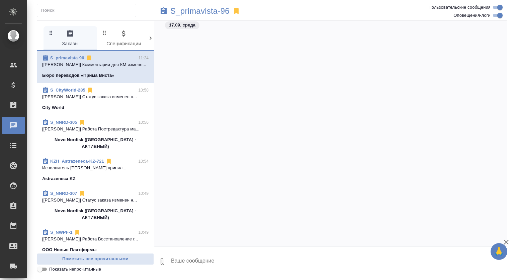
scroll to position [342, 0]
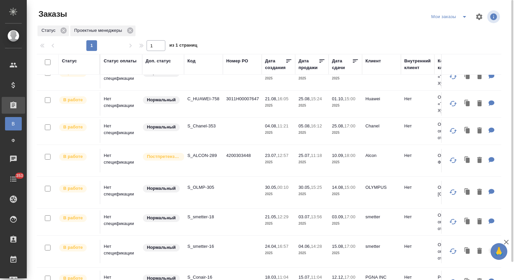
scroll to position [349, 0]
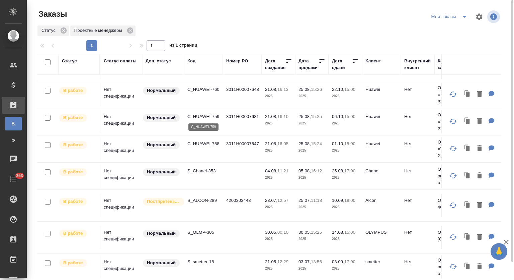
click at [202, 116] on p "C_HUAWEI-759" at bounding box center [204, 116] width 32 height 7
click at [206, 140] on p "C_HUAWEI-758" at bounding box center [204, 143] width 32 height 7
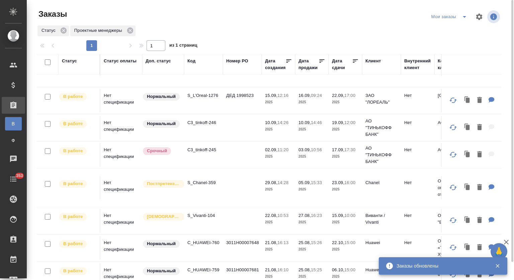
scroll to position [0, 0]
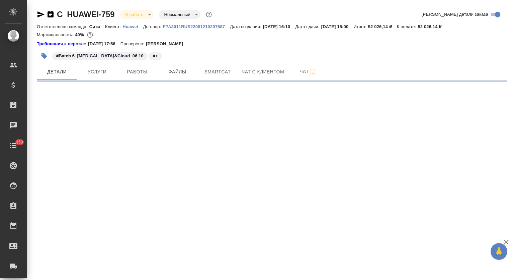
click at [135, 73] on span "Работы" at bounding box center [137, 72] width 32 height 8
select select "RU"
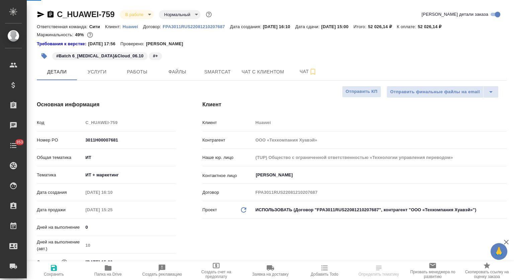
type textarea "x"
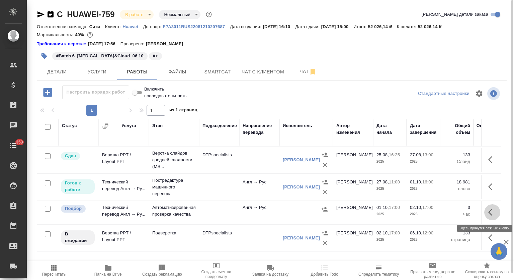
click at [491, 213] on icon "button" at bounding box center [491, 212] width 4 height 7
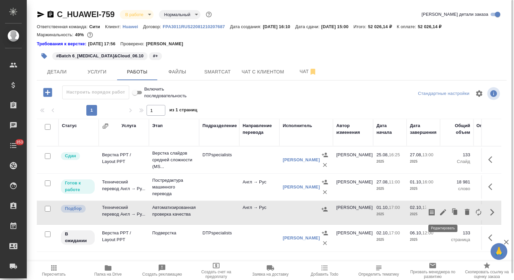
click at [446, 210] on icon "button" at bounding box center [443, 212] width 8 height 8
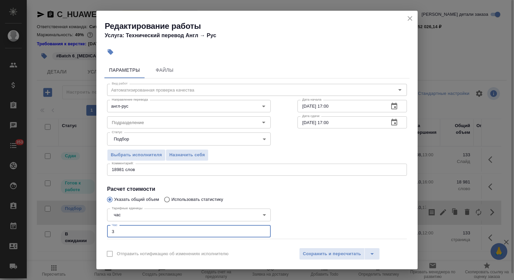
drag, startPoint x: 117, startPoint y: 230, endPoint x: 107, endPoint y: 222, distance: 13.3
click at [107, 227] on input "3" at bounding box center [189, 231] width 164 height 12
type input "5"
click at [325, 248] on button "Сохранить и пересчитать" at bounding box center [332, 254] width 66 height 12
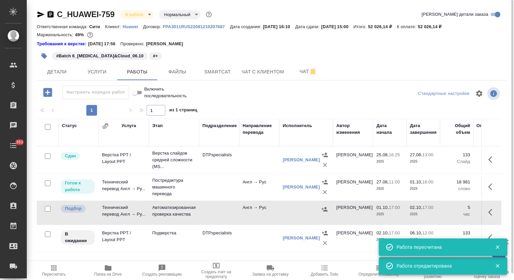
click at [491, 213] on icon "button" at bounding box center [493, 212] width 8 height 8
click at [433, 211] on icon "button" at bounding box center [432, 212] width 8 height 8
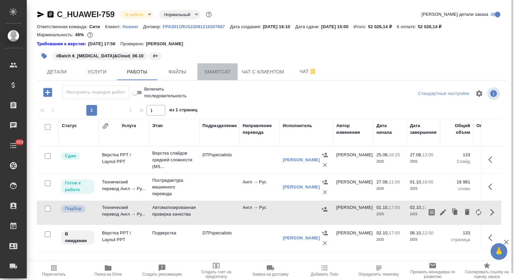
click at [213, 71] on span "Smartcat" at bounding box center [218, 72] width 32 height 8
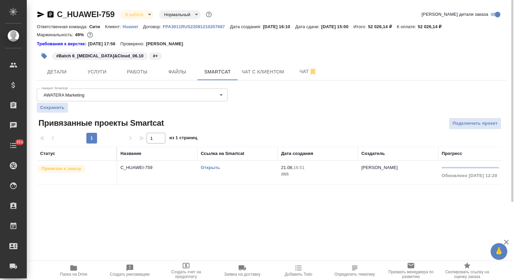
click at [213, 165] on link "Открыть" at bounding box center [210, 167] width 19 height 5
drag, startPoint x: 139, startPoint y: 76, endPoint x: 357, endPoint y: 111, distance: 221.2
click at [141, 76] on button "Работы" at bounding box center [137, 71] width 40 height 17
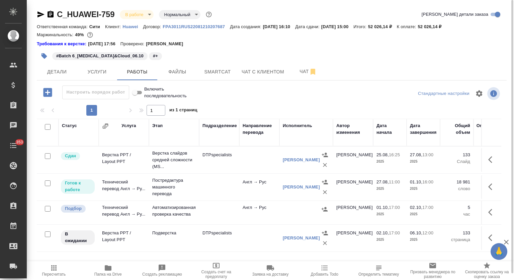
drag, startPoint x: 494, startPoint y: 214, endPoint x: 456, endPoint y: 233, distance: 42.8
click at [494, 215] on icon "button" at bounding box center [493, 212] width 8 height 8
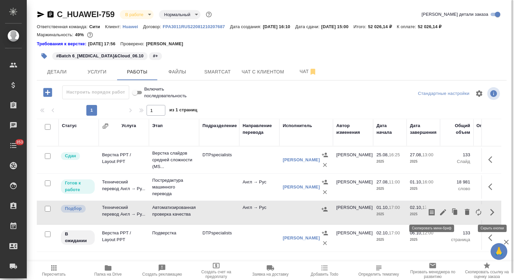
click at [431, 212] on icon "button" at bounding box center [432, 212] width 8 height 8
click at [360, 91] on div "Стандартные настройки" at bounding box center [425, 93] width 151 height 16
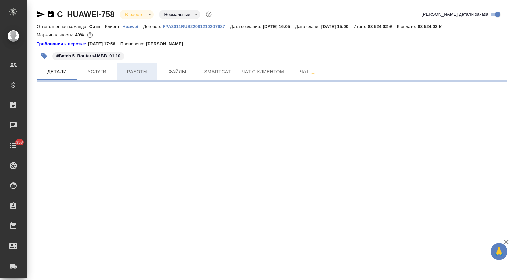
click at [132, 73] on span "Работы" at bounding box center [137, 72] width 32 height 8
select select "RU"
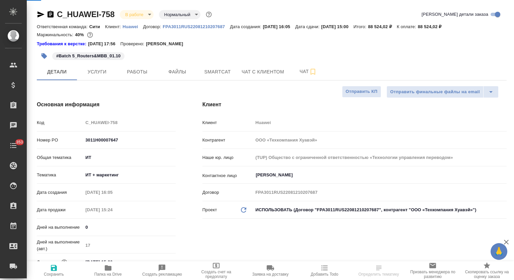
type textarea "x"
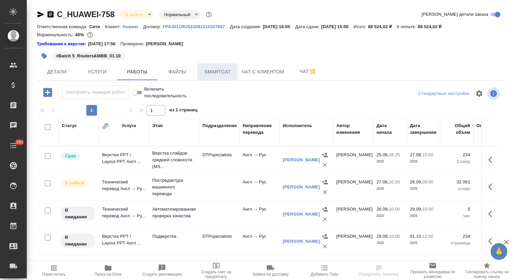
click at [222, 73] on span "Smartcat" at bounding box center [218, 72] width 32 height 8
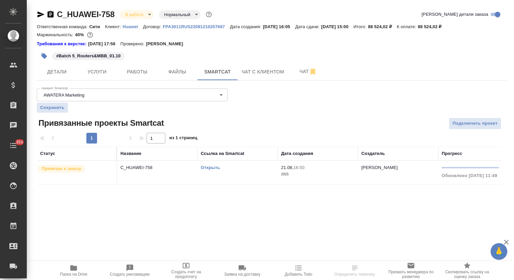
click at [213, 169] on link "Открыть" at bounding box center [210, 167] width 19 height 5
click at [126, 74] on span "Работы" at bounding box center [137, 72] width 32 height 8
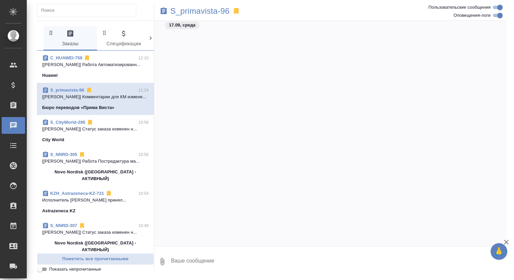
scroll to position [342, 0]
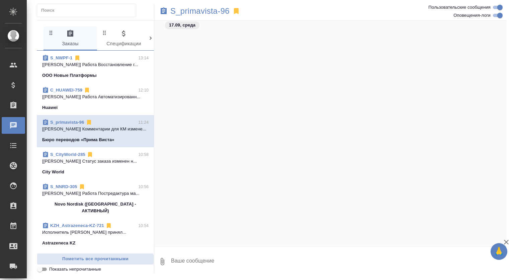
scroll to position [342, 0]
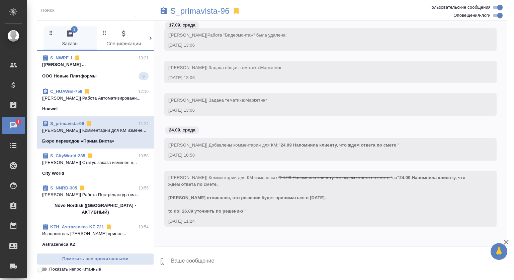
click at [99, 68] on p "[[PERSON_NAME] ..." at bounding box center [95, 64] width 107 height 7
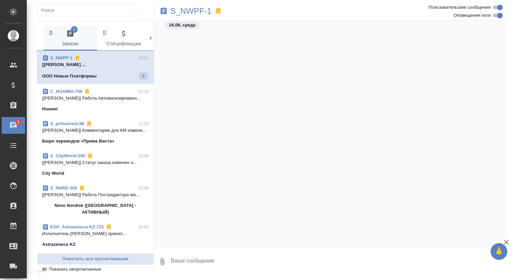
scroll to position [6462, 0]
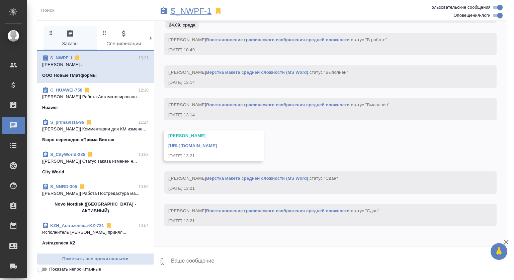
click at [198, 13] on p "S_NWPF-1" at bounding box center [190, 11] width 41 height 7
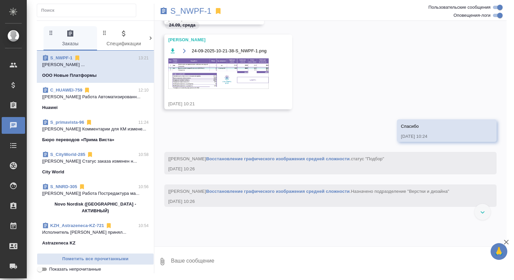
scroll to position [5576, 0]
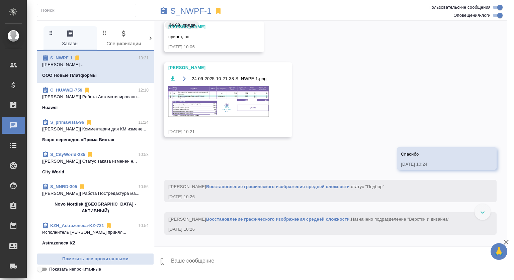
click at [200, 76] on span "24-09-2025-10-21-38-S_NWPF-1.png" at bounding box center [229, 78] width 75 height 7
click at [233, 107] on img at bounding box center [218, 101] width 100 height 30
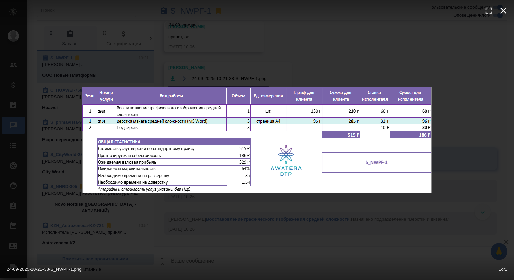
click at [506, 12] on icon "button" at bounding box center [504, 11] width 6 height 6
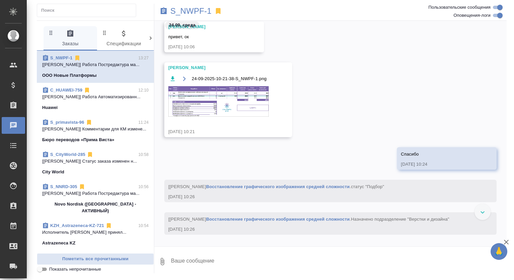
scroll to position [6889, 0]
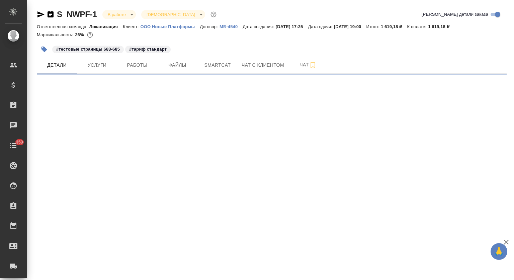
select select "RU"
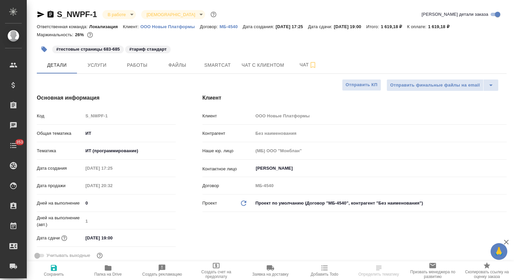
type textarea "x"
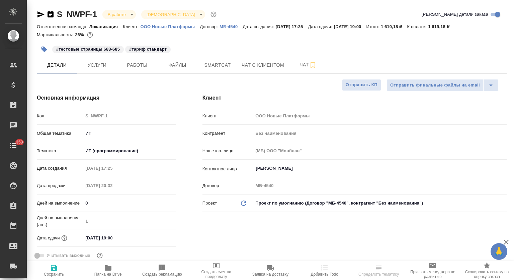
type textarea "x"
type input "[PERSON_NAME]"
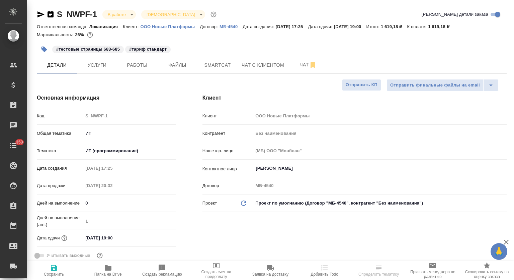
type input "Касаткина Александра"
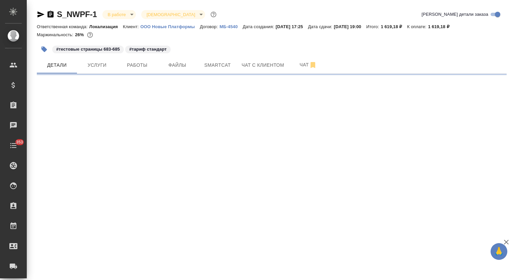
select select "RU"
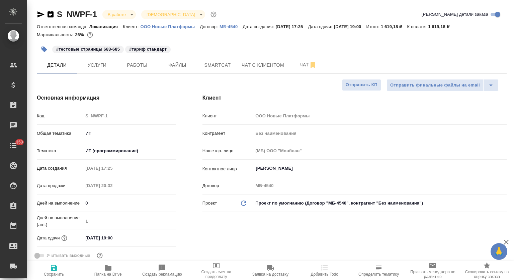
type textarea "x"
click at [213, 70] on button "Smartcat" at bounding box center [218, 65] width 40 height 17
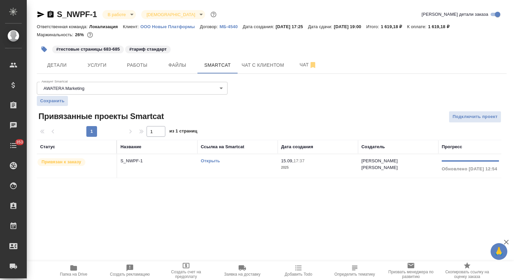
click at [212, 159] on link "Открыть" at bounding box center [210, 160] width 19 height 5
click at [299, 61] on span "Чат" at bounding box center [308, 65] width 32 height 8
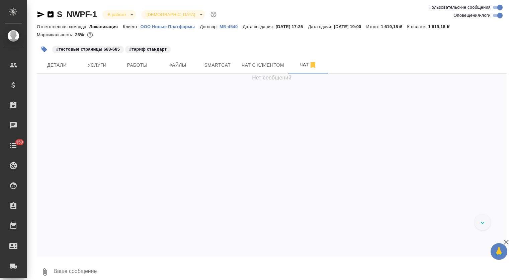
scroll to position [12701, 0]
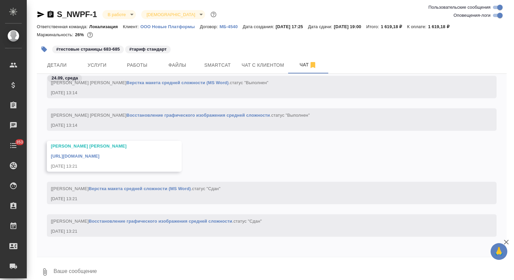
click at [99, 153] on link "https://drive.awatera.com/apps/files/files/10370227?dir=/Shares/%D0%9E%D0%9E%D0…" at bounding box center [75, 155] width 49 height 5
click at [218, 64] on span "Smartcat" at bounding box center [218, 65] width 32 height 8
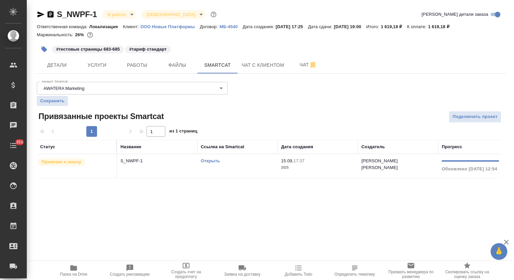
click at [152, 148] on div "Название" at bounding box center [158, 146] width 74 height 7
click at [152, 156] on td "S_NWPF-1" at bounding box center [157, 165] width 80 height 23
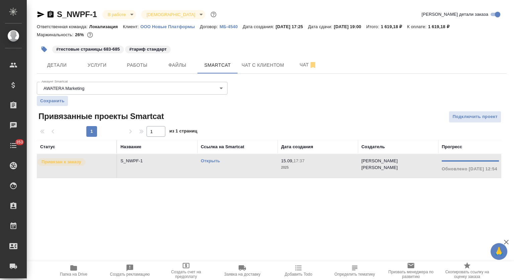
click at [152, 156] on td "S_NWPF-1" at bounding box center [157, 165] width 80 height 23
click at [146, 66] on span "Работы" at bounding box center [137, 65] width 32 height 8
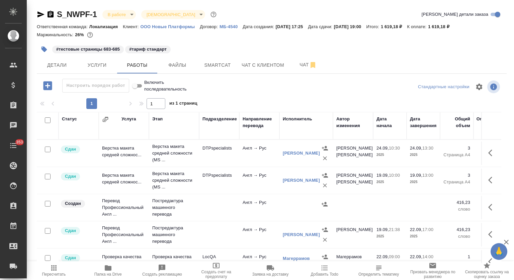
drag, startPoint x: 484, startPoint y: 204, endPoint x: 463, endPoint y: 219, distance: 25.9
click at [489, 204] on icon "button" at bounding box center [493, 207] width 8 height 8
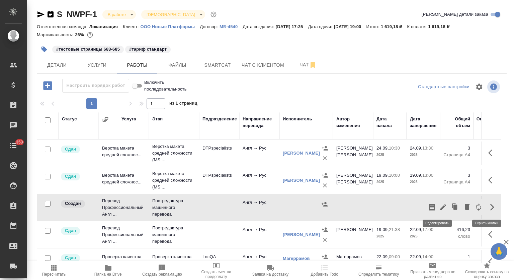
click at [440, 206] on icon "button" at bounding box center [443, 207] width 6 height 6
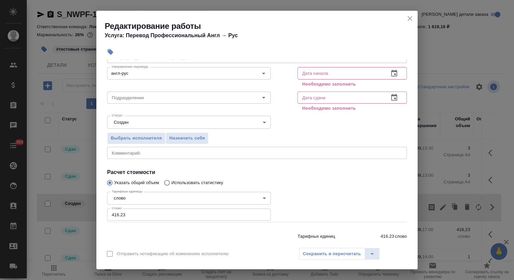
scroll to position [45, 0]
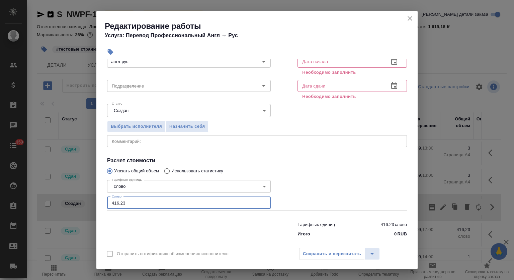
drag, startPoint x: 140, startPoint y: 201, endPoint x: 51, endPoint y: 196, distance: 89.9
click at [51, 196] on div "Редактирование работы Услуга: Перевод Профессиональный Англ → Рус Параметры Фай…" at bounding box center [257, 140] width 514 height 280
type input "886"
click at [187, 104] on body "🙏 .cls-1 fill:#fff; AWATERA Mutalimov Mark Клиенты Спецификации Заказы 0 Чаты 3…" at bounding box center [257, 140] width 514 height 280
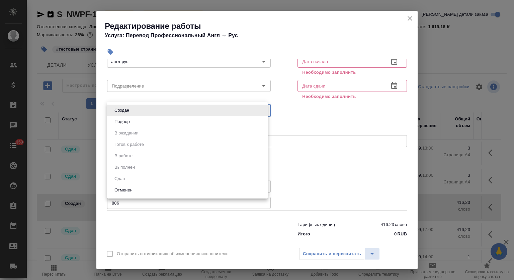
drag, startPoint x: 156, startPoint y: 119, endPoint x: 398, endPoint y: 104, distance: 243.0
click at [157, 120] on li "Подбор" at bounding box center [187, 121] width 161 height 11
type input "recruiting"
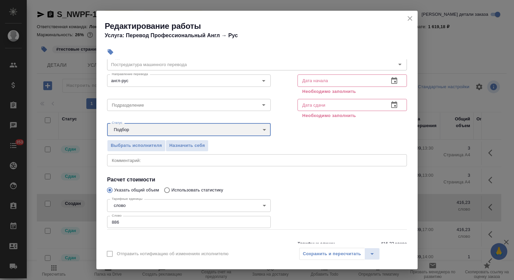
scroll to position [0, 0]
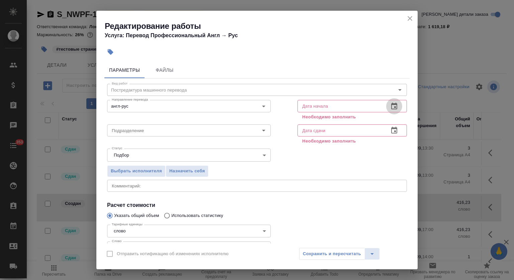
click at [392, 107] on icon "button" at bounding box center [395, 105] width 6 height 7
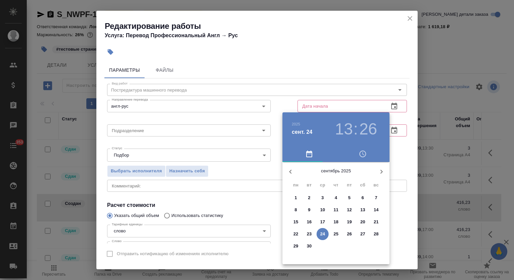
click at [326, 234] on span "24" at bounding box center [323, 233] width 12 height 7
type input "24.09.2025 13:26"
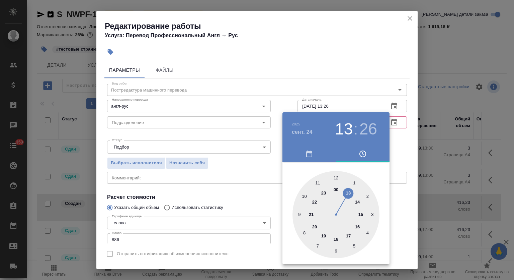
click at [347, 75] on div at bounding box center [257, 140] width 514 height 280
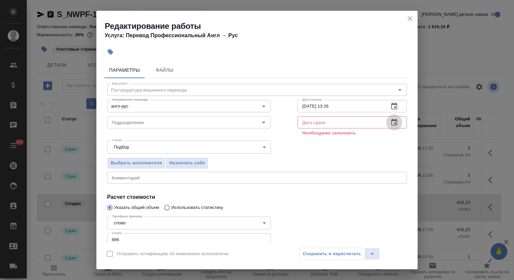
click at [392, 125] on icon "button" at bounding box center [395, 122] width 6 height 7
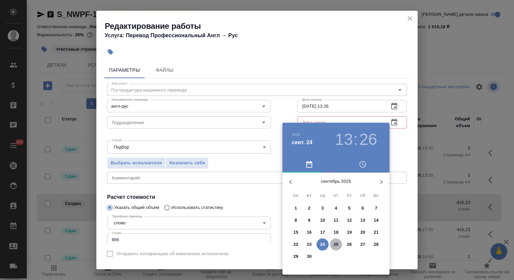
click at [338, 246] on p "25" at bounding box center [336, 244] width 5 height 7
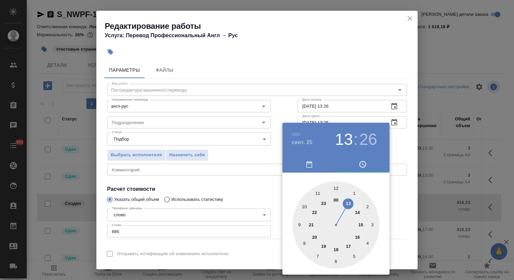
click at [337, 248] on div at bounding box center [336, 224] width 87 height 87
drag, startPoint x: 337, startPoint y: 187, endPoint x: 343, endPoint y: 64, distance: 122.8
click at [336, 186] on div at bounding box center [336, 224] width 87 height 87
type input "25.09.2025 18:00"
click at [343, 64] on div at bounding box center [257, 140] width 514 height 280
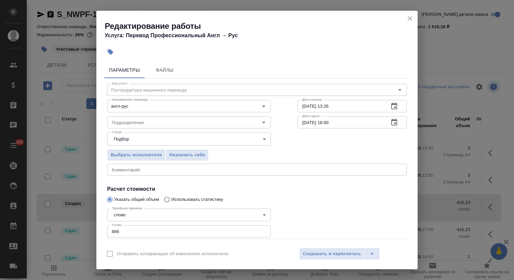
click at [328, 260] on div "Отправить нотификацию об изменениях исполнителю Сохранить и пересчитать" at bounding box center [257, 256] width 322 height 26
click at [329, 250] on span "Сохранить и пересчитать" at bounding box center [332, 254] width 58 height 8
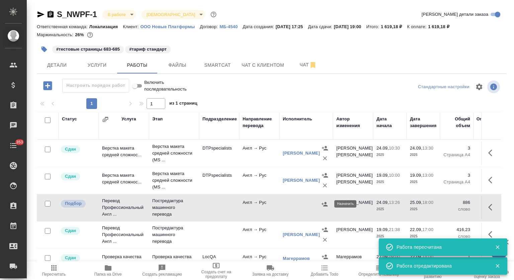
click at [325, 203] on icon "button" at bounding box center [325, 204] width 6 height 4
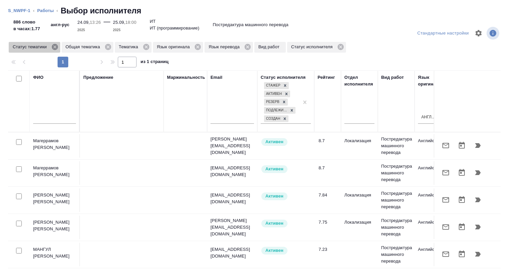
click at [55, 47] on icon at bounding box center [54, 46] width 7 height 7
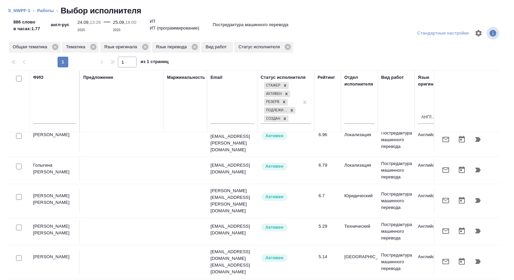
scroll to position [208, 0]
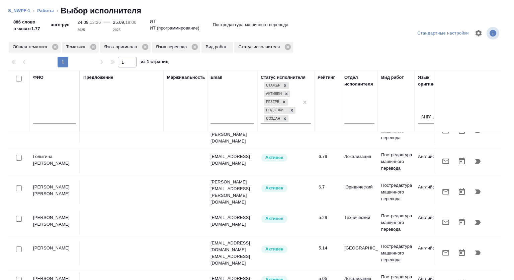
click at [62, 116] on input "text" at bounding box center [54, 119] width 43 height 8
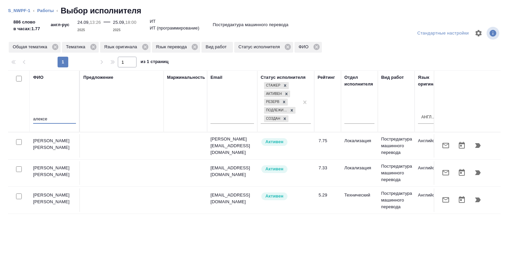
scroll to position [0, 0]
type input "алексе"
click at [90, 49] on icon at bounding box center [93, 46] width 7 height 7
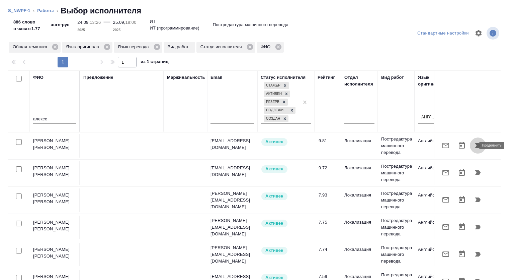
click at [476, 146] on icon "button" at bounding box center [479, 145] width 6 height 5
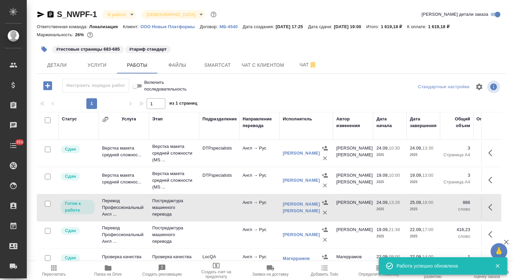
click at [51, 16] on icon "button" at bounding box center [51, 14] width 8 height 8
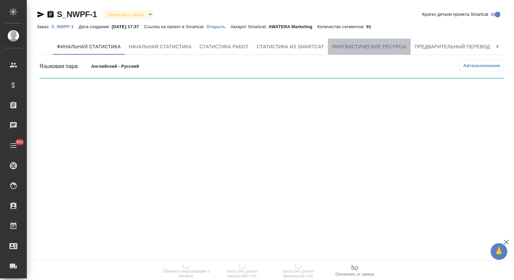
click at [375, 49] on span "Лингвистические ресурсы" at bounding box center [369, 47] width 75 height 8
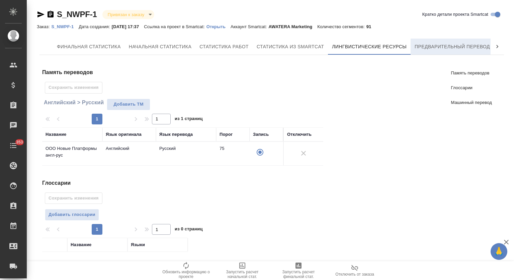
click at [433, 42] on button "Предварительный перевод" at bounding box center [452, 47] width 83 height 16
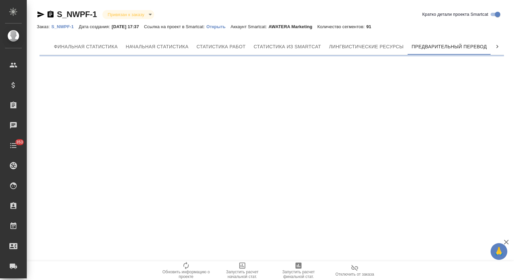
scroll to position [0, 3]
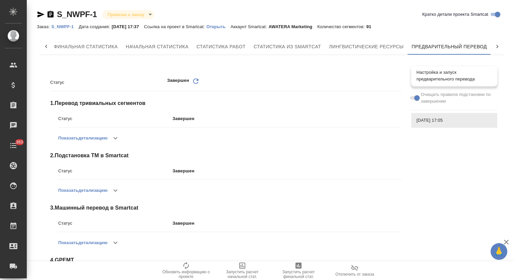
click at [450, 73] on span "Настройка и запуск предварительного перевода" at bounding box center [454, 75] width 75 height 13
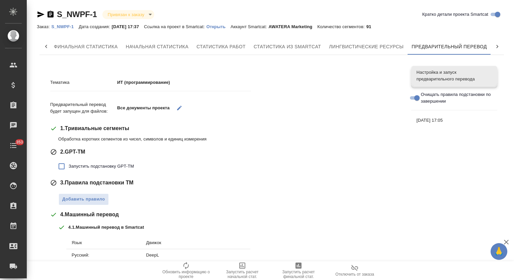
click at [178, 109] on icon "button" at bounding box center [180, 108] width 5 height 5
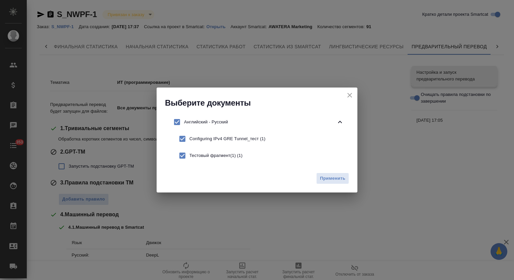
click at [175, 126] on input "checkbox" at bounding box center [177, 122] width 14 height 14
checkbox input "false"
click at [184, 154] on input "checkbox" at bounding box center [183, 155] width 14 height 14
checkbox input "true"
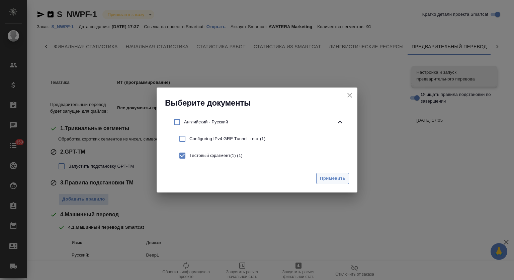
click at [345, 178] on span "Применить" at bounding box center [332, 179] width 25 height 8
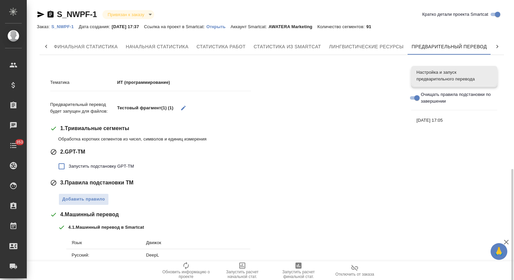
scroll to position [97, 0]
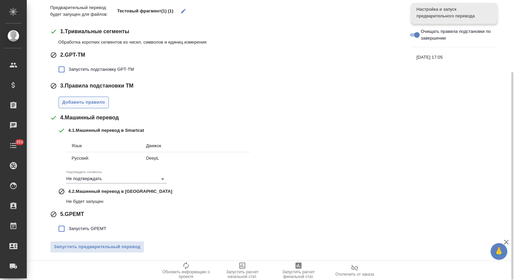
click at [90, 106] on span "Добавить правило" at bounding box center [83, 102] width 43 height 8
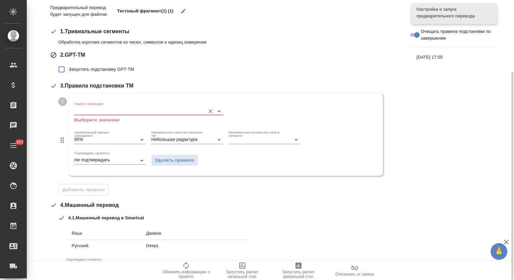
click at [120, 112] on input "Память переводов" at bounding box center [138, 111] width 128 height 8
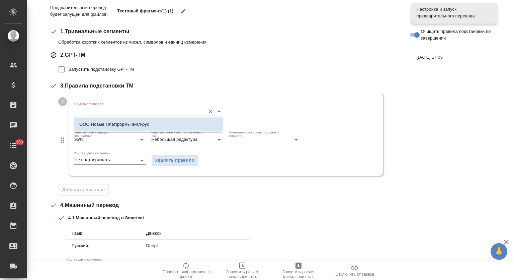
click at [118, 123] on p "ООО Новые Платформы англ-рус" at bounding box center [114, 124] width 70 height 7
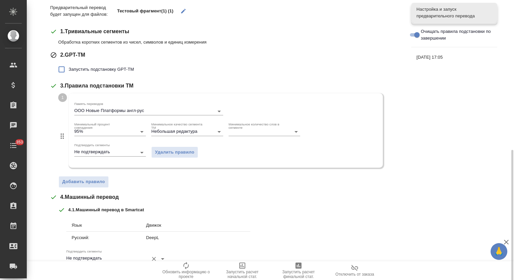
scroll to position [176, 0]
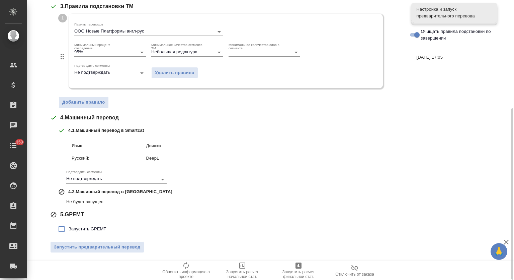
click at [83, 230] on span "Запустить GPEMT" at bounding box center [88, 228] width 38 height 7
click at [69, 230] on input "Запустить GPEMT" at bounding box center [62, 229] width 14 height 14
checkbox input "true"
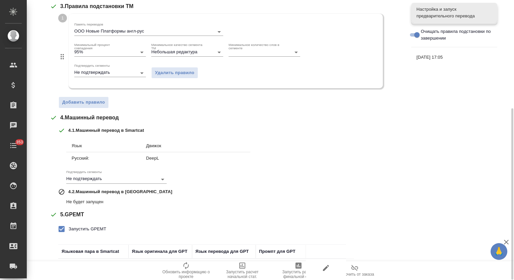
scroll to position [222, 0]
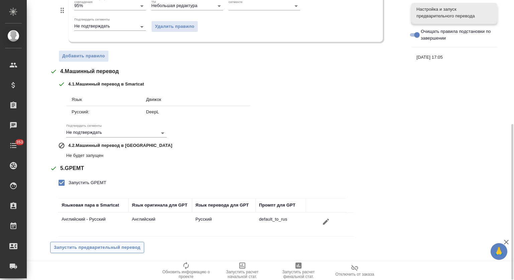
click at [86, 246] on span "Запустить предварительный перевод" at bounding box center [97, 248] width 87 height 8
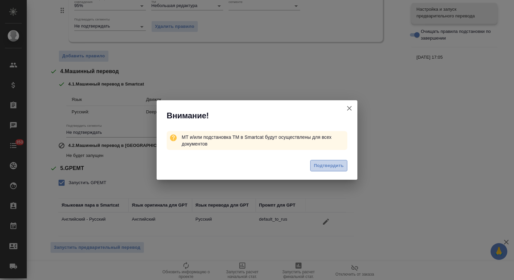
click at [326, 165] on span "Подтвердить" at bounding box center [329, 166] width 30 height 8
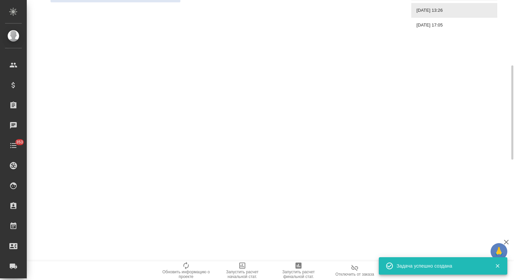
scroll to position [0, 0]
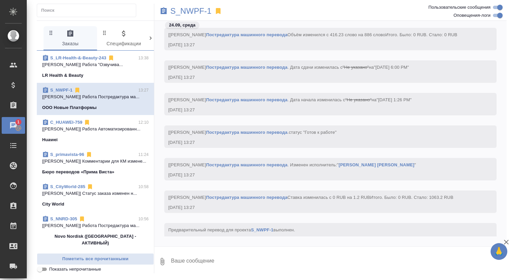
scroll to position [6922, 0]
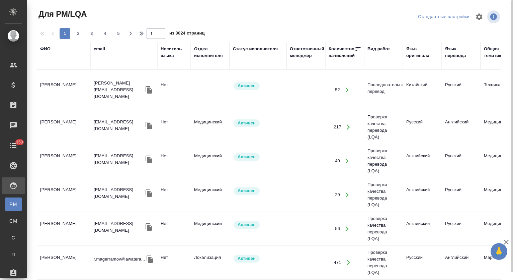
drag, startPoint x: 0, startPoint y: 0, endPoint x: 60, endPoint y: 79, distance: 99.2
click at [48, 48] on div "ФИО" at bounding box center [45, 49] width 10 height 7
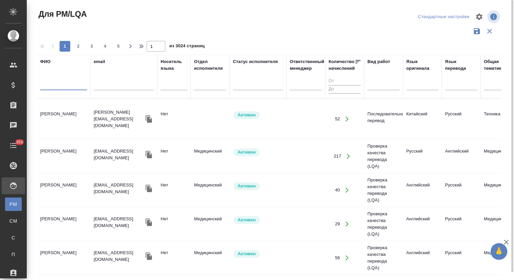
click at [59, 88] on input "text" at bounding box center [63, 86] width 47 height 8
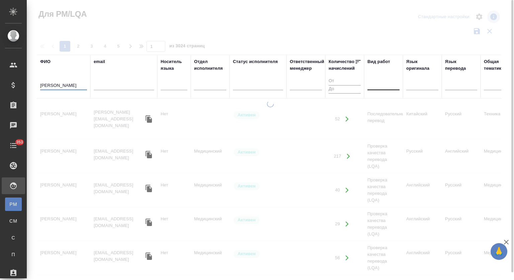
type input "орлова"
click at [377, 86] on div at bounding box center [384, 84] width 32 height 10
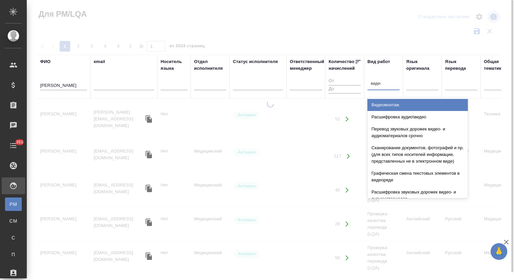
type input "видеомо"
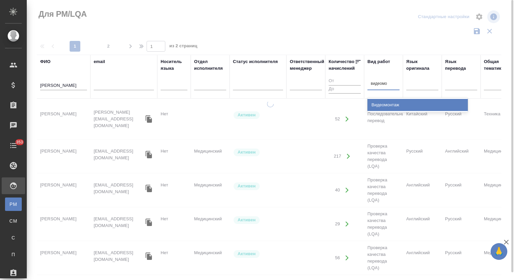
click at [391, 107] on div "Видеомонтаж" at bounding box center [418, 105] width 100 height 12
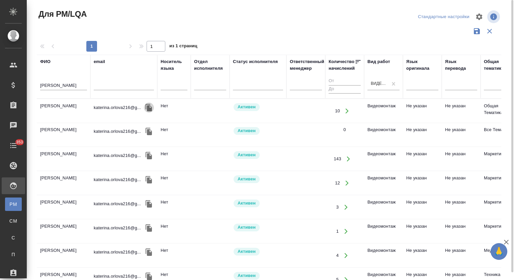
click at [149, 108] on icon "button" at bounding box center [149, 107] width 6 height 7
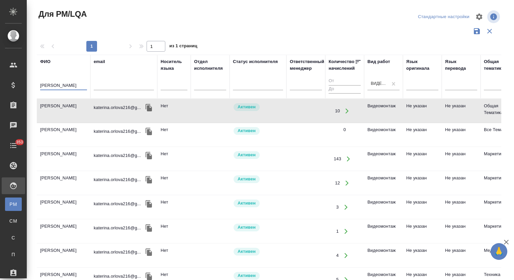
drag, startPoint x: 67, startPoint y: 84, endPoint x: 37, endPoint y: 80, distance: 30.8
click at [37, 81] on th "ФИО орлова" at bounding box center [64, 77] width 54 height 44
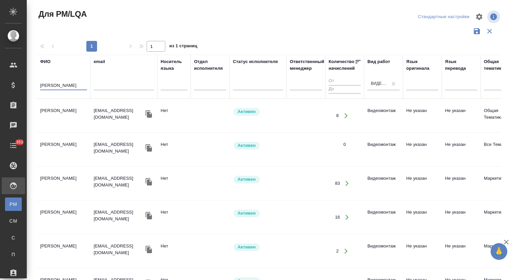
type input "балакирев"
click at [62, 115] on td "Балакирев Андрей Анатольевич" at bounding box center [64, 115] width 54 height 23
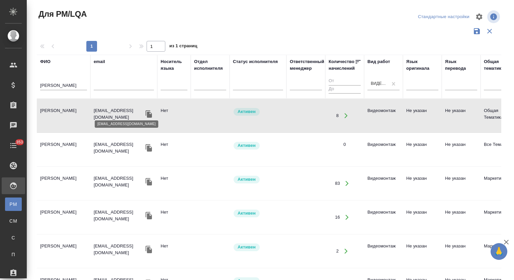
drag, startPoint x: 131, startPoint y: 111, endPoint x: 100, endPoint y: 114, distance: 31.6
click at [100, 114] on div "djandrew@mail.ru" at bounding box center [124, 113] width 60 height 13
click at [149, 110] on icon "button" at bounding box center [149, 113] width 6 height 7
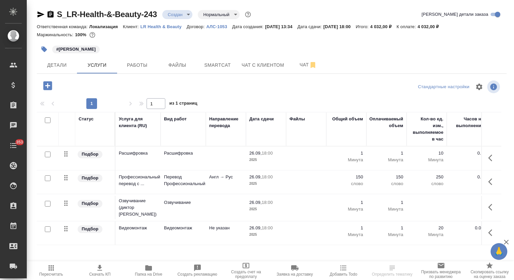
click at [193, 16] on div "S_LR-Health-&-Beauty-243 Создан new Нормальный normal" at bounding box center [145, 14] width 216 height 11
click at [180, 19] on div "S_LR-Health-&-Beauty-243 Создан new Нормальный normal" at bounding box center [145, 14] width 216 height 11
click at [188, 15] on body "🙏 .cls-1 fill:#fff; AWATERA Mutalimov Mark Клиенты Спецификации Заказы 0 Чаты 3…" at bounding box center [257, 140] width 514 height 280
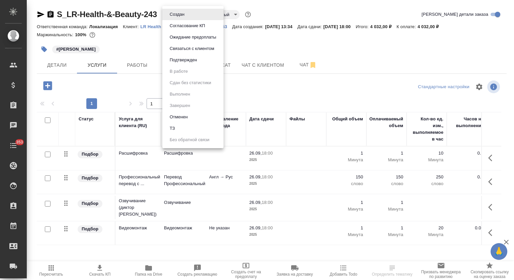
click at [200, 60] on li "Подтвержден" at bounding box center [192, 59] width 61 height 11
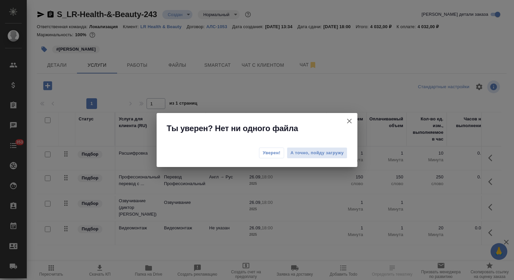
drag, startPoint x: 265, startPoint y: 153, endPoint x: 261, endPoint y: 148, distance: 7.1
click at [265, 153] on span "Уверен!" at bounding box center [272, 152] width 18 height 7
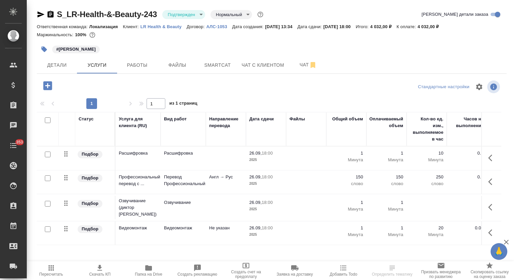
click at [190, 13] on body "🙏 .cls-1 fill:#fff; AWATERA Mutalimov Mark Клиенты Спецификации Заказы 0 Чаты 3…" at bounding box center [257, 140] width 514 height 280
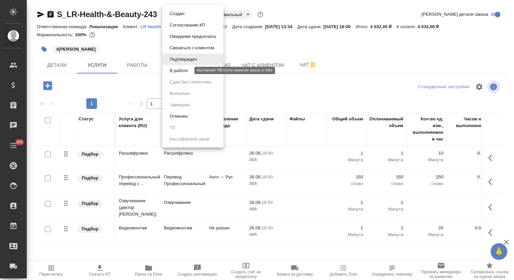
click at [183, 71] on button "В работе" at bounding box center [179, 70] width 22 height 7
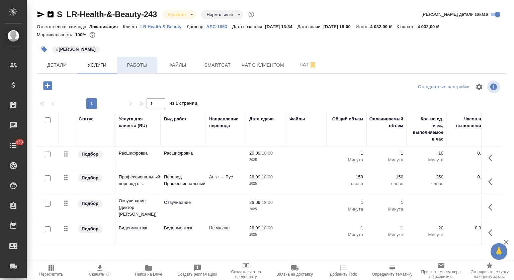
click at [138, 68] on span "Работы" at bounding box center [137, 65] width 32 height 8
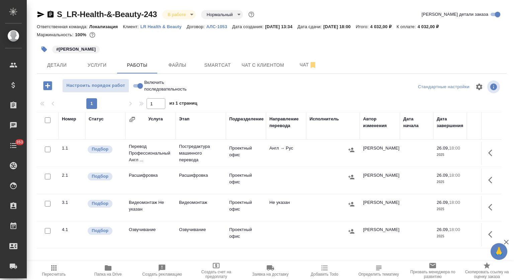
click at [139, 86] on input "Включить последовательность" at bounding box center [140, 86] width 24 height 8
checkbox input "true"
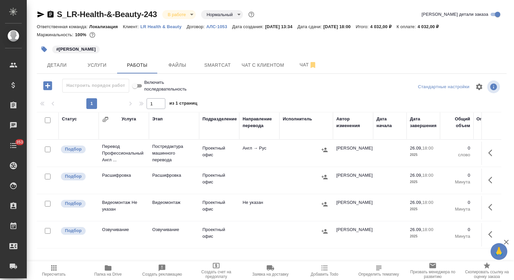
click at [111, 268] on icon "button" at bounding box center [108, 267] width 7 height 5
click at [494, 181] on icon "button" at bounding box center [493, 180] width 8 height 8
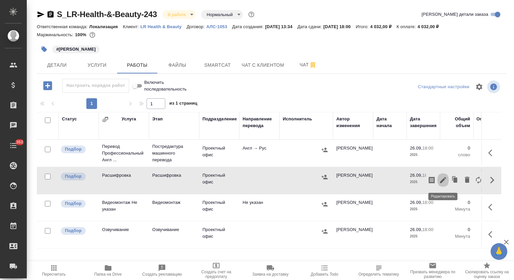
click at [445, 177] on icon "button" at bounding box center [443, 180] width 6 height 6
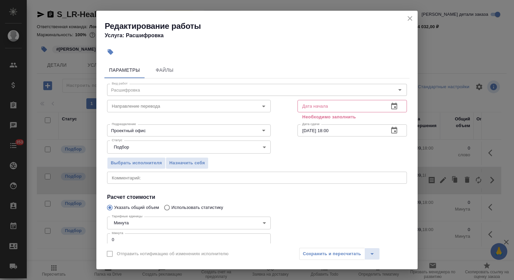
drag, startPoint x: 111, startPoint y: 237, endPoint x: 107, endPoint y: 236, distance: 4.9
click at [107, 236] on input "0" at bounding box center [189, 239] width 164 height 12
type input "1"
click at [392, 107] on icon "button" at bounding box center [395, 105] width 6 height 7
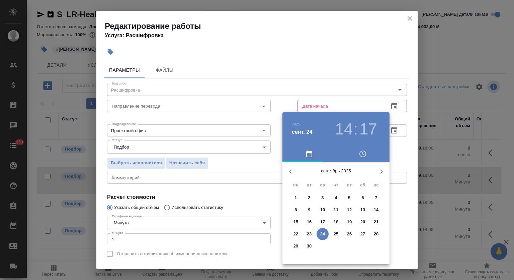
click at [323, 231] on p "24" at bounding box center [323, 233] width 5 height 7
type input "24.09.2025 14:17"
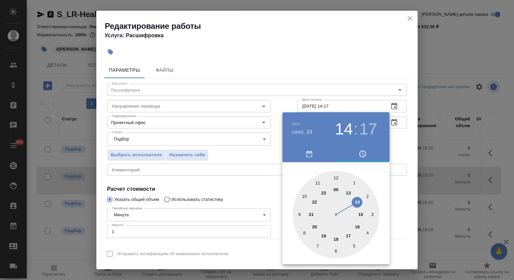
click at [340, 51] on div at bounding box center [257, 140] width 514 height 280
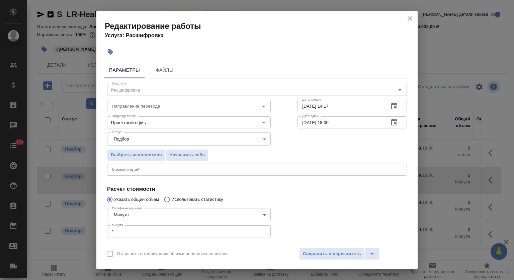
click at [391, 123] on icon "button" at bounding box center [395, 122] width 8 height 8
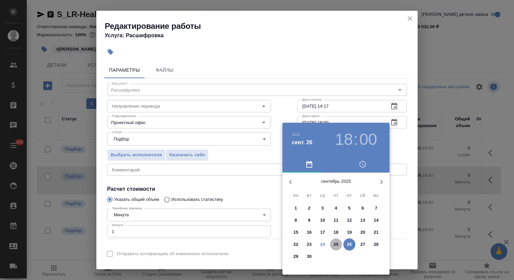
click at [335, 243] on p "25" at bounding box center [336, 244] width 5 height 7
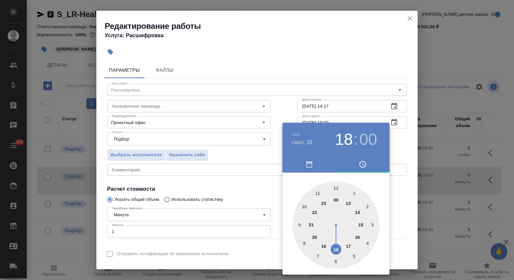
click at [305, 205] on div at bounding box center [336, 224] width 87 height 87
type input "25.09.2025 10:00"
click at [348, 102] on div at bounding box center [257, 140] width 514 height 280
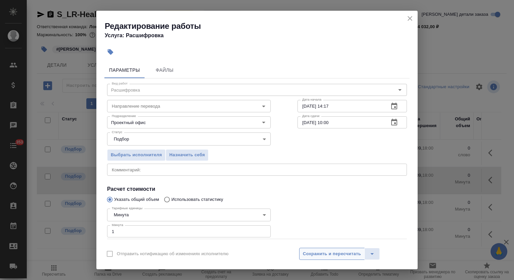
click at [321, 255] on span "Сохранить и пересчитать" at bounding box center [332, 254] width 58 height 8
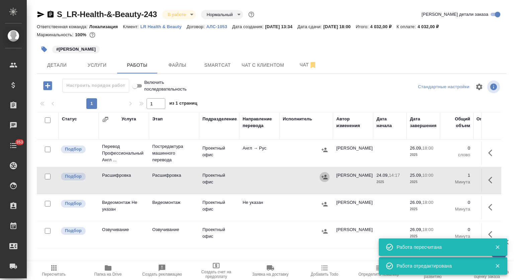
click at [325, 178] on icon "button" at bounding box center [325, 177] width 6 height 4
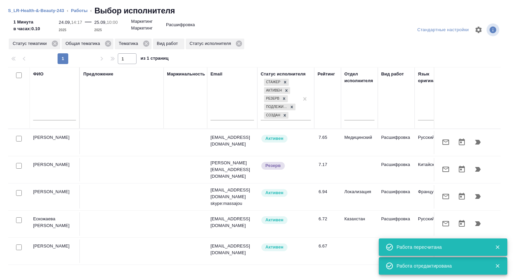
scroll to position [4, 0]
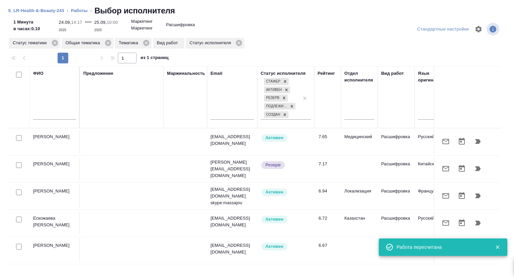
click at [498, 248] on icon "button" at bounding box center [498, 247] width 6 height 6
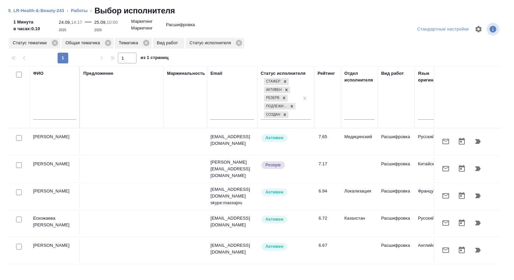
click at [444, 250] on button "button" at bounding box center [446, 250] width 16 height 16
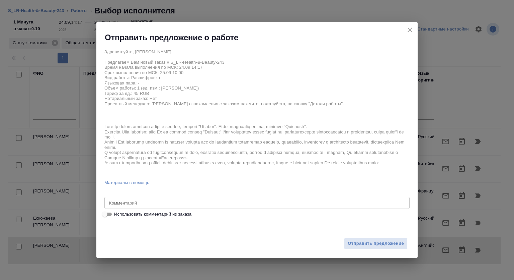
click at [159, 203] on textarea at bounding box center [257, 202] width 296 height 5
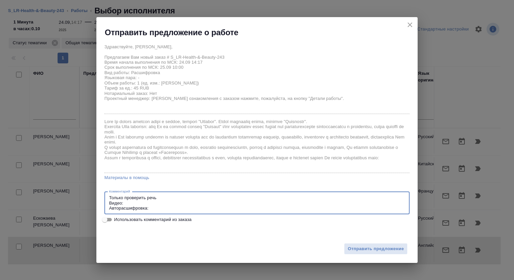
click at [127, 205] on textarea "Только проверить речь Видео: Авторасшифровка:" at bounding box center [257, 202] width 296 height 15
paste textarea "https://drive.awatera.com/s/ooQ27cRc3p34Ei2"
click at [188, 201] on textarea "Только проверить речь Видео: https://drive.awatera.com/s/ooQ27cRc3p34Ei2 Автора…" at bounding box center [257, 202] width 296 height 15
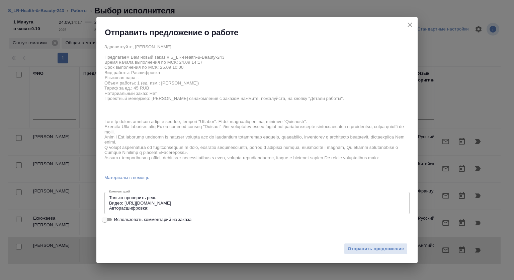
click at [179, 210] on div "Только проверить речь Видео: https://drive.awatera.com/s/ooQ27cRc3p34Ei2 Автора…" at bounding box center [257, 203] width 305 height 22
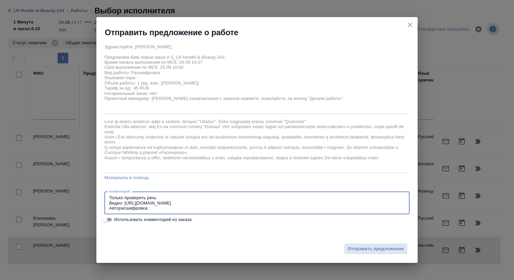
click at [152, 210] on textarea "Только проверить речь Видео: https://drive.awatera.com/s/ooQ27cRc3p34Ei2 Автора…" at bounding box center [257, 202] width 296 height 15
paste textarea "https://drive.awatera.com/s/k9xfoWYJAzMCCpD"
drag, startPoint x: 212, startPoint y: 202, endPoint x: 126, endPoint y: 203, distance: 86.8
click at [126, 203] on textarea "Только проверить речь Видео: https://drive.awatera.com/s/ooQ27cRc3p34Ei2 Автора…" at bounding box center [257, 202] width 296 height 15
type textarea "Только проверить речь Видео: https://drive.awatera.com/s/ooQ27cRc3p34Ei2 Автора…"
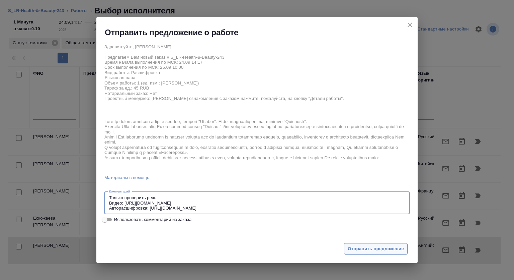
click at [363, 246] on span "Отправить предложение" at bounding box center [376, 249] width 56 height 8
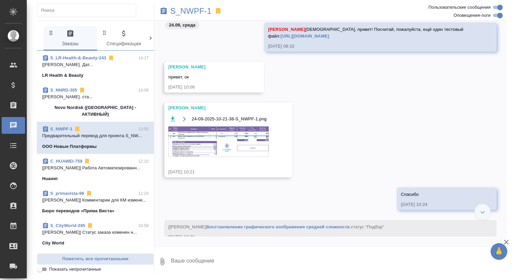
scroll to position [5524, 0]
click at [216, 140] on img at bounding box center [218, 140] width 100 height 30
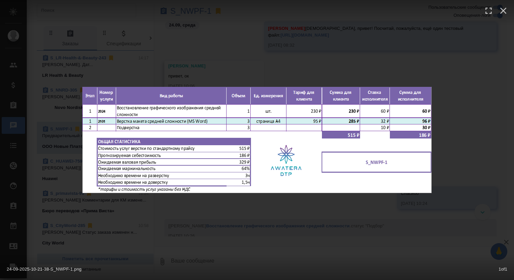
click at [496, 93] on div "24-09-2025-10-21-38-S_NWPF-1.png 1 of 1" at bounding box center [257, 140] width 514 height 280
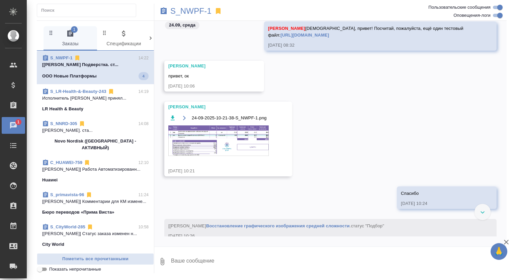
scroll to position [7207, 0]
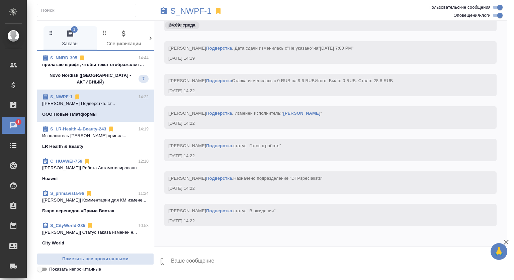
click at [114, 68] on p "прилагаю шрифт, чтобы текст отображался ..." at bounding box center [95, 64] width 107 height 7
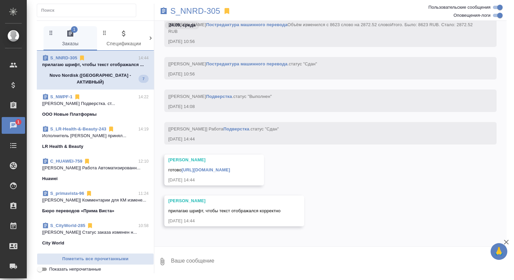
scroll to position [2435, 0]
click at [212, 261] on textarea at bounding box center [338, 261] width 337 height 23
type textarea "Спасибо!"
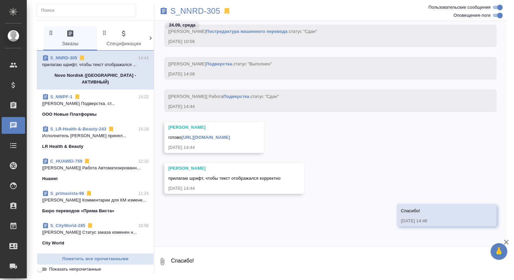
click at [241, 124] on div "[PERSON_NAME]" at bounding box center [204, 127] width 72 height 7
click at [230, 135] on link "[URL][DOMAIN_NAME]" at bounding box center [206, 137] width 49 height 5
click at [195, 13] on p "S_NNRD-305" at bounding box center [195, 11] width 50 height 7
drag, startPoint x: 168, startPoint y: 179, endPoint x: 280, endPoint y: 178, distance: 111.9
click at [280, 178] on span "прилагаю шрифт, чтобы текст отображался корректно" at bounding box center [224, 178] width 113 height 5
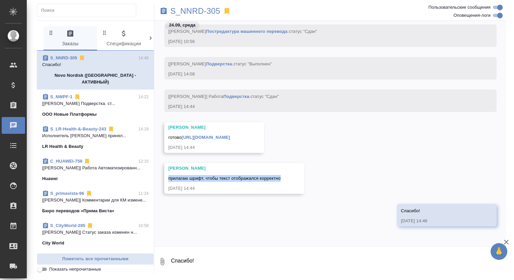
copy span "прилагаю шрифт, чтобы текст отображался корректно"
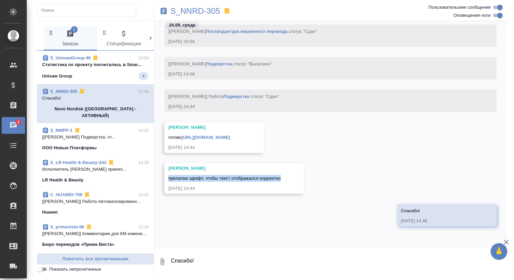
click at [121, 70] on span "S_UnisawGroup-46 14:54 Cтатистика по проекту посчиталась в Smar... Unisaw Group…" at bounding box center [95, 67] width 107 height 25
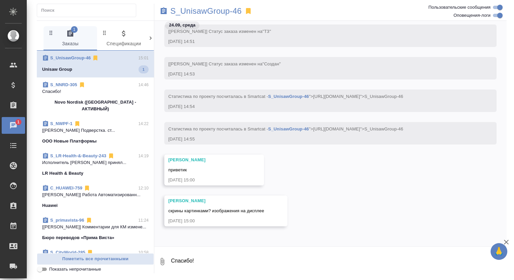
scroll to position [310, 0]
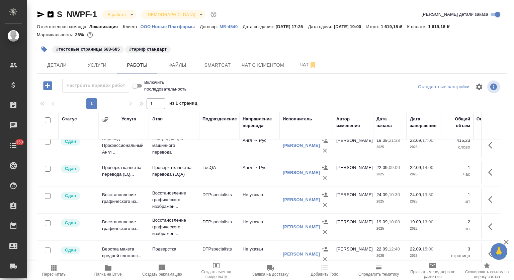
scroll to position [99, 0]
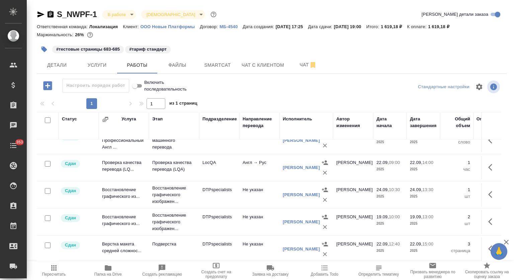
click at [485, 248] on button "button" at bounding box center [493, 249] width 16 height 16
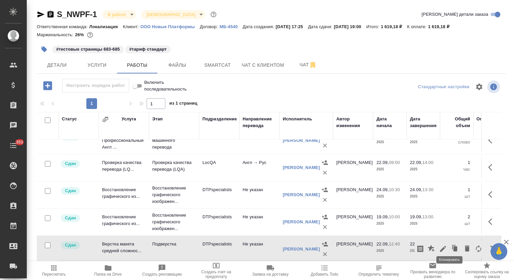
click at [451, 246] on icon "button" at bounding box center [455, 248] width 9 height 9
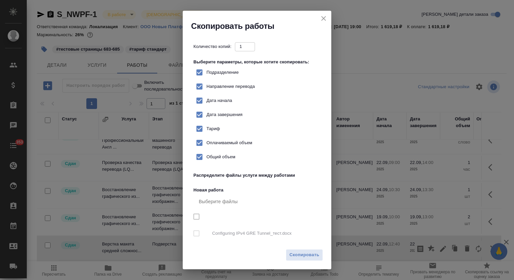
checkbox input "true"
click at [202, 72] on input "Подразделение" at bounding box center [200, 72] width 14 height 14
checkbox input "false"
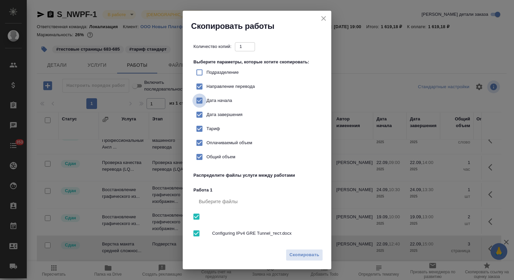
click at [199, 100] on input "Дата начала" at bounding box center [200, 100] width 14 height 14
checkbox input "false"
drag, startPoint x: 200, startPoint y: 112, endPoint x: 200, endPoint y: 116, distance: 4.0
click at [200, 113] on input "Дата завершения" at bounding box center [200, 115] width 14 height 14
checkbox input "false"
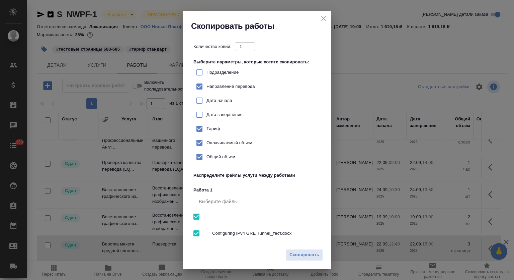
click at [200, 128] on input "Тариф" at bounding box center [200, 129] width 14 height 14
checkbox input "false"
click at [314, 256] on span "Скопировать" at bounding box center [305, 255] width 30 height 8
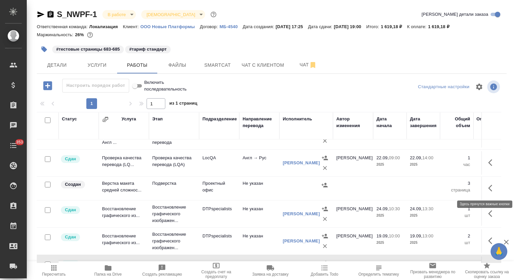
click at [485, 195] on button "button" at bounding box center [493, 188] width 16 height 16
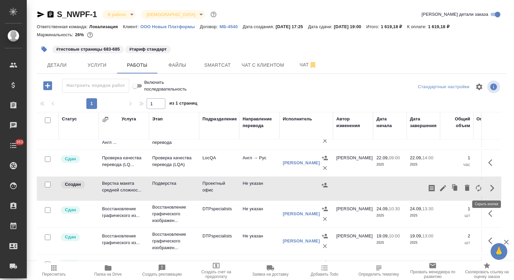
click at [489, 190] on icon "button" at bounding box center [493, 188] width 8 height 8
click at [439, 187] on icon "button" at bounding box center [443, 188] width 8 height 8
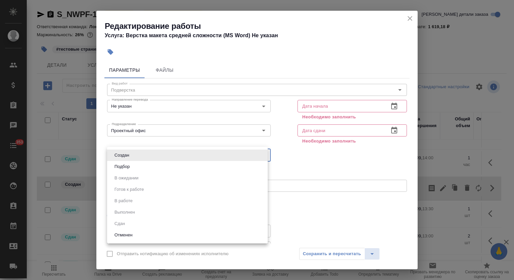
click at [127, 158] on body "🙏 .cls-1 fill:#fff; AWATERA Mutalimov Mark Клиенты Спецификации Заказы 0 Чаты 3…" at bounding box center [257, 140] width 514 height 280
click at [129, 164] on button "Подбор" at bounding box center [122, 166] width 19 height 7
type input "recruiting"
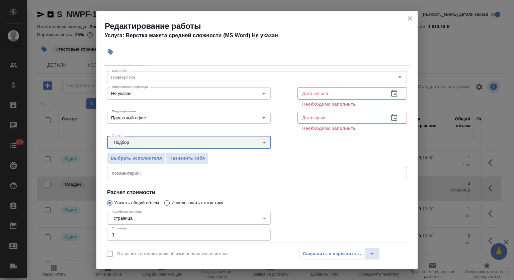
scroll to position [0, 0]
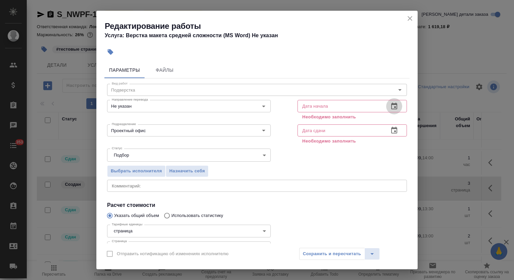
click at [391, 110] on icon "button" at bounding box center [395, 106] width 8 height 8
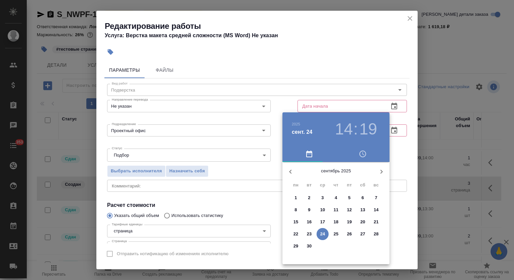
click at [322, 233] on p "24" at bounding box center [323, 233] width 5 height 7
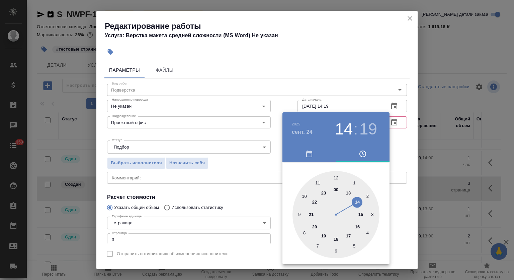
click at [400, 51] on div at bounding box center [257, 140] width 514 height 280
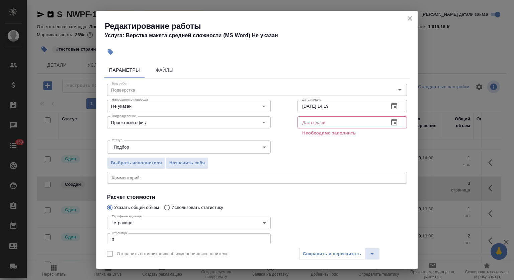
click at [391, 105] on icon "button" at bounding box center [395, 106] width 8 height 8
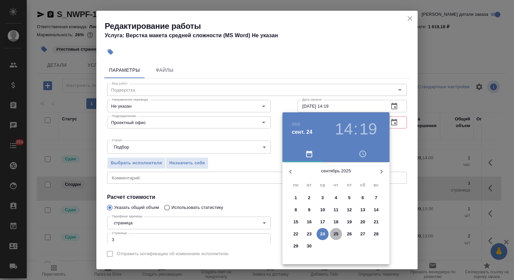
click at [336, 237] on p "25" at bounding box center [336, 233] width 5 height 7
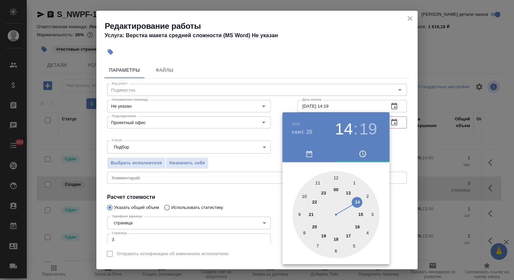
drag, startPoint x: 336, startPoint y: 235, endPoint x: 338, endPoint y: 194, distance: 41.6
click at [336, 235] on div at bounding box center [336, 214] width 87 height 87
type input "25.09.2025 18:00"
click at [338, 173] on div at bounding box center [336, 214] width 87 height 87
click at [363, 66] on div at bounding box center [257, 140] width 514 height 280
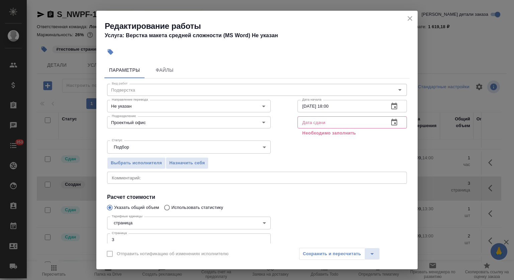
click at [391, 125] on icon "button" at bounding box center [395, 122] width 8 height 8
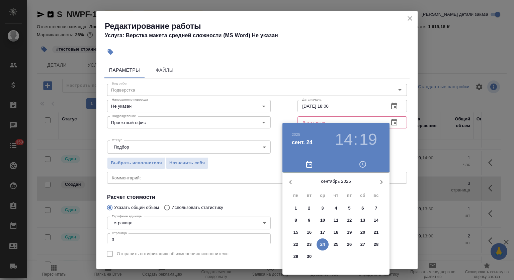
click at [339, 243] on span "25" at bounding box center [336, 244] width 12 height 7
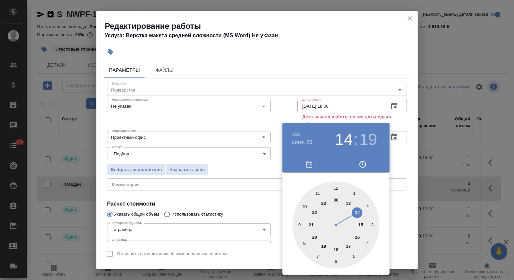
click at [326, 243] on div at bounding box center [336, 224] width 87 height 87
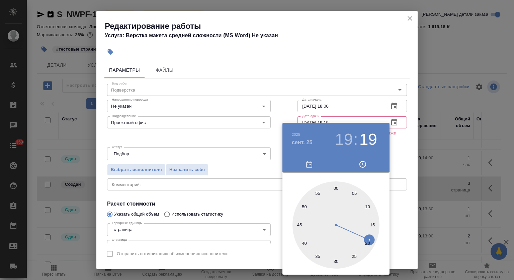
click at [335, 187] on div at bounding box center [336, 224] width 87 height 87
type input "25.09.2025 19:00"
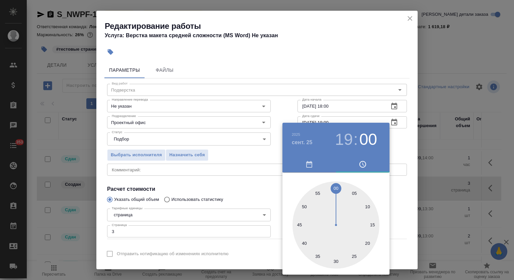
click at [366, 64] on div at bounding box center [257, 140] width 514 height 280
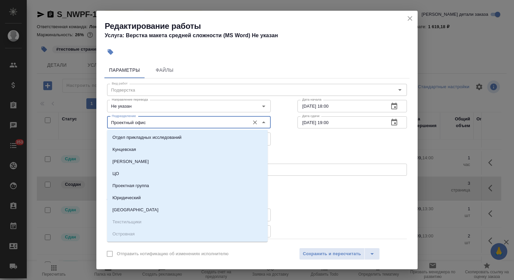
click at [184, 119] on input "Проектный офис" at bounding box center [177, 122] width 137 height 8
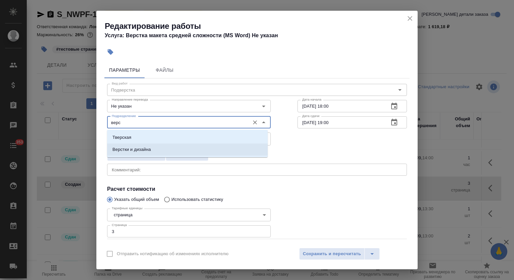
click at [180, 145] on li "Верстки и дизайна" at bounding box center [187, 149] width 161 height 12
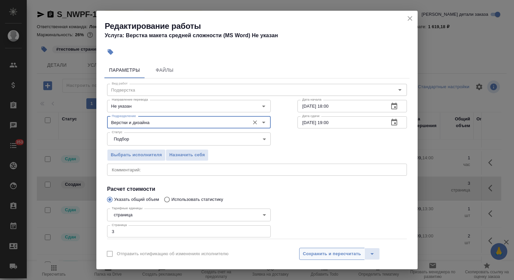
type input "Верстки и дизайна"
click at [338, 253] on span "Сохранить и пересчитать" at bounding box center [332, 254] width 58 height 8
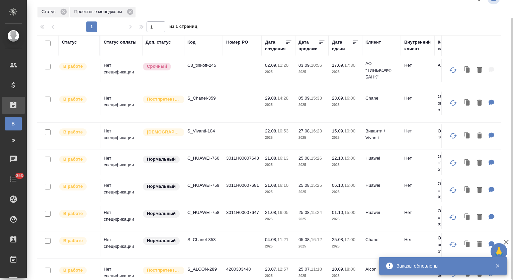
scroll to position [331, 0]
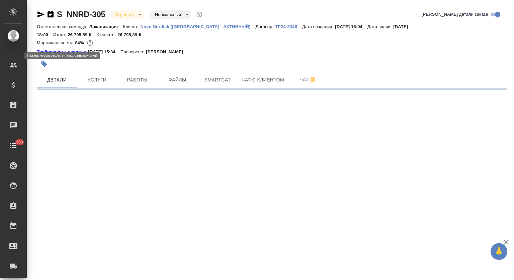
select select "RU"
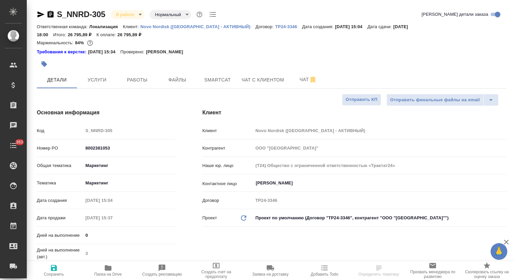
type textarea "x"
type input "[PERSON_NAME]"
type input "[PERSON_NAME]pereverzeva"
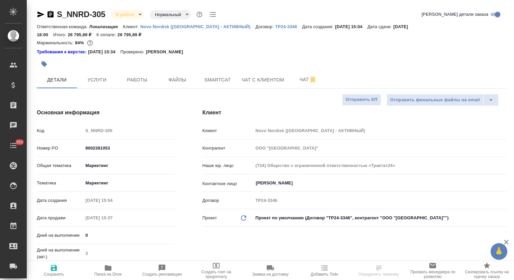
click at [40, 12] on icon "button" at bounding box center [41, 14] width 8 height 8
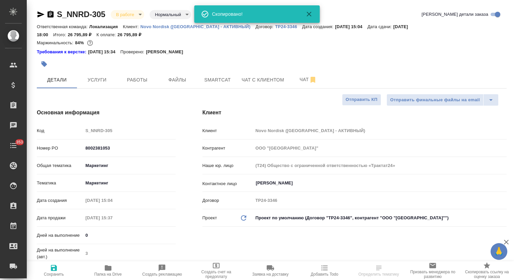
type textarea "x"
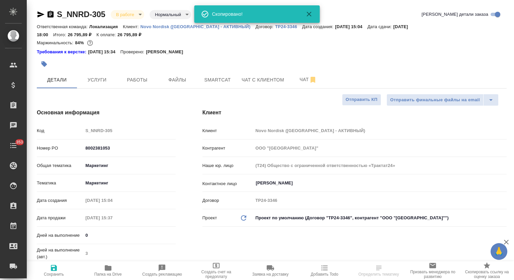
type textarea "x"
select select "RU"
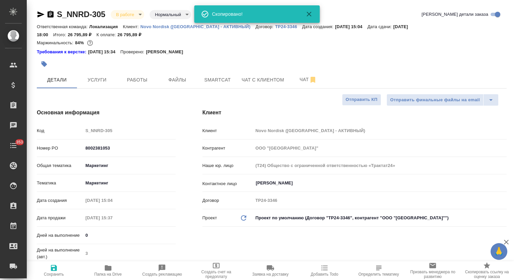
type textarea "x"
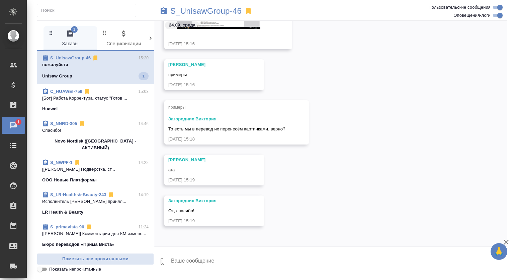
scroll to position [946, 0]
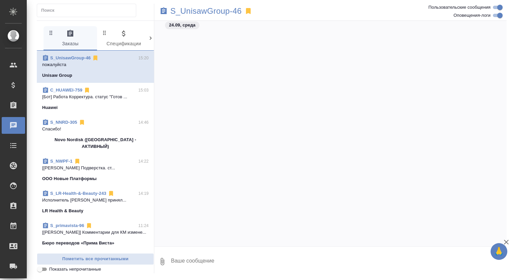
scroll to position [946, 0]
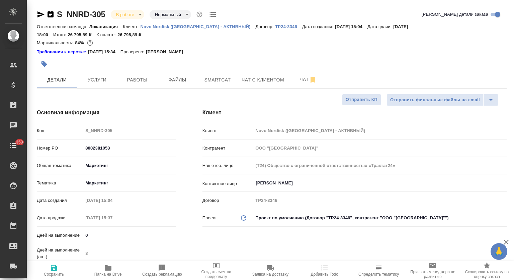
select select "RU"
click at [137, 76] on span "Работы" at bounding box center [137, 80] width 32 height 8
